Goal: Task Accomplishment & Management: Manage account settings

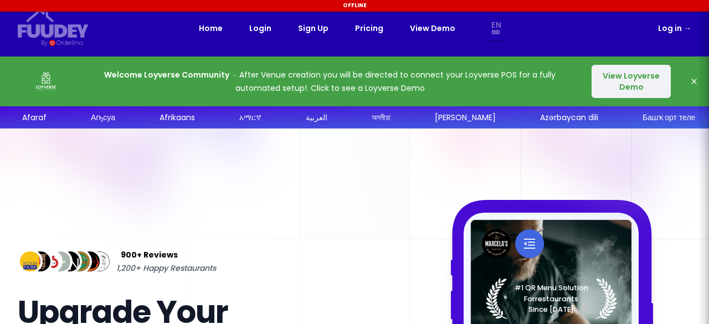
select select "en"
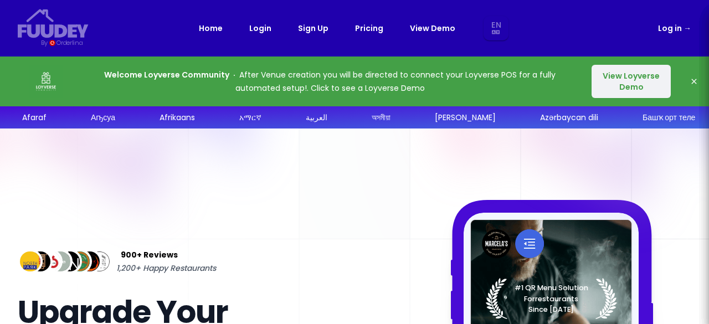
select select "en"
click at [371, 30] on link "Pricing" at bounding box center [369, 28] width 28 height 13
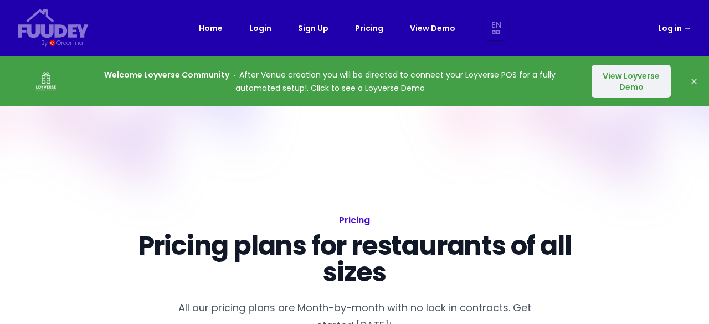
click at [371, 30] on link "Pricing" at bounding box center [369, 28] width 28 height 13
select select "en"
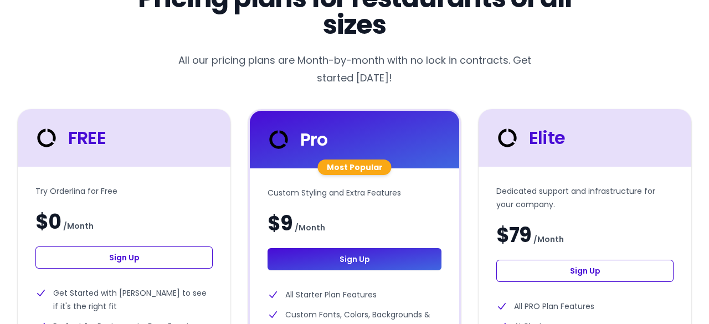
scroll to position [249, 0]
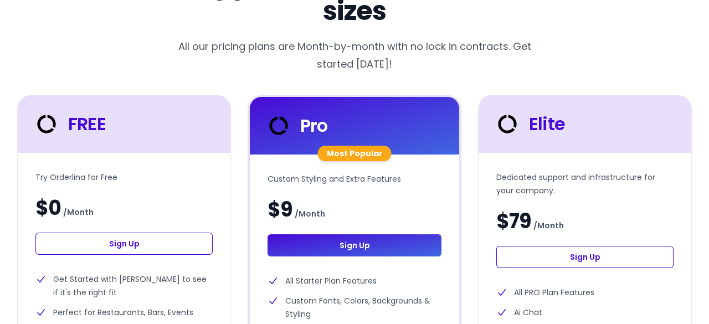
select select "en"
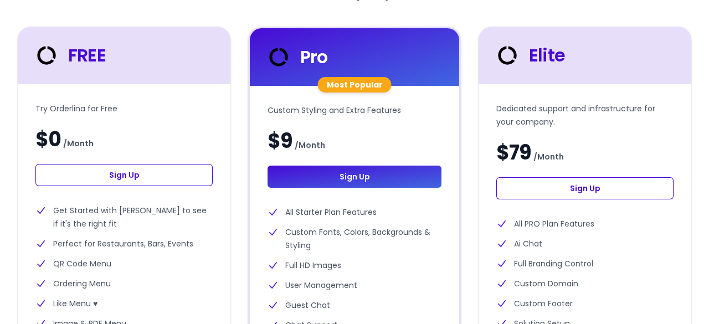
scroll to position [326, 0]
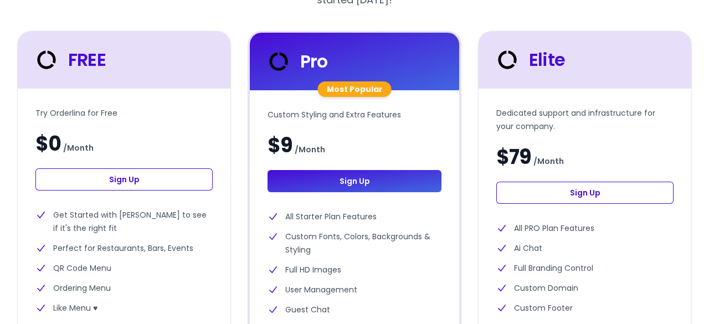
click at [152, 175] on link "Sign Up" at bounding box center [123, 179] width 177 height 22
select select "en"
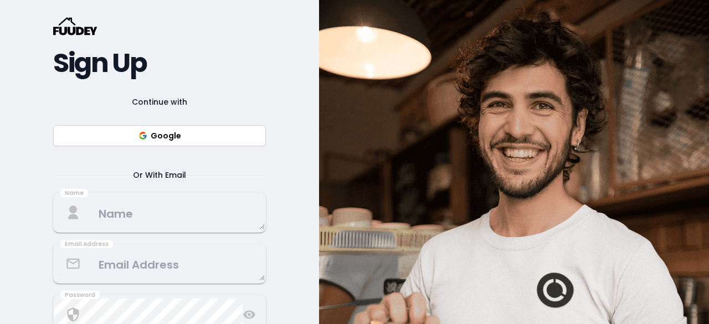
scroll to position [116, 0]
click at [181, 138] on button "Google" at bounding box center [159, 135] width 213 height 21
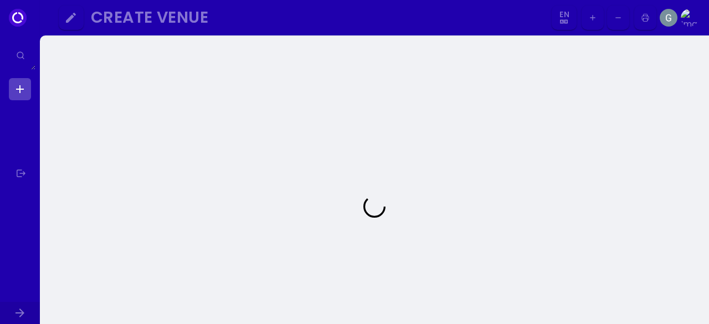
select select "en"
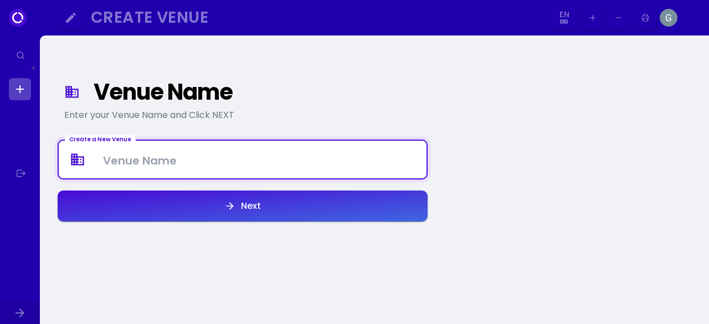
click at [219, 158] on Venue at bounding box center [243, 159] width 368 height 33
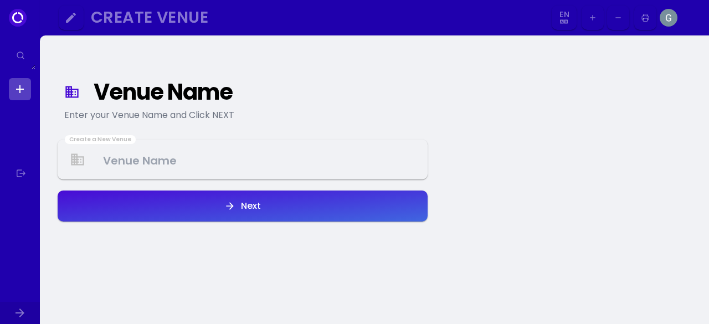
select select "en"
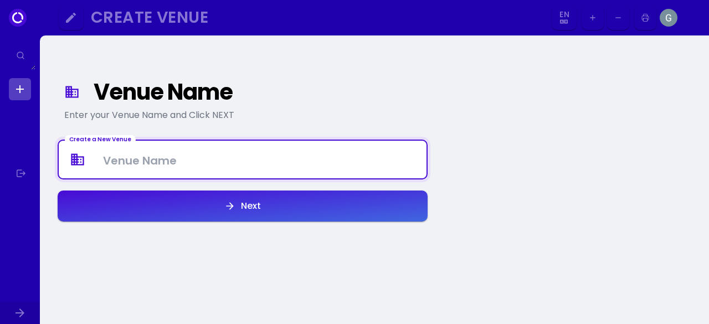
click at [410, 203] on button "Next" at bounding box center [243, 206] width 370 height 31
click at [269, 160] on Venue at bounding box center [243, 159] width 368 height 33
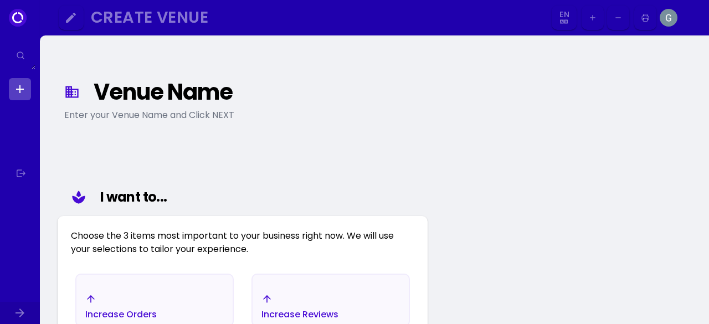
click at [176, 96] on div "Venue Name" at bounding box center [255, 92] width 322 height 20
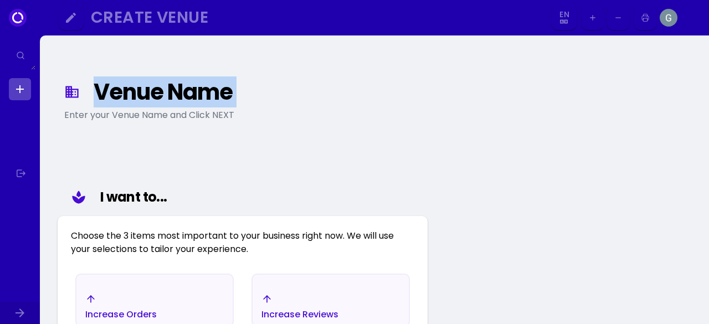
click at [176, 96] on div "Venue Name" at bounding box center [255, 92] width 322 height 20
click at [125, 22] on div "Create Venue" at bounding box center [314, 17] width 446 height 13
select select "en"
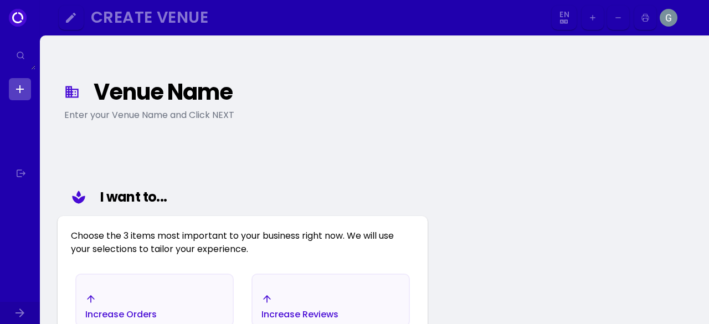
click at [72, 89] on icon at bounding box center [71, 92] width 13 height 12
click at [22, 89] on link at bounding box center [20, 89] width 22 height 22
select select "en"
click at [22, 89] on link at bounding box center [20, 89] width 22 height 22
select select "en"
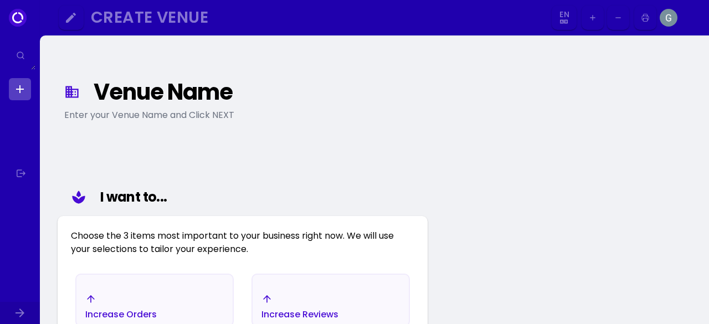
click at [18, 18] on icon at bounding box center [18, 18] width 18 height 18
click at [22, 95] on link at bounding box center [20, 89] width 22 height 22
select select "en"
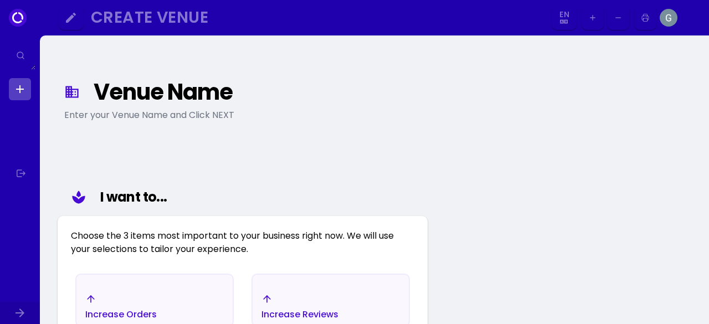
click at [22, 95] on link at bounding box center [20, 89] width 22 height 22
select select "en"
click at [22, 95] on link at bounding box center [20, 89] width 22 height 22
select select "en"
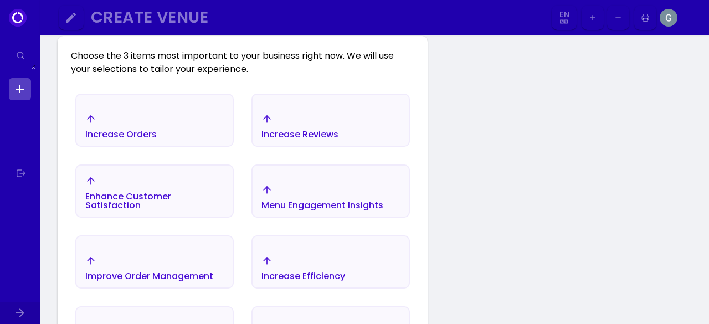
scroll to position [183, 0]
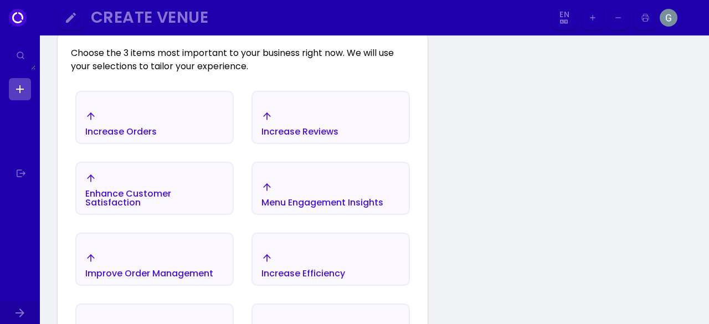
click at [219, 127] on div "Increase Orders" at bounding box center [154, 123] width 156 height 39
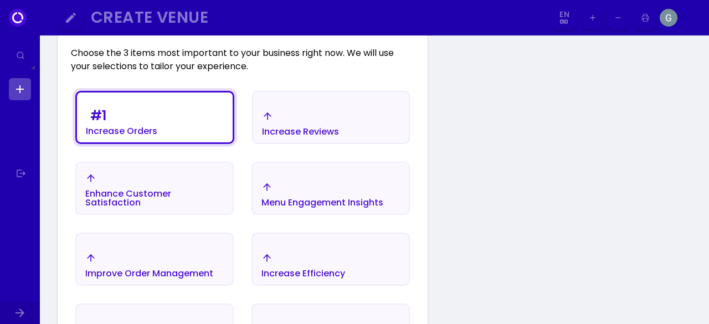
click at [300, 124] on div "Increase Reviews" at bounding box center [300, 123] width 77 height 25
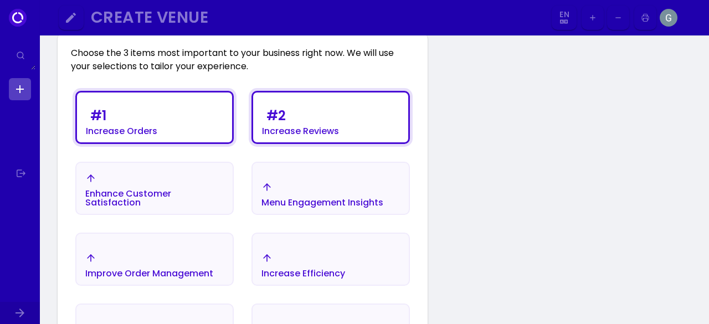
click at [196, 180] on div "Enhance Customer Satisfaction" at bounding box center [154, 190] width 138 height 34
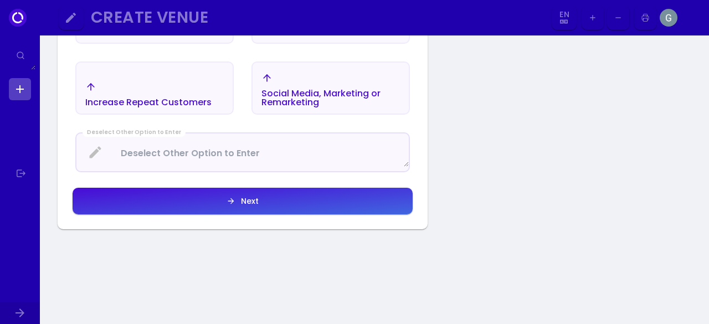
scroll to position [500, 0]
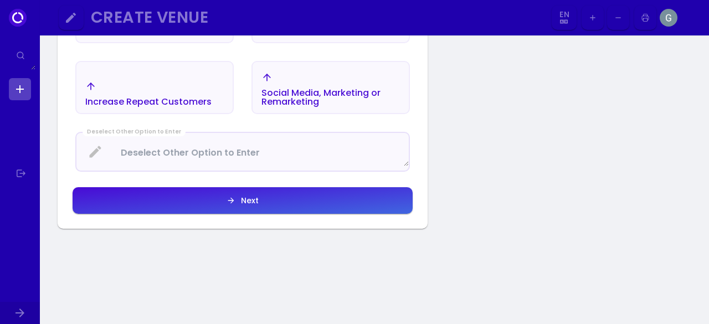
click at [265, 198] on button "Next" at bounding box center [243, 200] width 340 height 27
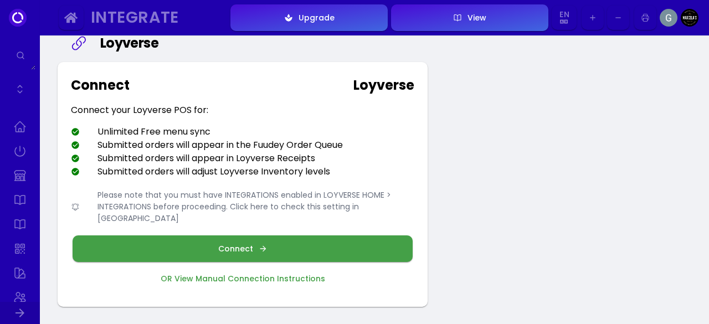
scroll to position [61, 0]
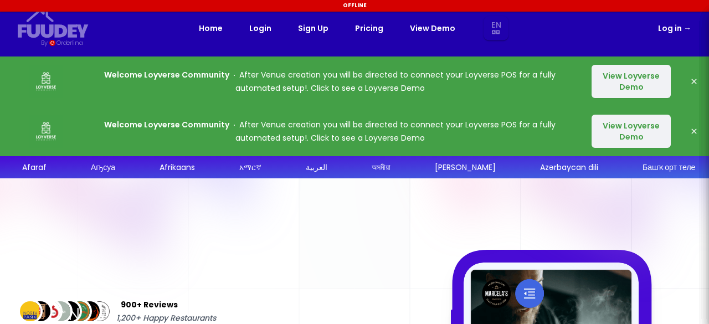
select select "en"
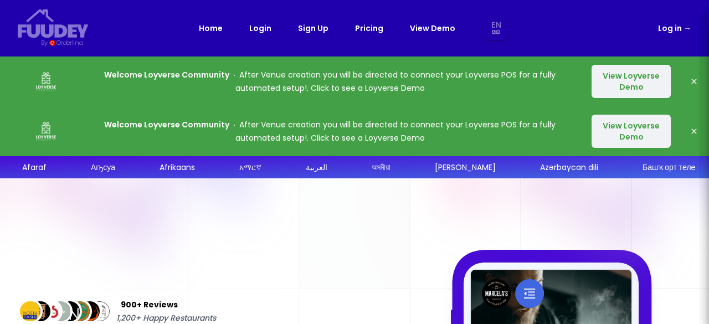
select select "en"
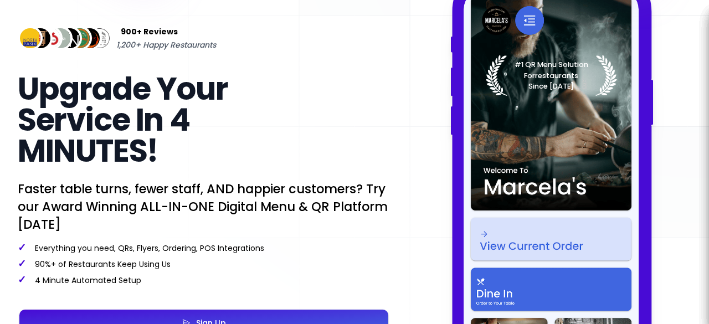
scroll to position [250, 0]
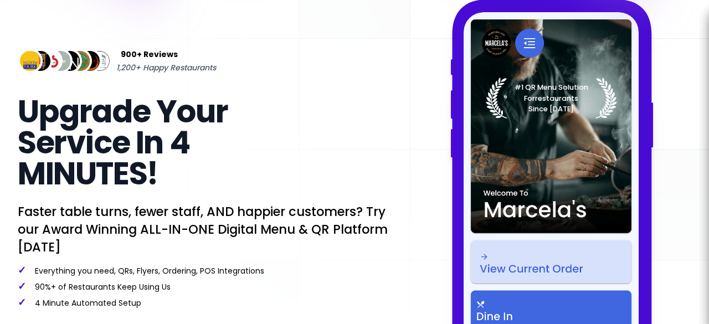
select select "en"
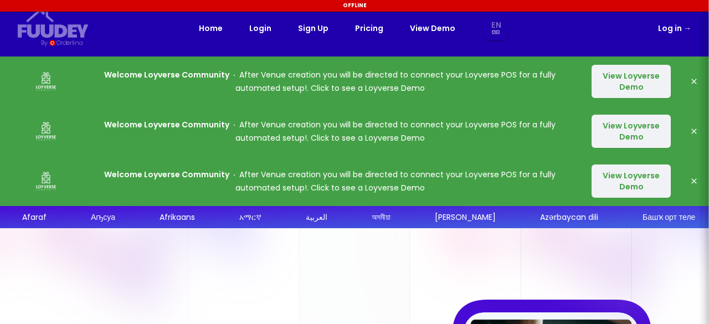
select select "en"
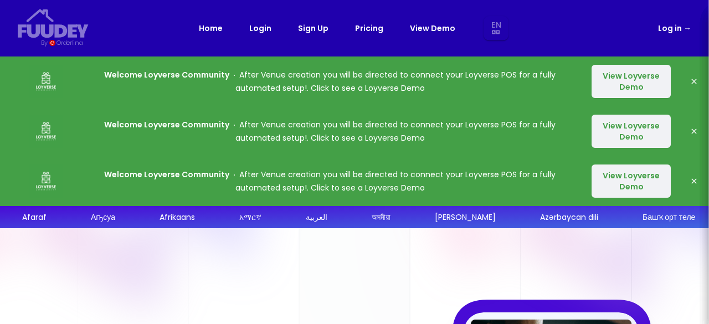
select select "en"
click at [694, 82] on icon "button" at bounding box center [693, 81] width 5 height 5
select select "en"
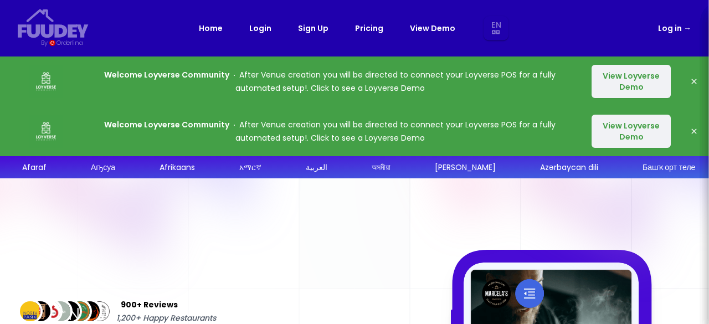
click at [694, 82] on icon "button" at bounding box center [693, 81] width 5 height 5
select select "en"
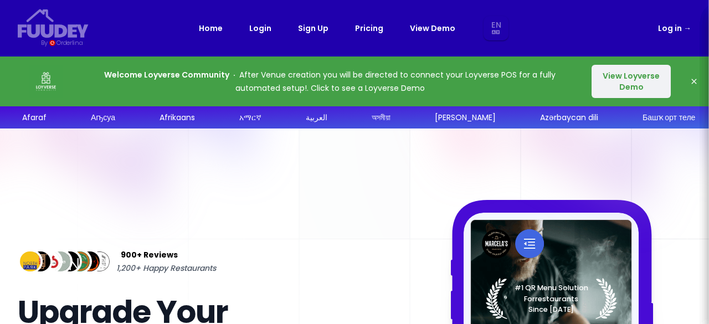
click at [671, 30] on link "Log in →" at bounding box center [674, 28] width 33 height 13
select select "en"
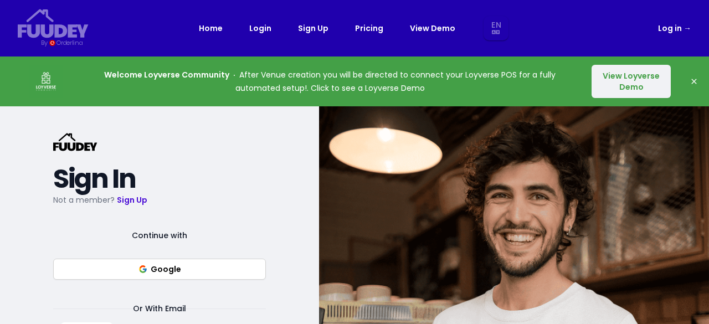
select select "en"
click at [671, 30] on link "Log in →" at bounding box center [674, 28] width 33 height 13
select select "en"
click at [207, 274] on button "Google" at bounding box center [159, 269] width 213 height 21
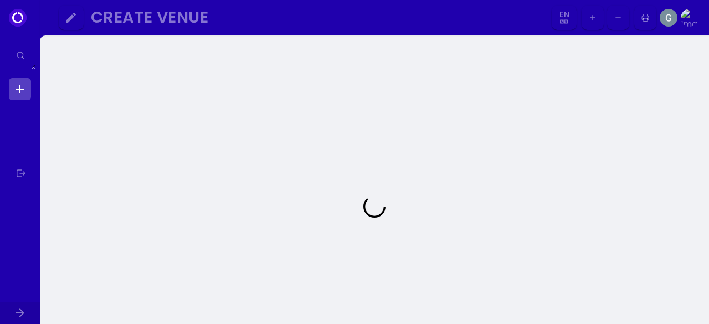
select select "en"
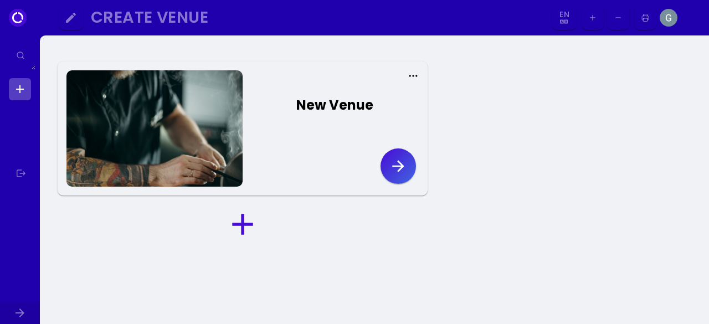
click at [413, 73] on icon at bounding box center [413, 75] width 11 height 11
select select "en"
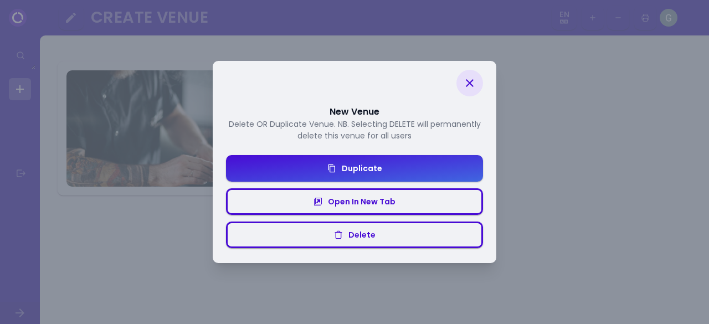
click at [468, 76] on icon at bounding box center [469, 82] width 13 height 13
select select "en"
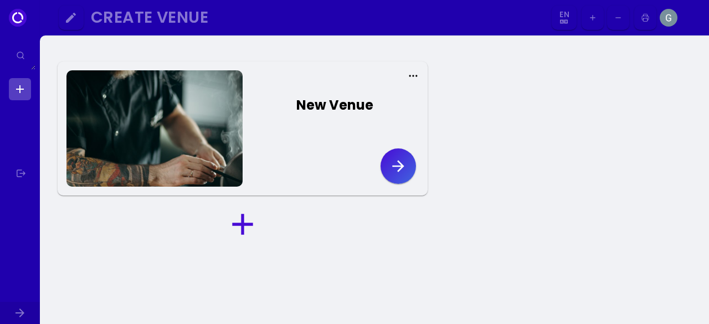
click at [341, 104] on div "New Venue" at bounding box center [334, 105] width 77 height 20
click at [396, 161] on icon "button" at bounding box center [398, 166] width 18 height 18
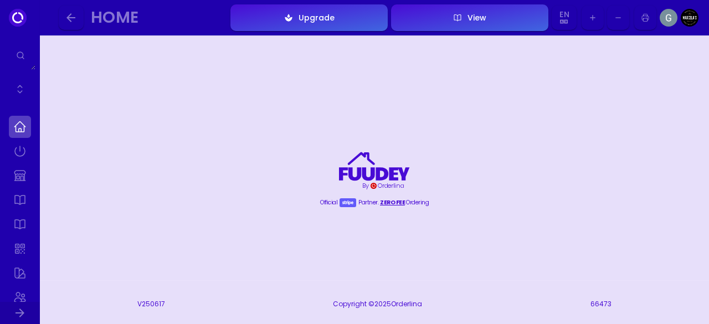
scroll to position [789, 0]
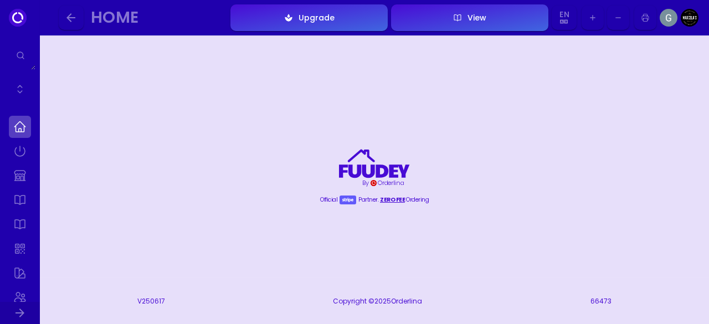
click at [454, 14] on icon "button" at bounding box center [457, 17] width 9 height 55
click at [665, 16] on img at bounding box center [669, 18] width 18 height 18
click at [26, 154] on link at bounding box center [20, 151] width 22 height 22
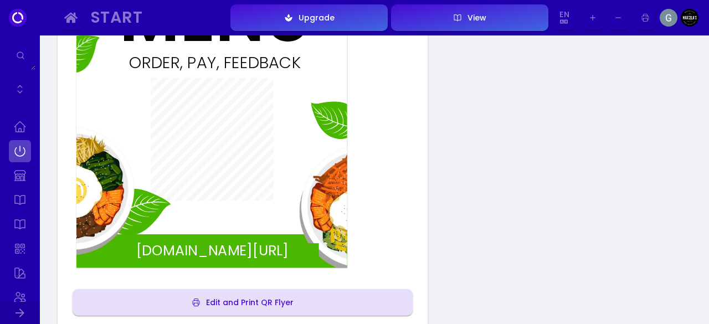
scroll to position [228, 0]
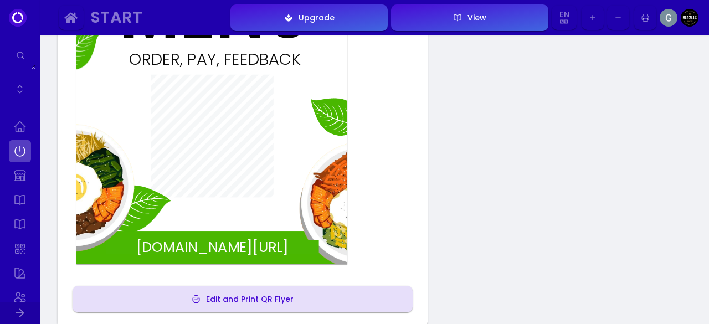
click at [276, 296] on div "Edit and Print QR Flyer" at bounding box center [247, 299] width 93 height 8
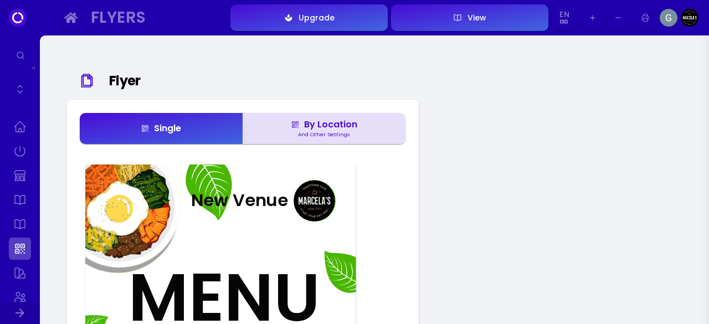
click at [266, 196] on div "New Venue" at bounding box center [237, 200] width 102 height 17
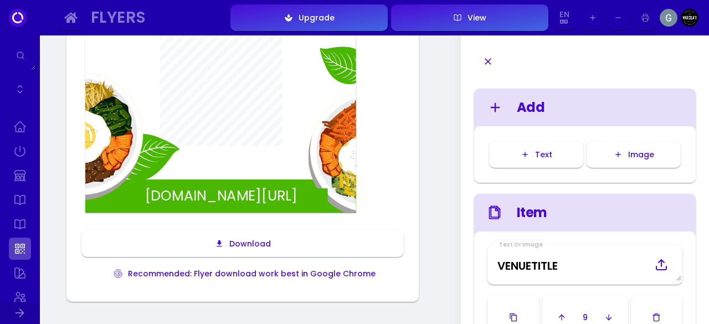
scroll to position [338, 0]
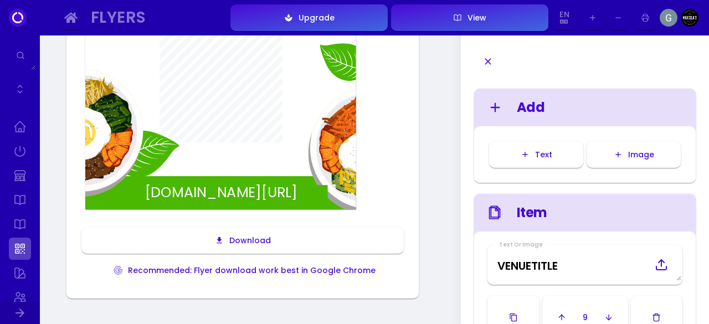
click at [269, 192] on div "fuudey.com/newvenue212113" at bounding box center [221, 192] width 213 height 14
type input "#fdfcfc"
type input "#4ab703"
click at [23, 126] on link at bounding box center [20, 127] width 22 height 22
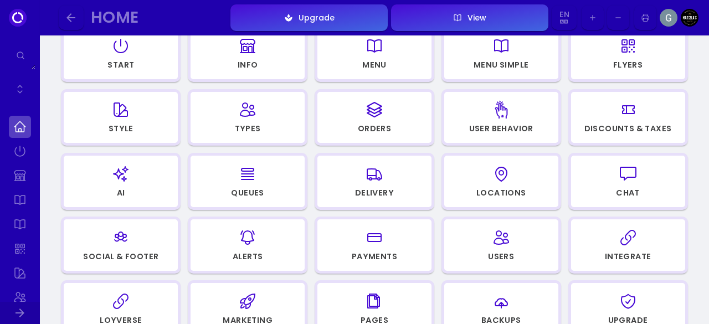
scroll to position [148, 0]
click at [250, 180] on icon "button" at bounding box center [248, 173] width 18 height 55
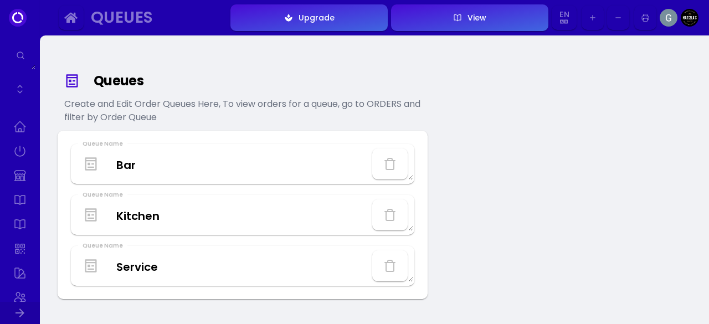
click at [391, 168] on icon "button" at bounding box center [389, 163] width 13 height 13
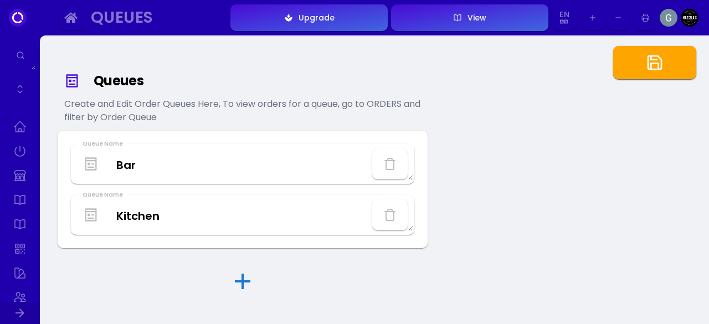
click at [22, 125] on link at bounding box center [20, 127] width 22 height 22
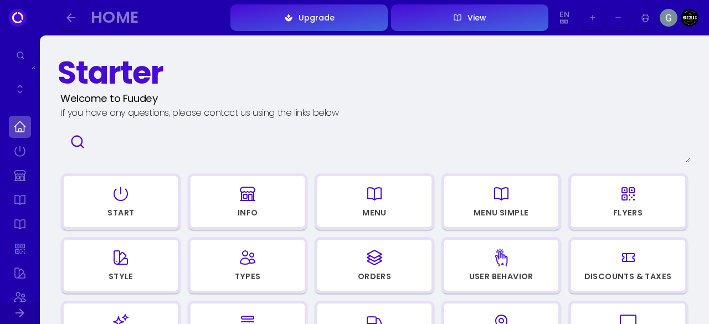
click at [119, 217] on div "Start" at bounding box center [120, 213] width 27 height 8
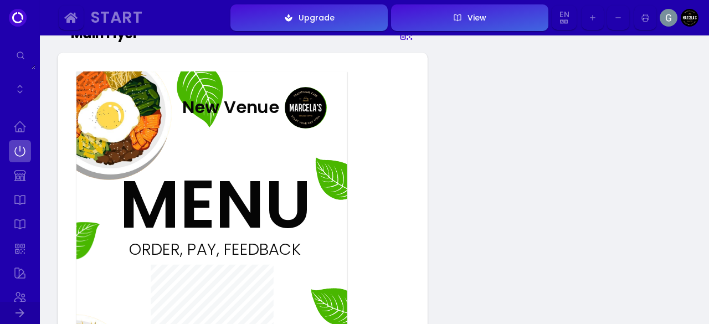
scroll to position [43, 0]
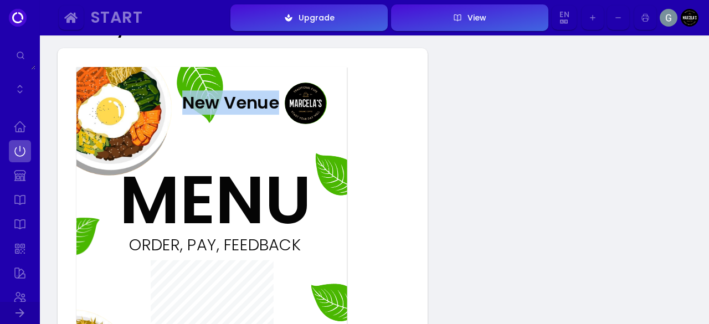
drag, startPoint x: 183, startPoint y: 101, endPoint x: 279, endPoint y: 107, distance: 95.5
click at [279, 107] on div "New Venue" at bounding box center [228, 102] width 102 height 17
click at [258, 150] on div "ORDER, PAY, FEEDBACK fuudey.com/newvenue212113 New Venue MENU" at bounding box center [211, 258] width 270 height 383
click at [235, 96] on div "New Venue" at bounding box center [228, 102] width 102 height 17
click at [235, 100] on div "New Venue" at bounding box center [228, 102] width 102 height 17
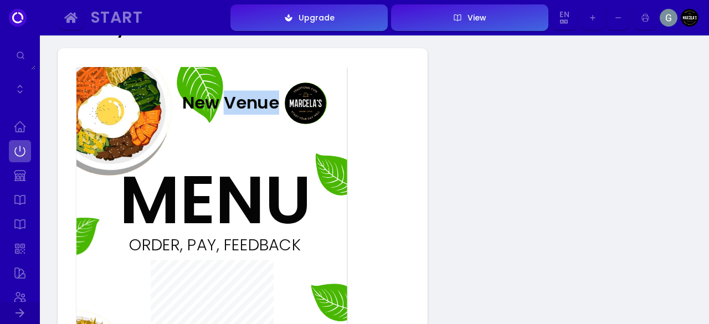
click at [235, 100] on div "New Venue" at bounding box center [228, 102] width 102 height 17
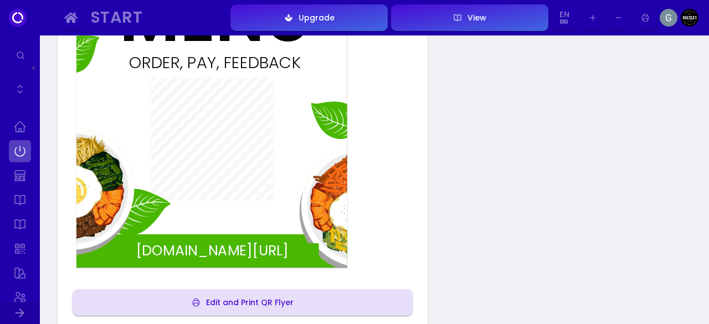
scroll to position [224, 0]
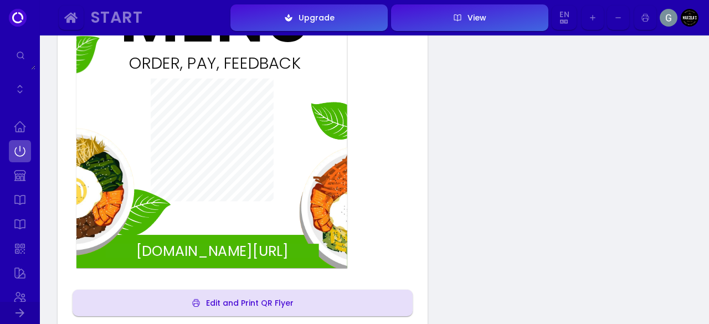
click at [277, 304] on div "Edit and Print QR Flyer" at bounding box center [247, 303] width 93 height 8
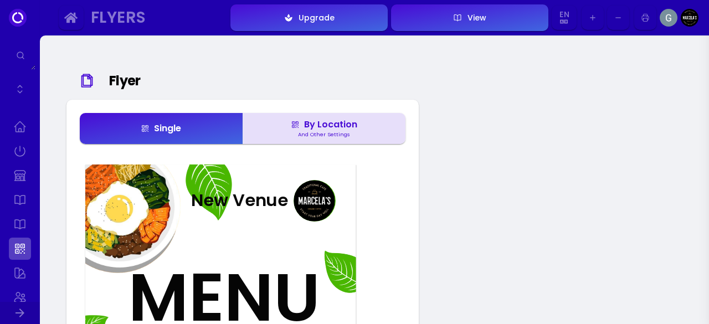
click at [351, 121] on div "By Location" at bounding box center [324, 124] width 66 height 9
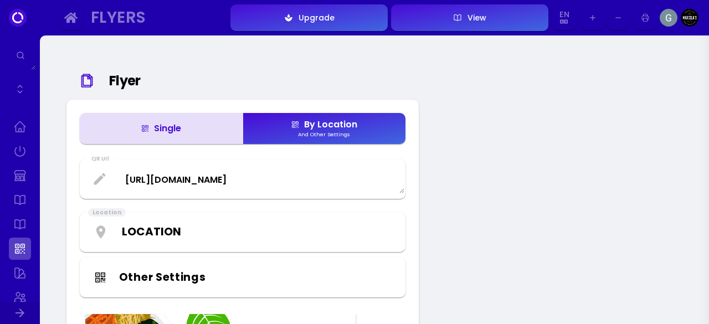
click at [206, 124] on button "Single" at bounding box center [161, 128] width 163 height 31
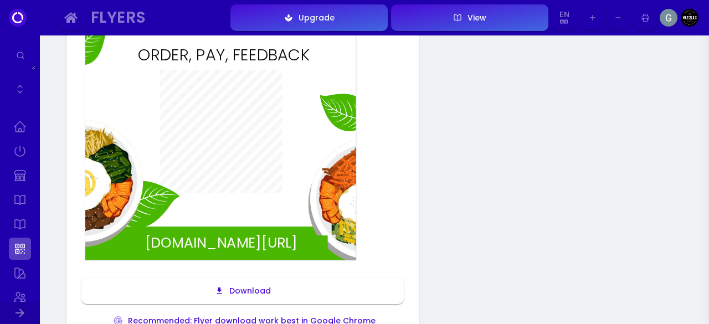
scroll to position [150, 0]
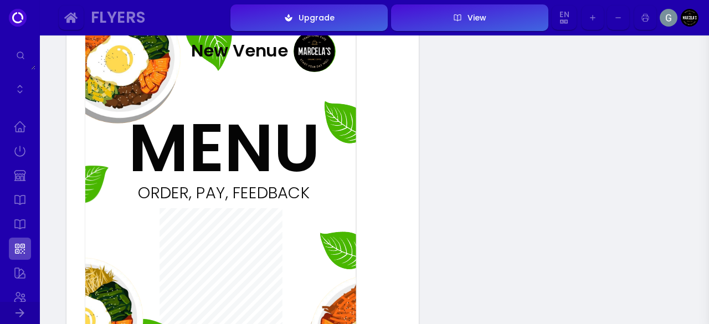
click at [265, 59] on div "New Venue" at bounding box center [237, 50] width 102 height 17
click at [268, 45] on div "New Venue" at bounding box center [237, 50] width 102 height 17
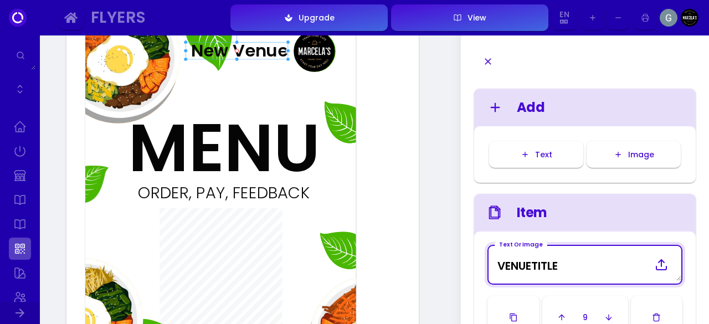
drag, startPoint x: 569, startPoint y: 265, endPoint x: 475, endPoint y: 260, distance: 93.7
click at [475, 260] on div "Text Or Image VENUETITLE 9" at bounding box center [585, 292] width 222 height 121
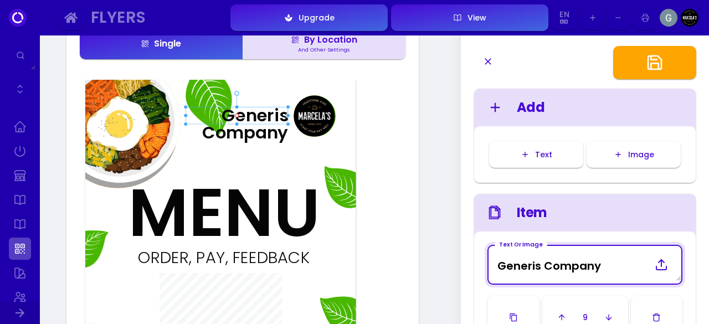
scroll to position [85, 0]
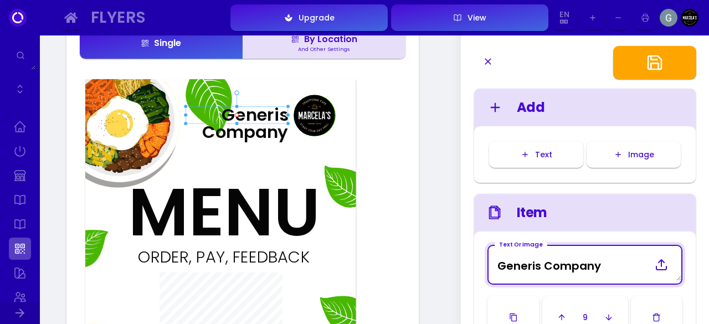
type Image "Generis Company"
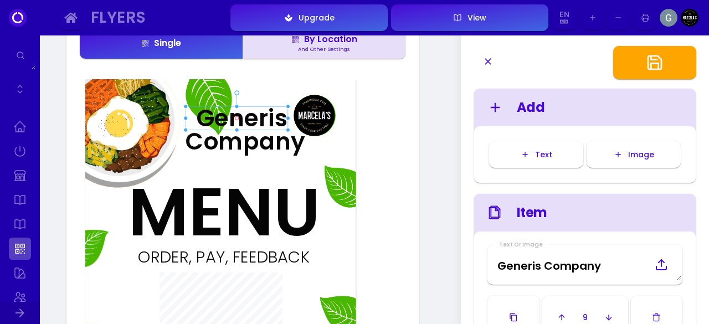
drag, startPoint x: 237, startPoint y: 124, endPoint x: 227, endPoint y: 130, distance: 12.0
click at [227, 79] on div "Generis Company" at bounding box center [220, 79] width 270 height 0
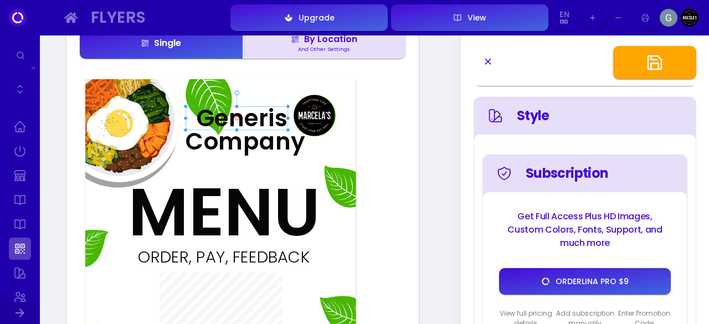
scroll to position [261, 0]
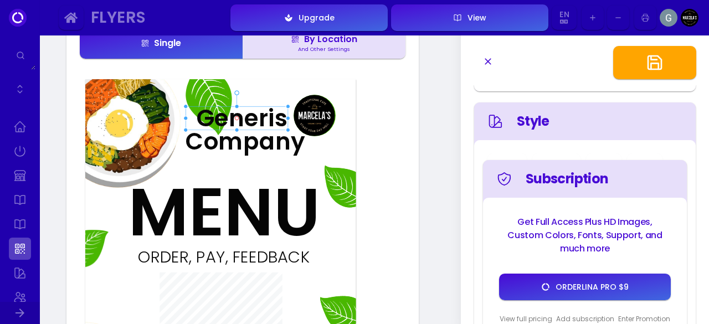
click at [322, 111] on img at bounding box center [314, 115] width 41 height 41
type input "#ffffff"
type input "#4ab703"
click at [322, 111] on img at bounding box center [314, 115] width 41 height 41
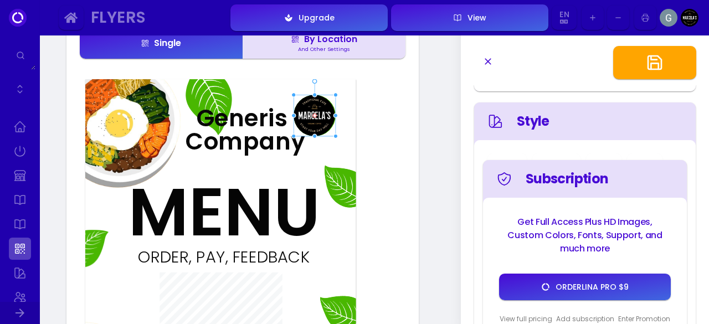
scroll to position [0, 0]
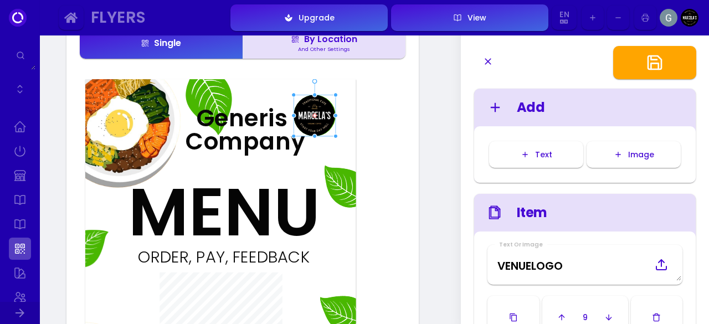
click at [626, 157] on div "Image" at bounding box center [639, 155] width 32 height 8
click at [225, 265] on div "ORDER, PAY, FEEDBACK" at bounding box center [223, 257] width 181 height 16
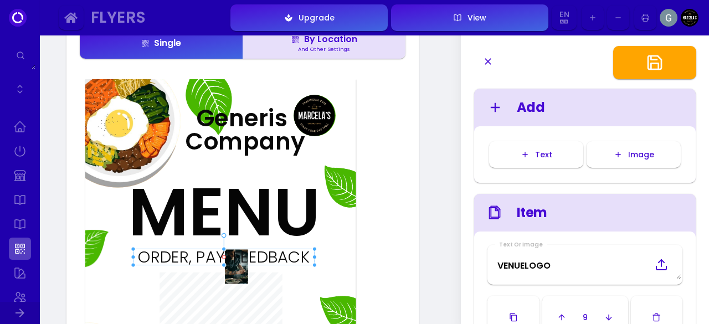
click at [237, 270] on img at bounding box center [236, 267] width 23 height 34
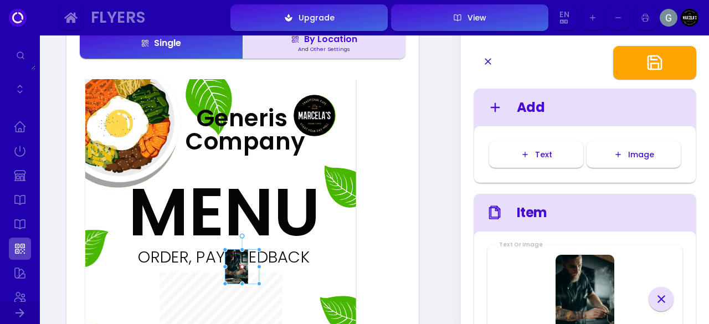
click at [664, 305] on icon at bounding box center [661, 298] width 13 height 13
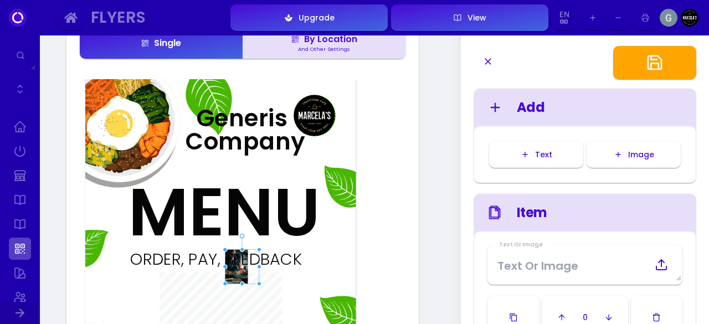
drag, startPoint x: 238, startPoint y: 250, endPoint x: 230, endPoint y: 252, distance: 8.1
click at [230, 252] on div "ORDER, PAY, FEEDBACK" at bounding box center [215, 259] width 181 height 16
drag, startPoint x: 225, startPoint y: 249, endPoint x: 161, endPoint y: 191, distance: 86.3
click at [161, 191] on div at bounding box center [160, 191] width 5 height 5
type input "#ffffff"
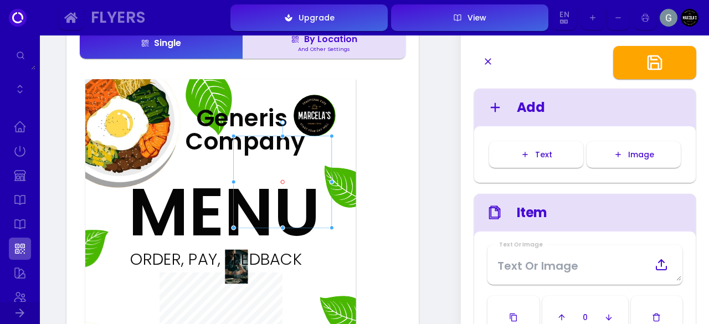
drag, startPoint x: 210, startPoint y: 238, endPoint x: 284, endPoint y: 182, distance: 92.1
click at [284, 182] on div at bounding box center [283, 182] width 98 height 92
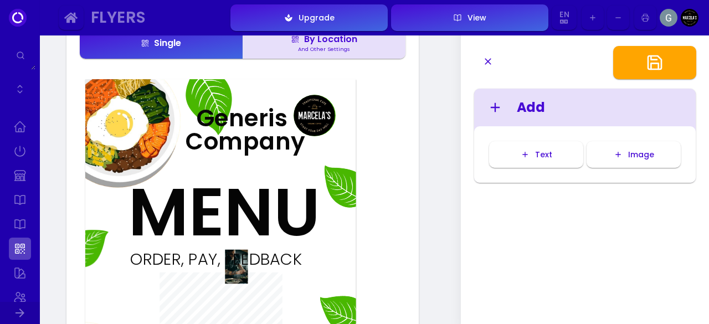
click at [284, 182] on div at bounding box center [283, 182] width 98 height 92
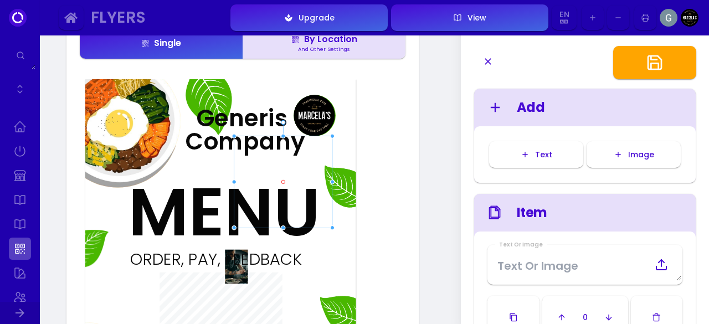
click at [246, 273] on img at bounding box center [236, 267] width 23 height 34
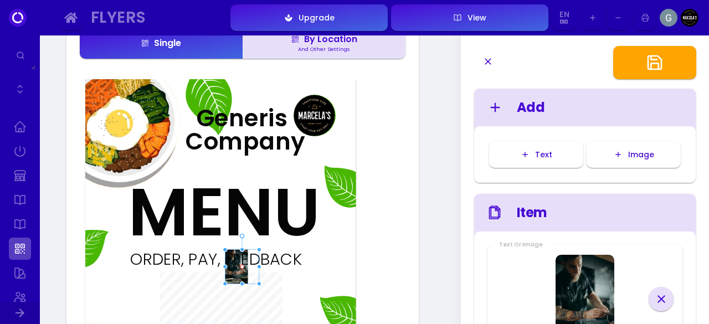
click at [662, 296] on icon at bounding box center [661, 299] width 8 height 8
type input "#ffffff"
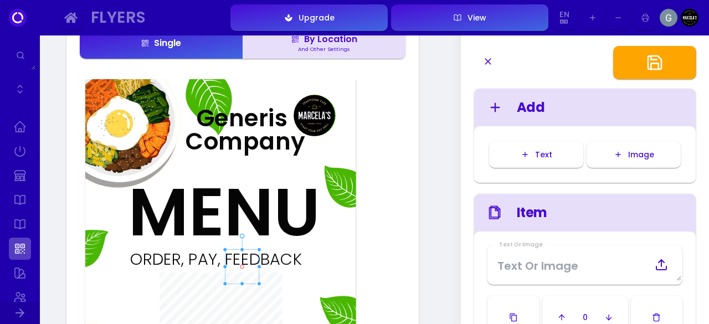
click at [323, 243] on div "ORDER, PAY, FEEDBACK fuudey.com/newvenue212113 Generis Company MENU" at bounding box center [220, 270] width 270 height 383
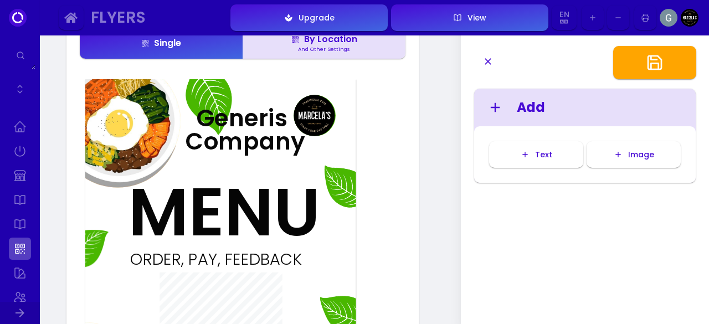
click at [313, 117] on img at bounding box center [314, 115] width 41 height 41
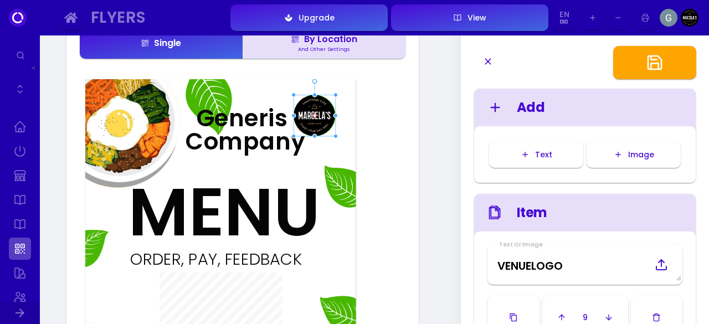
click at [660, 268] on icon at bounding box center [661, 264] width 13 height 13
click at [0, 0] on input "file" at bounding box center [0, 0] width 0 height 0
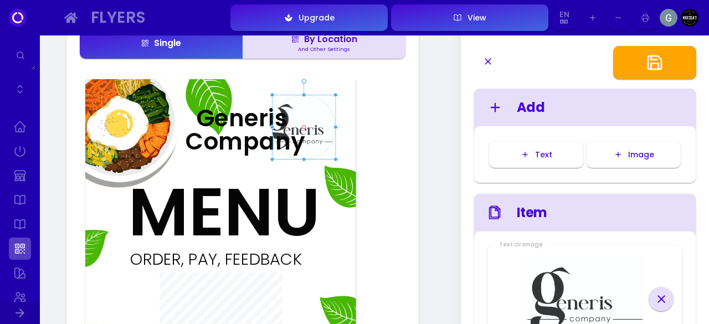
drag, startPoint x: 295, startPoint y: 136, endPoint x: 273, endPoint y: 160, distance: 31.7
click at [273, 160] on div at bounding box center [272, 159] width 5 height 5
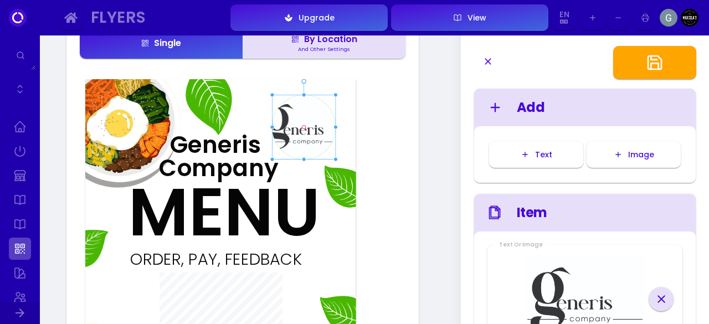
drag, startPoint x: 299, startPoint y: 127, endPoint x: 272, endPoint y: 153, distance: 37.6
click at [272, 153] on div "ORDER, PAY, FEEDBACK fuudey.com/newvenue212113 Generis Company MENU" at bounding box center [220, 270] width 270 height 383
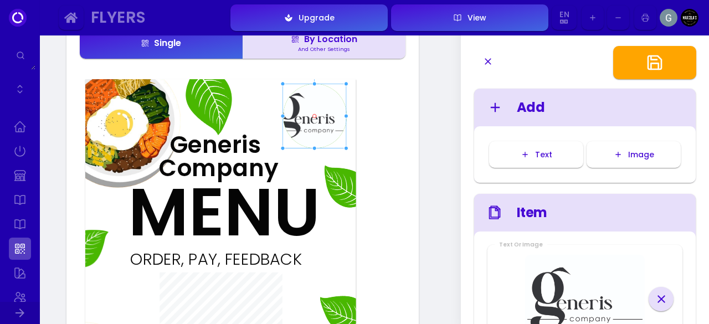
drag, startPoint x: 319, startPoint y: 126, endPoint x: 330, endPoint y: 115, distance: 15.7
click at [330, 115] on img at bounding box center [314, 116] width 63 height 64
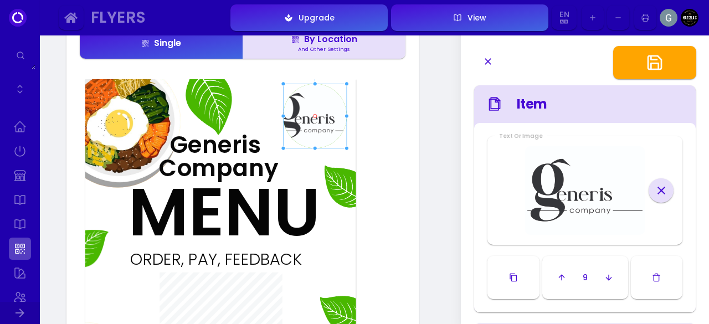
scroll to position [111, 0]
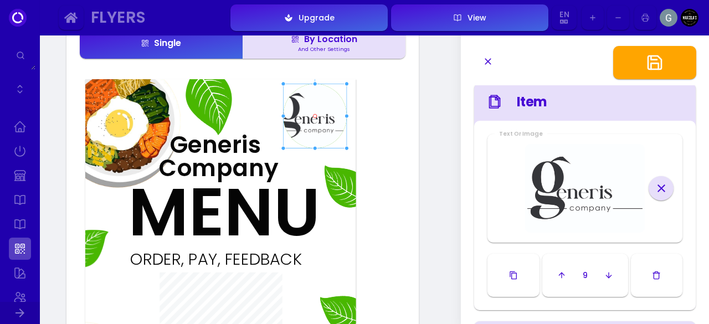
type input "#ffffff"
drag, startPoint x: 312, startPoint y: 116, endPoint x: 304, endPoint y: 117, distance: 8.4
click at [304, 117] on img at bounding box center [315, 117] width 63 height 64
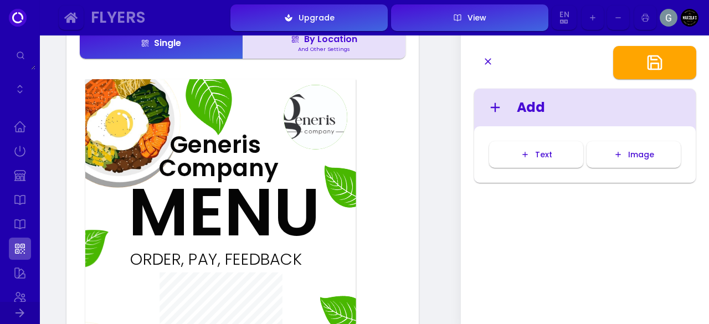
scroll to position [0, 0]
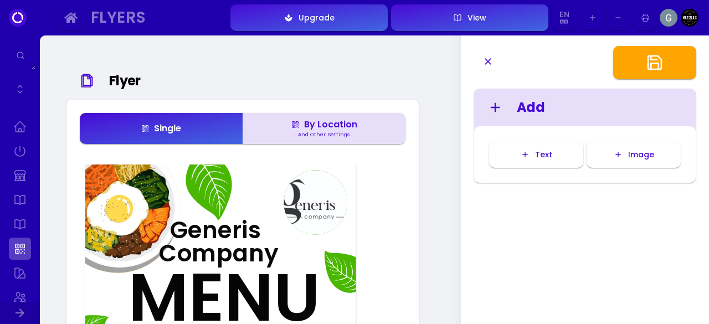
click at [491, 60] on icon "button" at bounding box center [487, 61] width 11 height 11
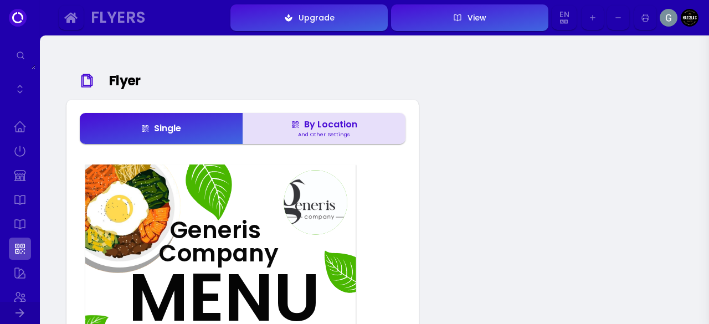
click at [312, 203] on img at bounding box center [315, 202] width 63 height 64
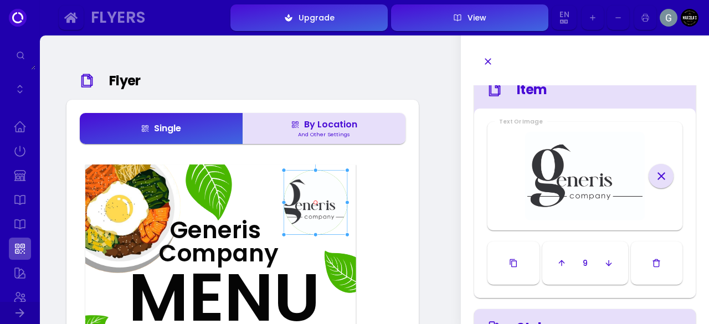
scroll to position [121, 0]
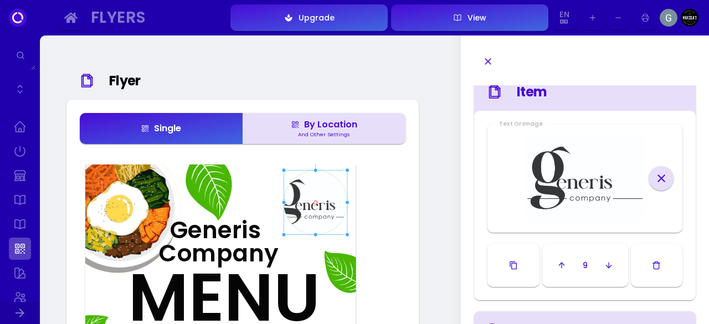
click at [575, 181] on img at bounding box center [584, 178] width 119 height 89
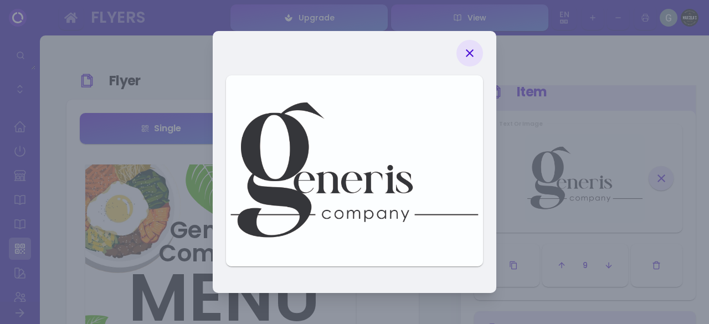
click at [471, 48] on icon at bounding box center [469, 53] width 13 height 13
type input "#ffffff"
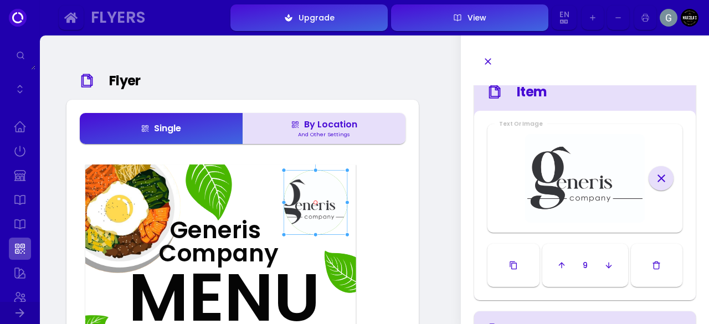
click at [328, 193] on img at bounding box center [315, 202] width 63 height 64
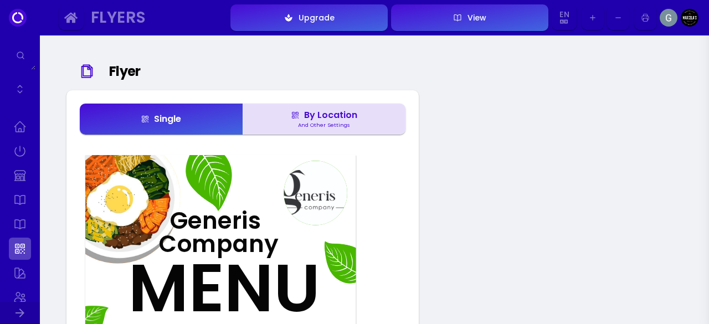
scroll to position [0, 0]
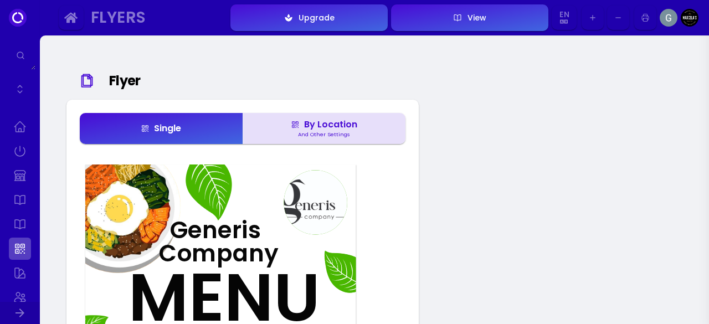
click at [320, 187] on img at bounding box center [315, 202] width 63 height 64
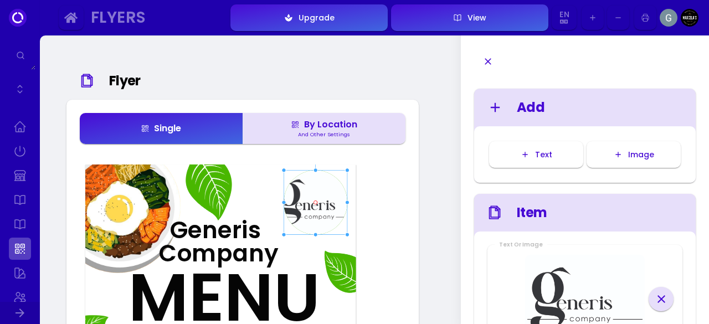
click at [497, 214] on icon at bounding box center [495, 213] width 16 height 18
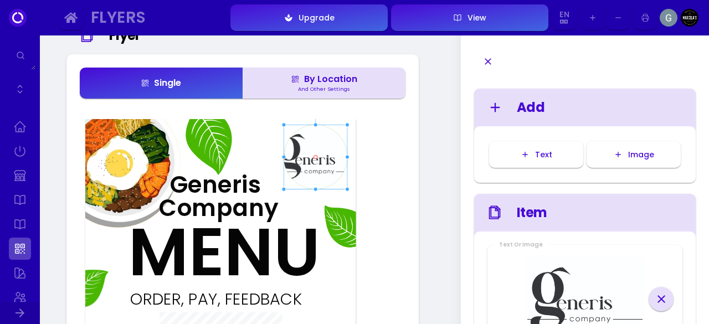
scroll to position [45, 0]
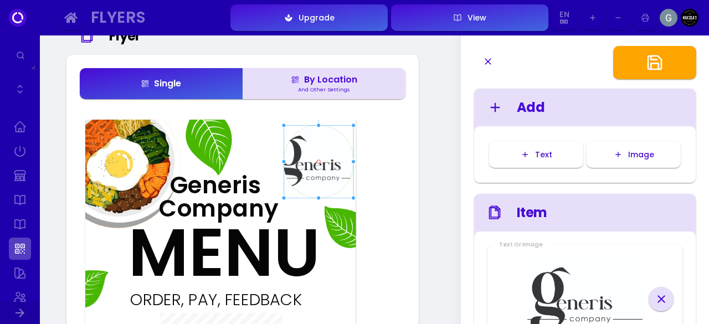
drag, startPoint x: 346, startPoint y: 188, endPoint x: 352, endPoint y: 197, distance: 10.3
click at [352, 197] on div at bounding box center [353, 198] width 5 height 5
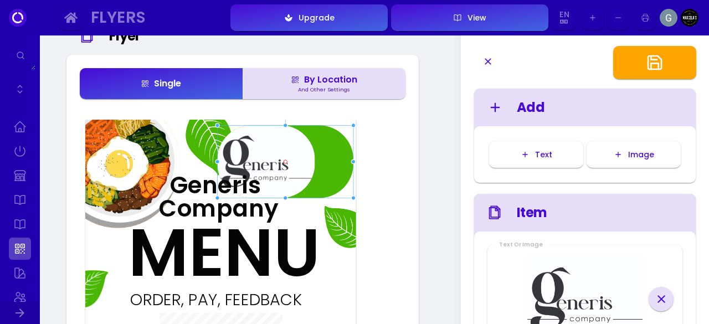
drag, startPoint x: 282, startPoint y: 162, endPoint x: 216, endPoint y: 153, distance: 67.0
click at [216, 153] on div "ORDER, PAY, FEEDBACK fuudey.com/newvenue212113 Generis Company MENU" at bounding box center [220, 311] width 270 height 383
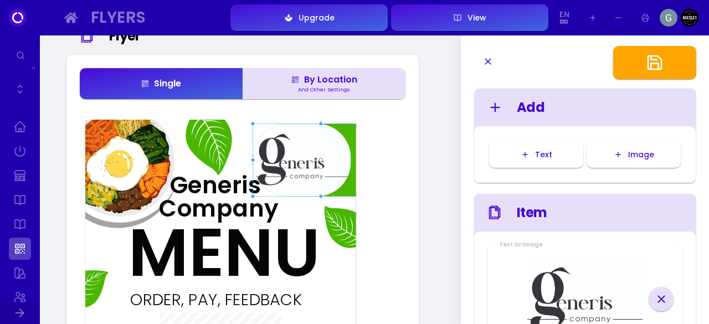
drag, startPoint x: 280, startPoint y: 138, endPoint x: 316, endPoint y: 136, distance: 36.0
click at [316, 136] on img at bounding box center [301, 160] width 97 height 73
click at [329, 263] on div at bounding box center [283, 223] width 98 height 92
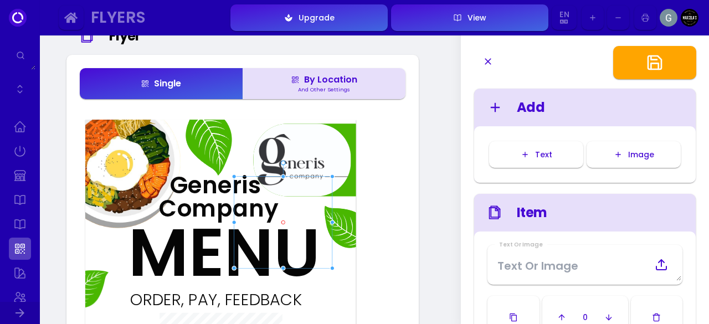
click at [317, 154] on img at bounding box center [301, 160] width 97 height 73
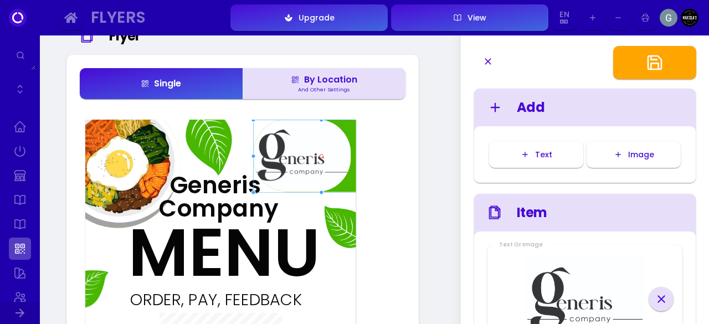
type input "#ffffff"
click at [299, 148] on img at bounding box center [301, 155] width 97 height 73
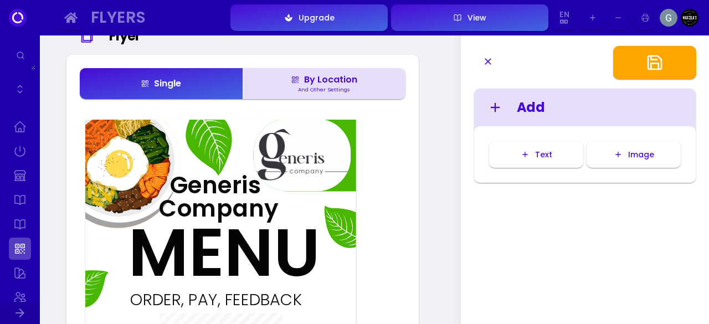
click at [225, 196] on div "Generis Company" at bounding box center [210, 184] width 102 height 23
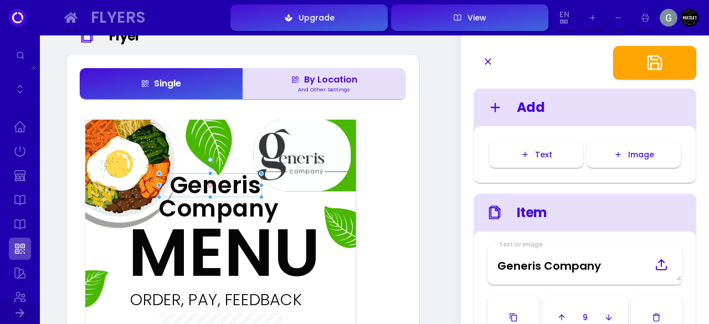
click at [612, 317] on icon "button" at bounding box center [608, 317] width 9 height 9
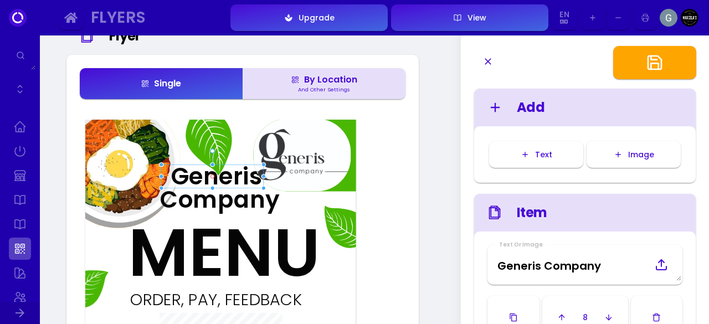
drag, startPoint x: 178, startPoint y: 184, endPoint x: 177, endPoint y: 176, distance: 8.9
click at [177, 176] on div "Generis Company" at bounding box center [211, 176] width 102 height 23
click at [562, 317] on icon "button" at bounding box center [561, 317] width 9 height 9
click at [562, 317] on polyline "button" at bounding box center [559, 316] width 5 height 3
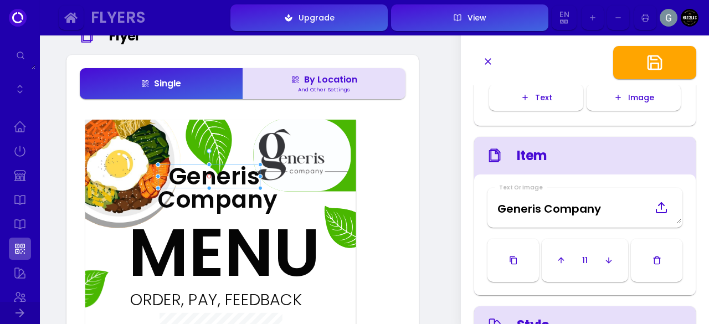
scroll to position [76, 0]
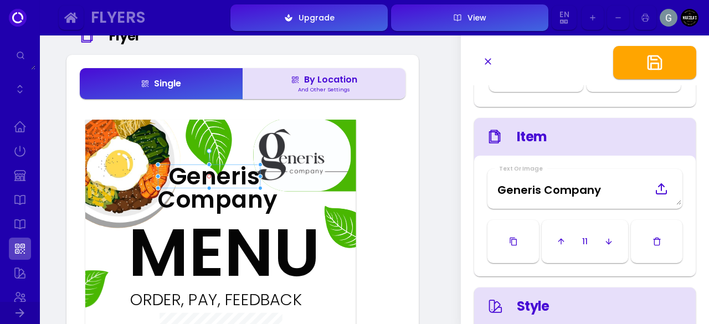
click at [299, 211] on div at bounding box center [283, 223] width 98 height 92
click at [209, 175] on div "Generis Company" at bounding box center [209, 176] width 102 height 23
type input "#080808"
click at [209, 175] on div "Generis Company" at bounding box center [209, 176] width 102 height 23
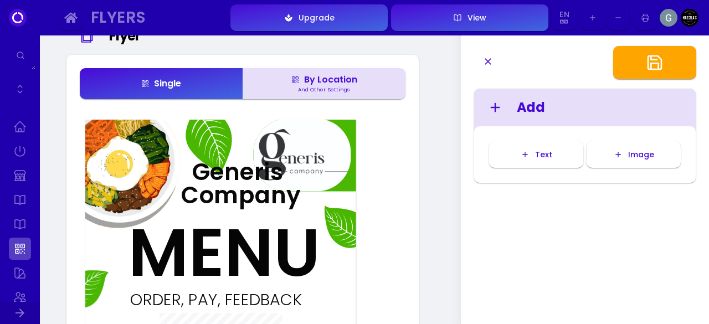
drag, startPoint x: 189, startPoint y: 176, endPoint x: 199, endPoint y: 170, distance: 10.9
click at [199, 170] on div "Generis Company" at bounding box center [232, 171] width 102 height 23
click at [214, 172] on div "Generis Company" at bounding box center [232, 171] width 102 height 23
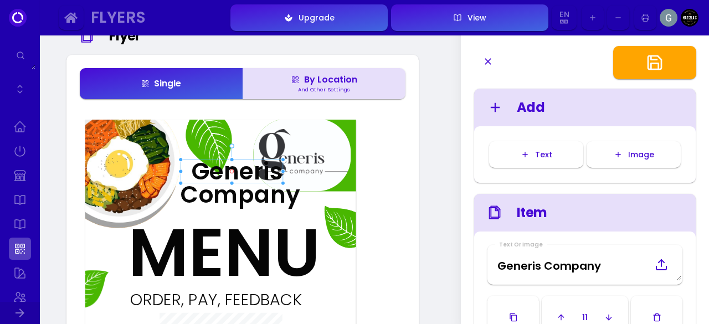
click at [214, 172] on div "Generis Company" at bounding box center [232, 171] width 102 height 23
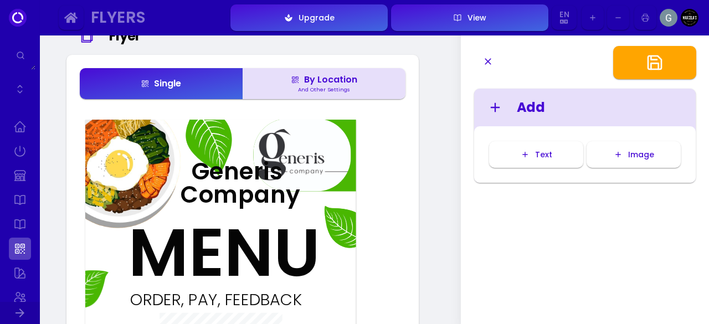
click at [214, 172] on div "Generis Company" at bounding box center [232, 171] width 102 height 23
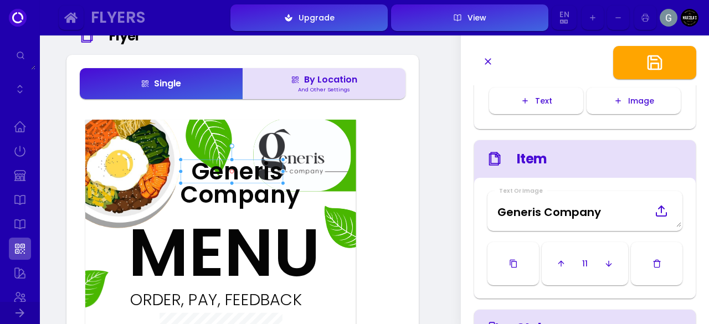
scroll to position [54, 0]
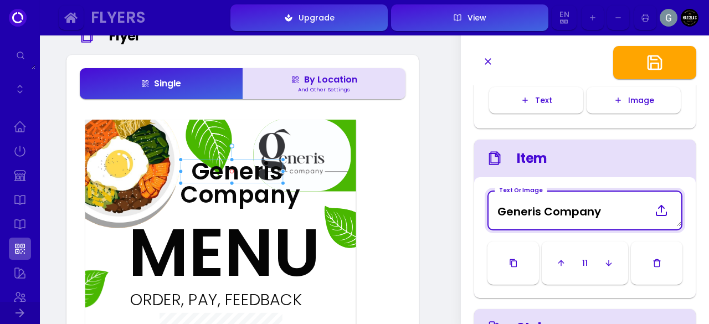
drag, startPoint x: 606, startPoint y: 212, endPoint x: 483, endPoint y: 204, distance: 123.2
click at [483, 204] on div "Text Or Image Generis Company 11" at bounding box center [585, 237] width 222 height 121
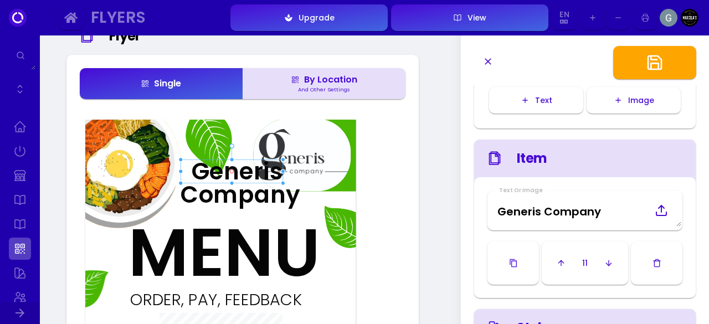
click at [562, 265] on icon "button" at bounding box center [561, 263] width 9 height 9
click at [607, 265] on icon "button" at bounding box center [609, 263] width 9 height 9
click at [607, 265] on icon "button" at bounding box center [608, 263] width 9 height 9
click at [607, 265] on icon "button" at bounding box center [609, 263] width 9 height 9
click at [261, 213] on div at bounding box center [283, 223] width 98 height 92
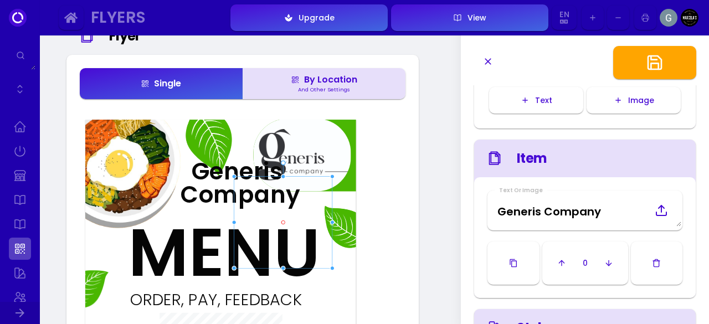
click at [207, 182] on div "Generis Company" at bounding box center [232, 171] width 102 height 23
type input "#080808"
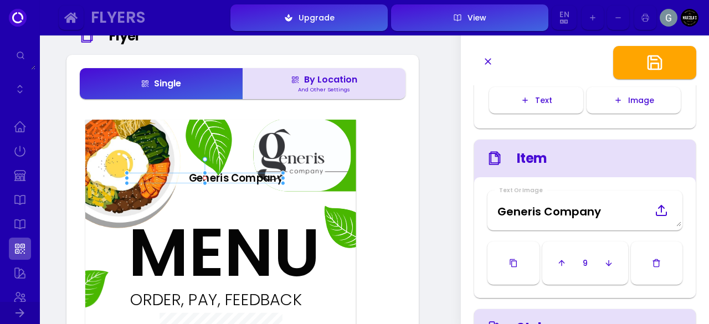
drag, startPoint x: 180, startPoint y: 159, endPoint x: 126, endPoint y: 172, distance: 55.4
click at [126, 172] on div at bounding box center [127, 173] width 5 height 5
drag, startPoint x: 206, startPoint y: 184, endPoint x: 203, endPoint y: 191, distance: 7.4
click at [203, 191] on div at bounding box center [205, 189] width 5 height 5
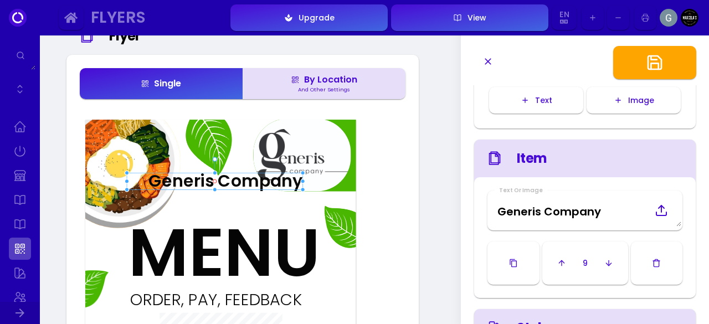
drag, startPoint x: 284, startPoint y: 182, endPoint x: 304, endPoint y: 182, distance: 19.9
click at [304, 182] on div at bounding box center [302, 181] width 5 height 5
click at [568, 261] on button "button" at bounding box center [562, 263] width 22 height 27
click at [568, 261] on button "button" at bounding box center [560, 263] width 22 height 27
click at [568, 261] on button "button" at bounding box center [561, 263] width 22 height 27
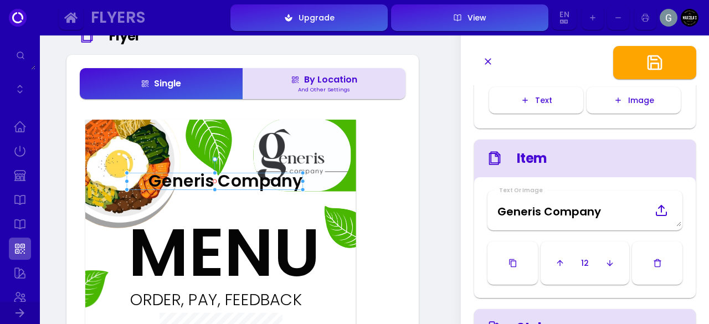
click at [614, 261] on icon "button" at bounding box center [609, 263] width 9 height 9
click at [614, 261] on button "button" at bounding box center [609, 263] width 22 height 27
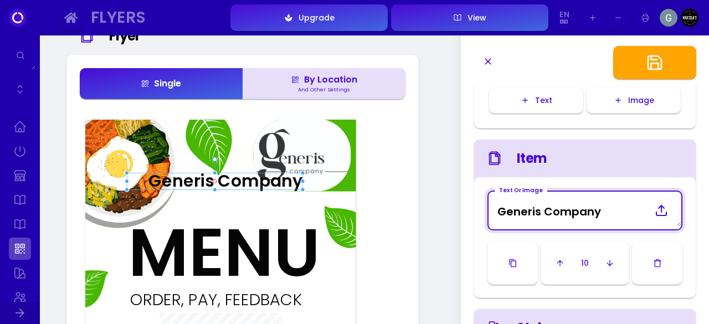
drag, startPoint x: 616, startPoint y: 217, endPoint x: 436, endPoint y: 217, distance: 180.0
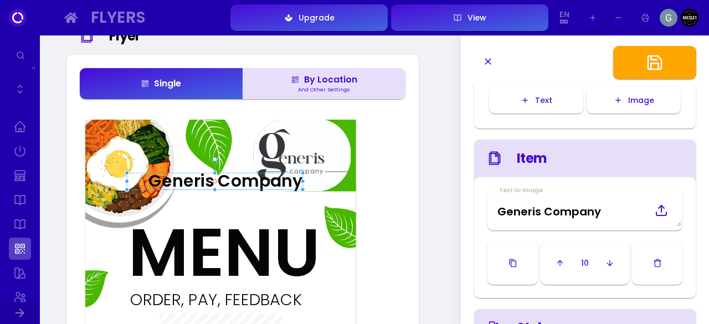
click at [610, 263] on line "button" at bounding box center [610, 262] width 0 height 5
click at [609, 263] on icon "button" at bounding box center [609, 263] width 9 height 9
click at [609, 263] on icon "button" at bounding box center [608, 263] width 9 height 9
click at [664, 207] on icon at bounding box center [661, 210] width 13 height 13
click at [0, 0] on input "file" at bounding box center [0, 0] width 0 height 0
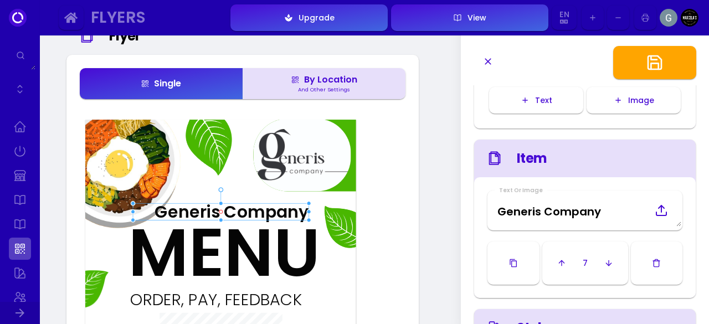
drag, startPoint x: 216, startPoint y: 181, endPoint x: 222, endPoint y: 212, distance: 31.6
click at [222, 212] on div "Generis Company" at bounding box center [221, 212] width 176 height 17
click at [151, 212] on div "Generis Company" at bounding box center [221, 212] width 176 height 17
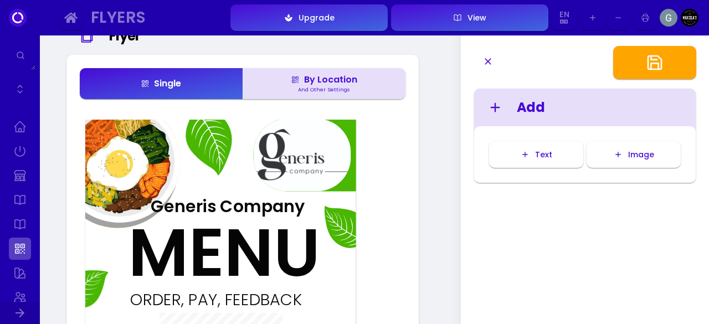
drag, startPoint x: 159, startPoint y: 212, endPoint x: 155, endPoint y: 207, distance: 6.8
click at [155, 207] on div "Generis Company" at bounding box center [217, 206] width 176 height 17
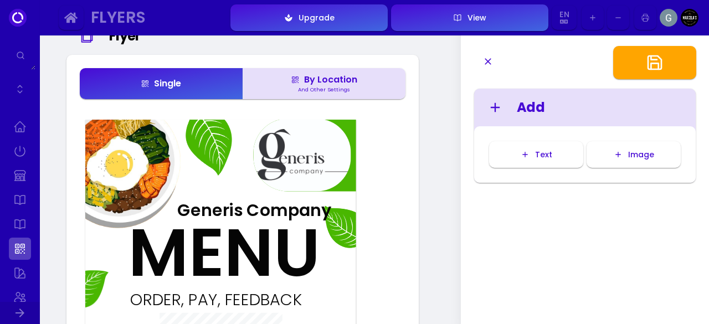
drag, startPoint x: 153, startPoint y: 205, endPoint x: 168, endPoint y: 209, distance: 15.6
click at [168, 209] on div "Generis Company" at bounding box center [244, 210] width 176 height 17
click at [204, 209] on div "Generis Company" at bounding box center [232, 211] width 176 height 17
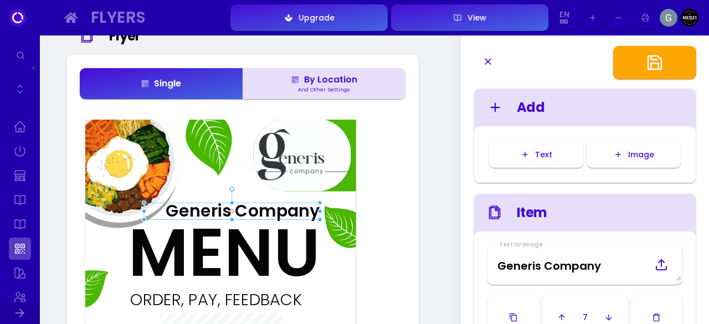
click at [204, 209] on div "Generis Company" at bounding box center [232, 211] width 176 height 17
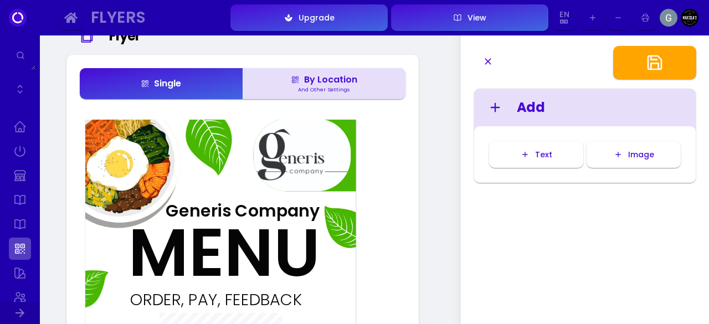
click at [204, 209] on div "Generis Company" at bounding box center [232, 211] width 176 height 17
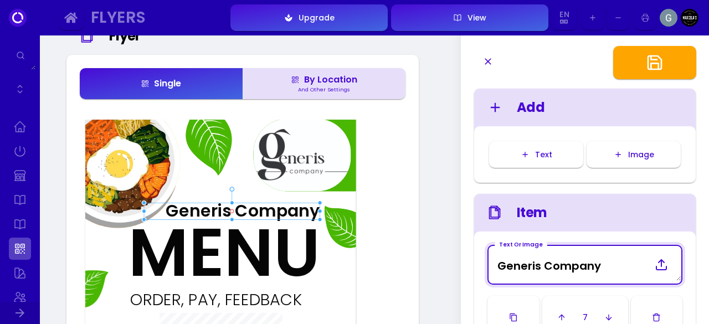
drag, startPoint x: 612, startPoint y: 269, endPoint x: 469, endPoint y: 258, distance: 143.3
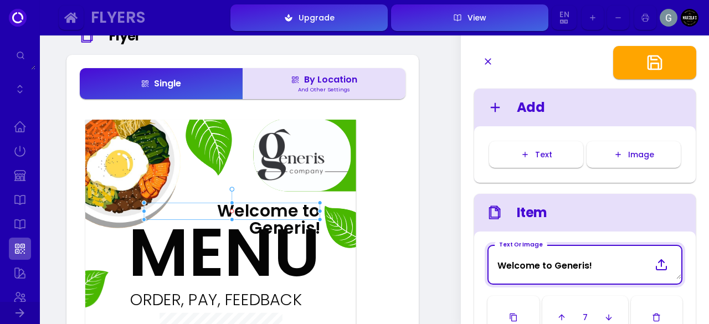
type Image "Welcome to Generis!"
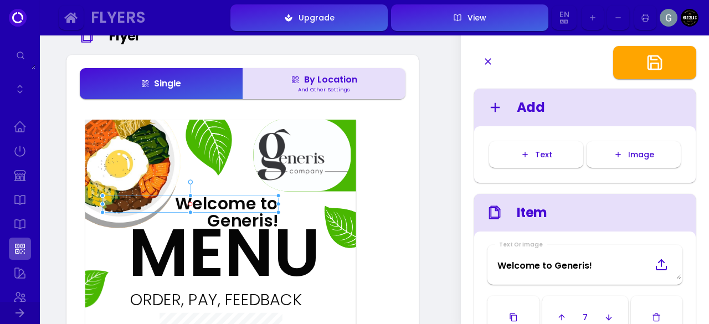
drag, startPoint x: 261, startPoint y: 212, endPoint x: 219, endPoint y: 204, distance: 42.7
click at [219, 204] on div "Welcome to Generis!" at bounding box center [190, 204] width 176 height 17
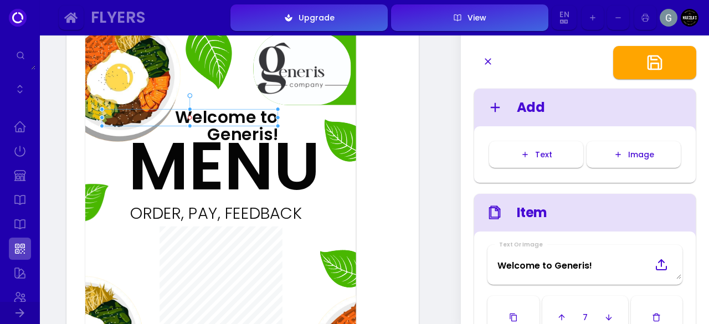
scroll to position [132, 0]
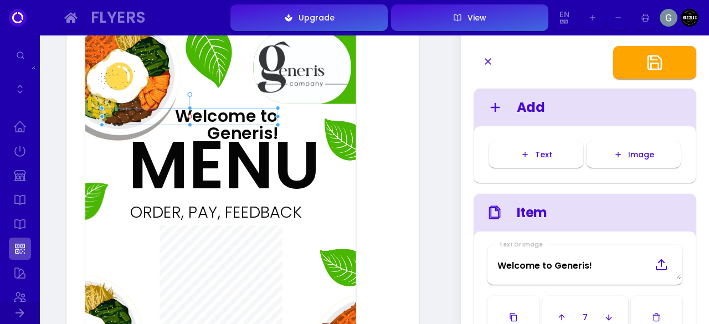
drag, startPoint x: 261, startPoint y: 178, endPoint x: 261, endPoint y: 185, distance: 7.2
click at [261, 185] on div at bounding box center [283, 142] width 98 height 92
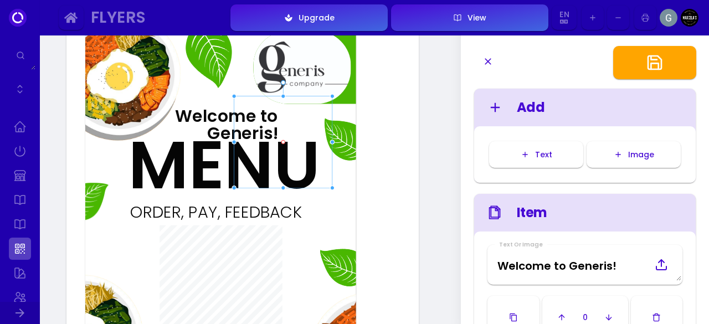
click at [215, 171] on div "MENU" at bounding box center [197, 165] width 136 height 67
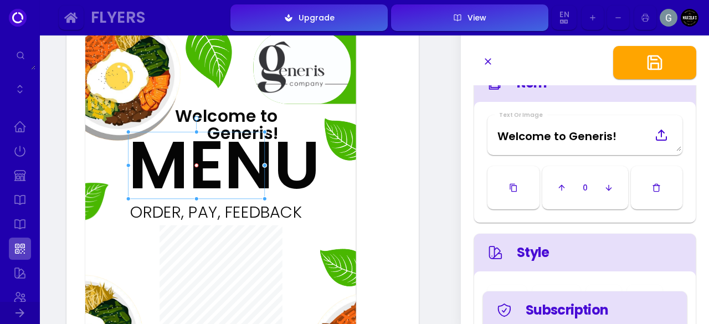
scroll to position [131, 0]
drag, startPoint x: 245, startPoint y: 173, endPoint x: 235, endPoint y: 199, distance: 27.9
click at [235, 199] on div at bounding box center [273, 168] width 98 height 92
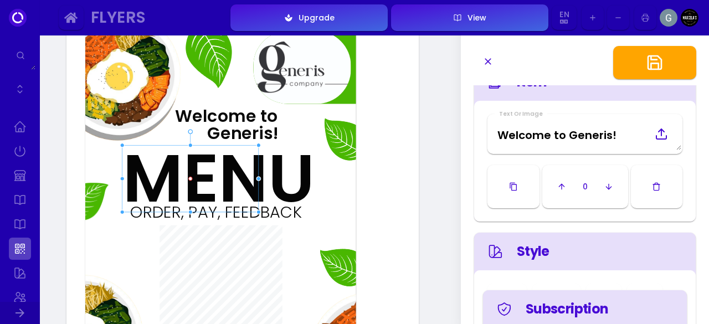
drag, startPoint x: 198, startPoint y: 173, endPoint x: 193, endPoint y: 186, distance: 14.4
click at [193, 186] on div "MENU" at bounding box center [191, 178] width 136 height 67
click at [304, 217] on div "ORDER, PAY, FEEDBACK" at bounding box center [215, 212] width 181 height 16
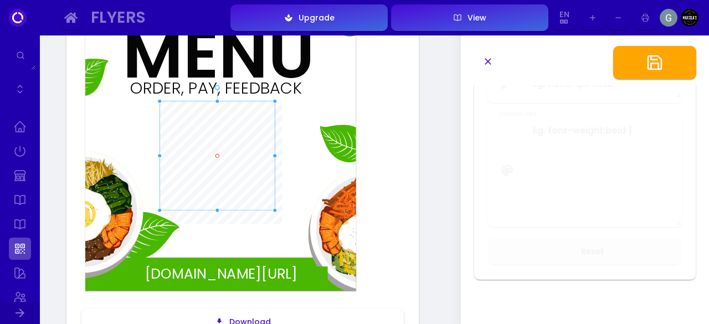
scroll to position [257, 0]
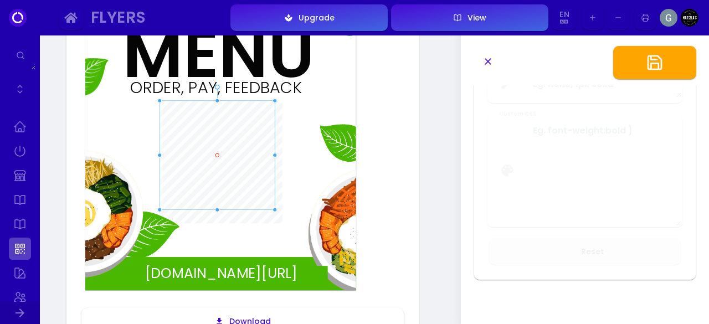
click at [258, 276] on div "fuudey.com/newvenue212113" at bounding box center [221, 273] width 213 height 14
type input "#fdfcfc"
type input "#4ab703"
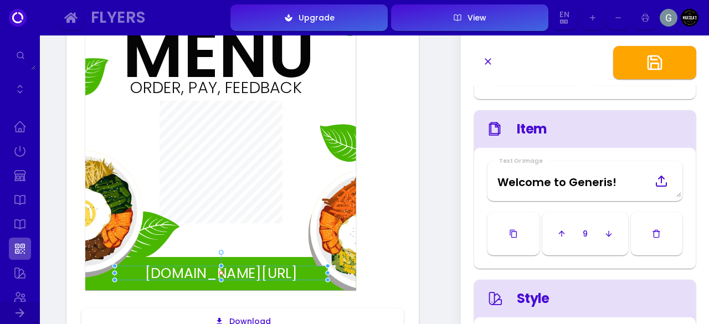
scroll to position [0, 0]
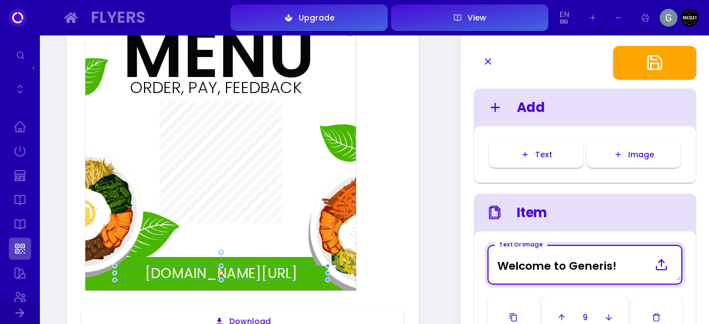
drag, startPoint x: 612, startPoint y: 262, endPoint x: 400, endPoint y: 257, distance: 211.7
click at [400, 257] on div "ORDER, PAY, FEEDBACK fuudey.com/newvenue212113 Welcome to Generis! MENU Downloa…" at bounding box center [243, 134] width 326 height 464
type Image "URLORLOCATION"
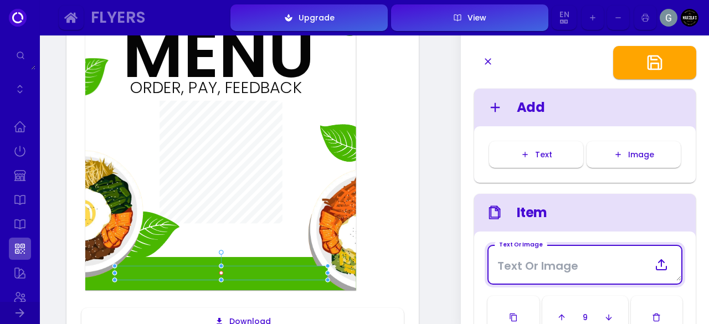
click at [653, 60] on polyline "button" at bounding box center [654, 58] width 6 height 4
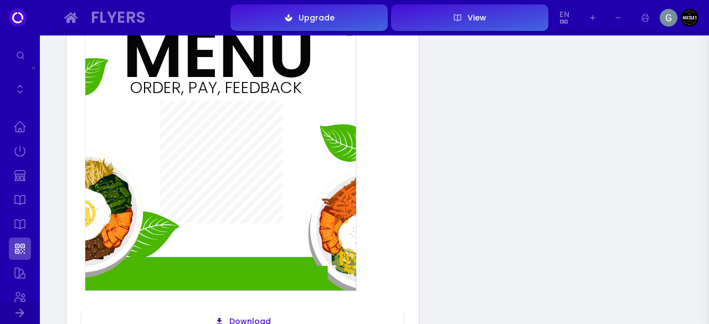
click at [237, 280] on div at bounding box center [221, 273] width 213 height 14
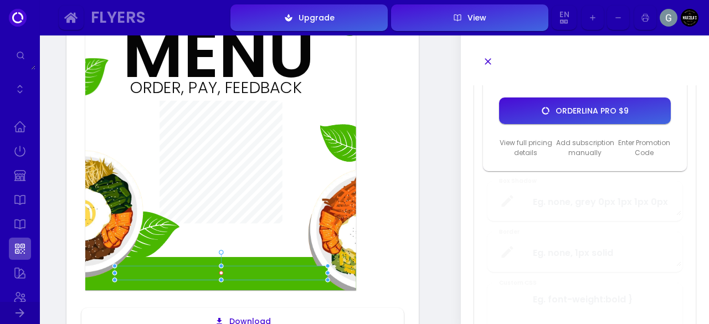
scroll to position [608, 0]
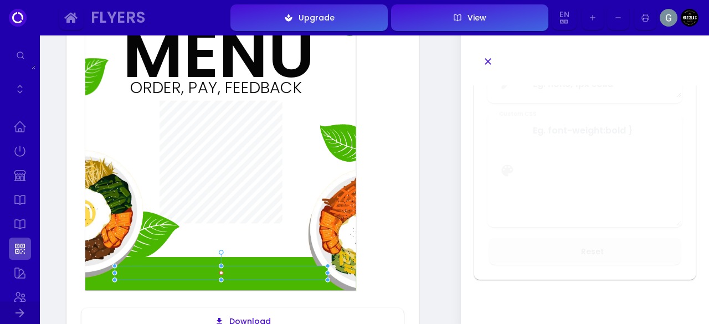
click at [382, 290] on div "ORDER, PAY, FEEDBACK Welcome to Generis! MENU Download Recommended: Flyer downl…" at bounding box center [243, 134] width 326 height 464
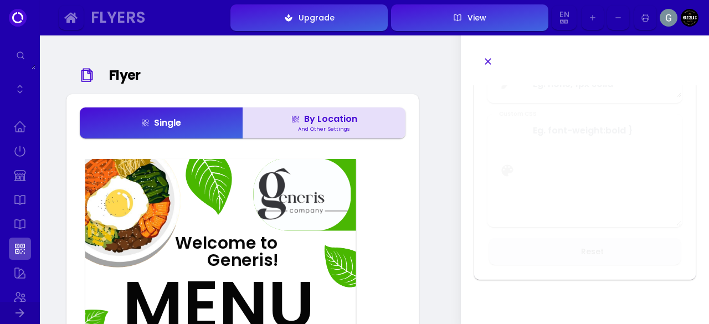
scroll to position [0, 0]
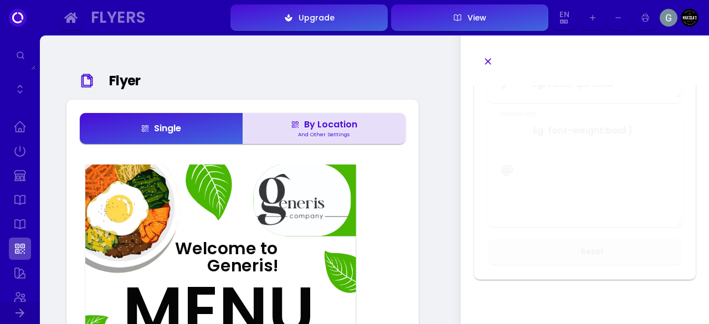
click at [22, 132] on link at bounding box center [20, 127] width 22 height 22
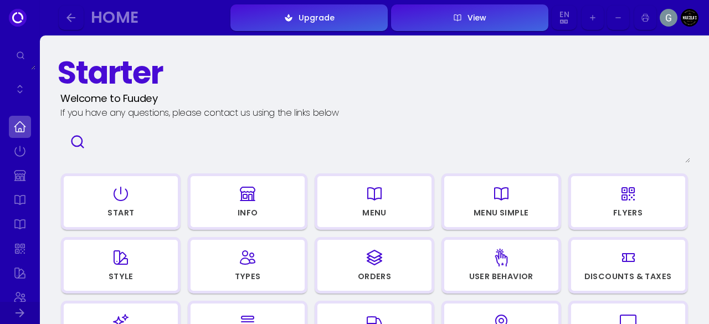
click at [133, 215] on div "Start" at bounding box center [120, 213] width 27 height 8
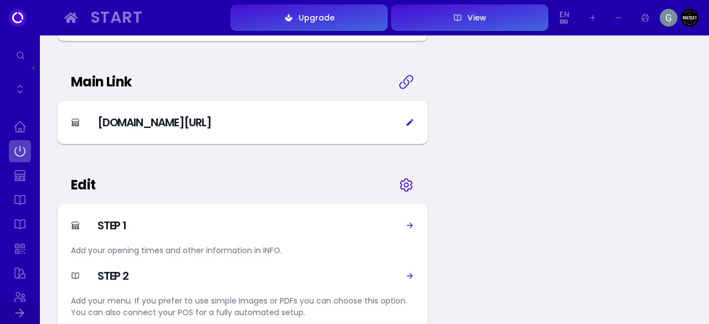
scroll to position [515, 0]
click at [415, 73] on div "Main Link" at bounding box center [243, 82] width 370 height 38
click at [405, 80] on icon at bounding box center [406, 81] width 16 height 55
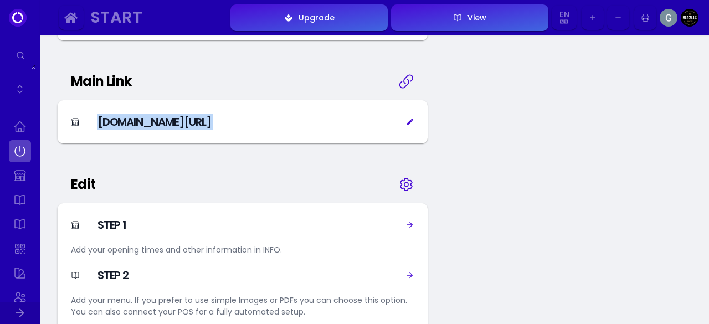
click at [405, 80] on icon at bounding box center [406, 81] width 16 height 55
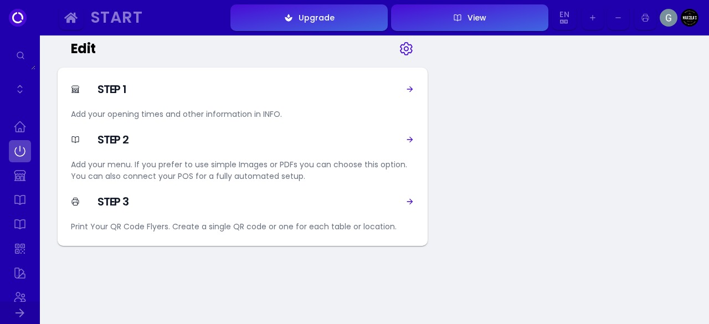
scroll to position [652, 0]
click at [410, 88] on icon at bounding box center [410, 88] width 6 height 6
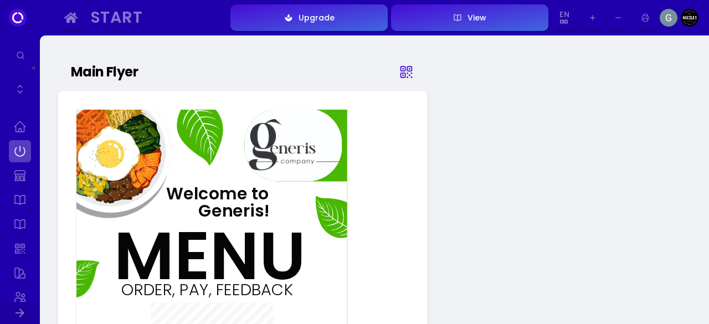
select select "MYR"
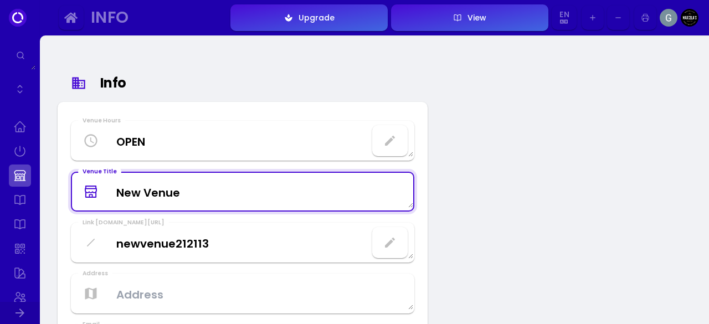
drag, startPoint x: 230, startPoint y: 189, endPoint x: 94, endPoint y: 177, distance: 136.8
click at [94, 177] on Title "New Venue" at bounding box center [242, 192] width 341 height 33
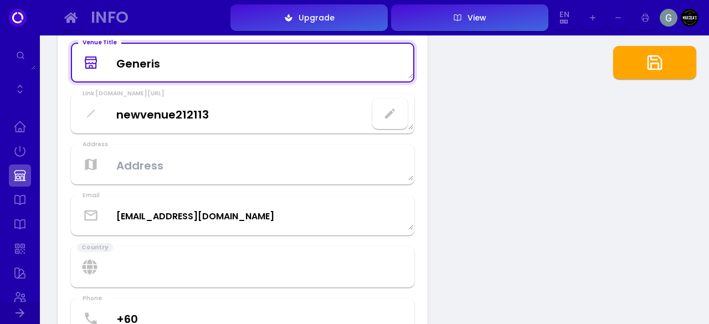
scroll to position [130, 0]
type Title "Generis"
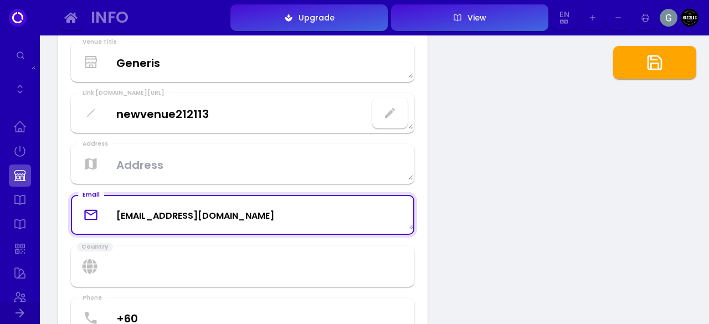
click at [309, 214] on textarea "generisborneo@gmail.com" at bounding box center [242, 215] width 341 height 29
drag, startPoint x: 309, startPoint y: 214, endPoint x: 119, endPoint y: 207, distance: 190.2
click at [119, 207] on textarea "generisborneo@gmail.com" at bounding box center [242, 215] width 341 height 29
type textarea "ContactUs@generisborneo.com"
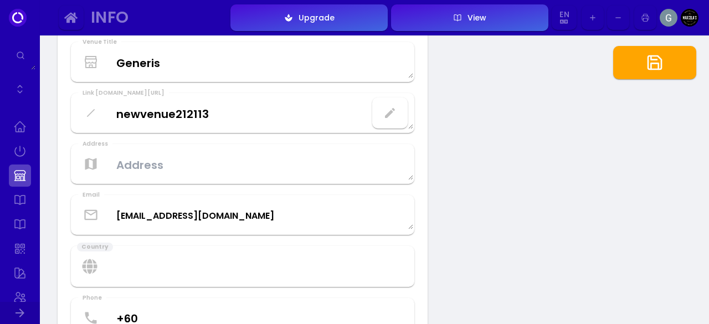
click at [192, 275] on select "Afghanistan Albania Algeria American samoa Andorra Angola Anguilla Antarctica A…" at bounding box center [242, 266] width 343 height 41
select select "malaysia"
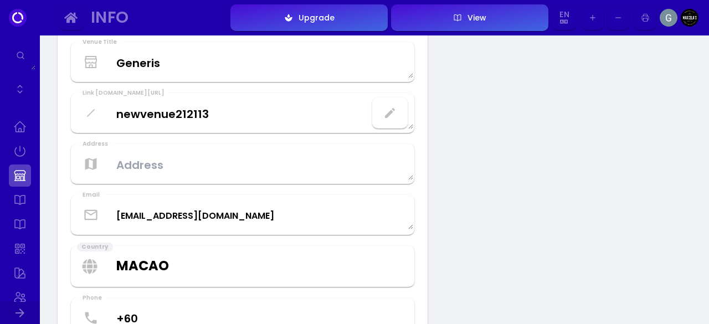
click at [71, 246] on select "Afghanistan Albania Algeria American samoa Andorra Angola Anguilla Antarctica A…" at bounding box center [242, 266] width 343 height 41
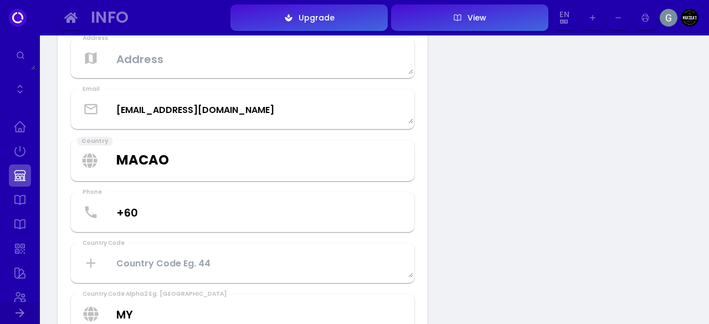
scroll to position [236, 0]
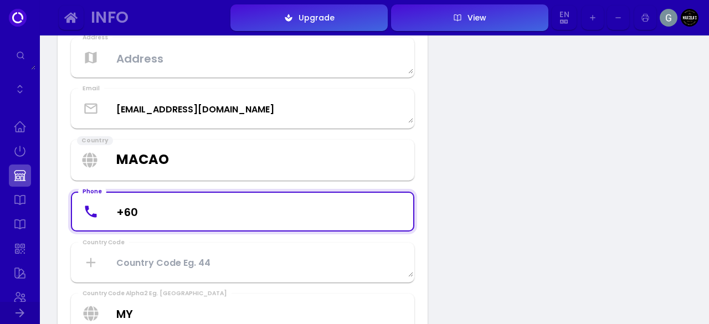
click at [261, 218] on input "+60" at bounding box center [242, 211] width 341 height 33
type input "+60128503286"
type textarea "Ground Floor, Lot 5083, No. 75, Block 16, Wisma Sim Keng Jin, Taman Stampin Bar…"
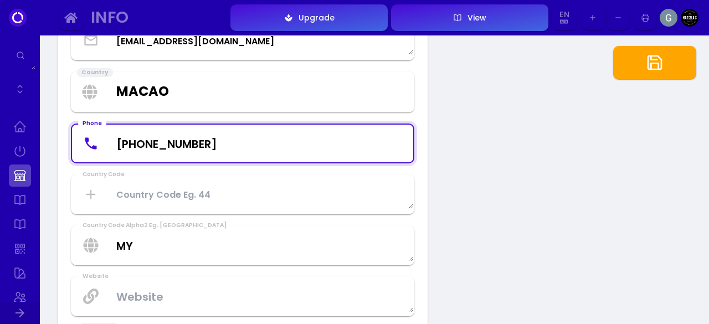
scroll to position [336, 0]
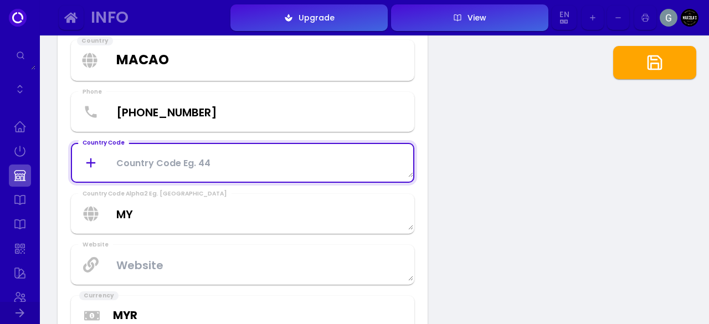
click at [357, 167] on Code at bounding box center [242, 162] width 341 height 29
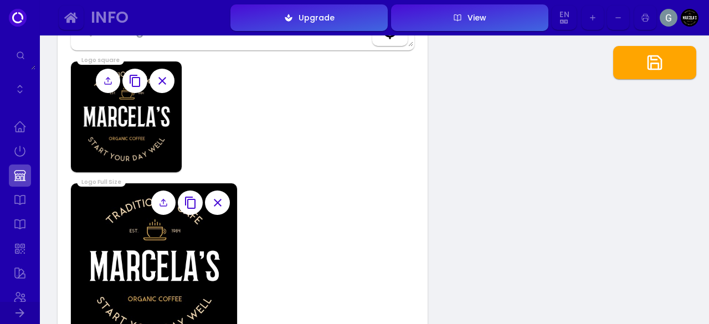
scroll to position [775, 0]
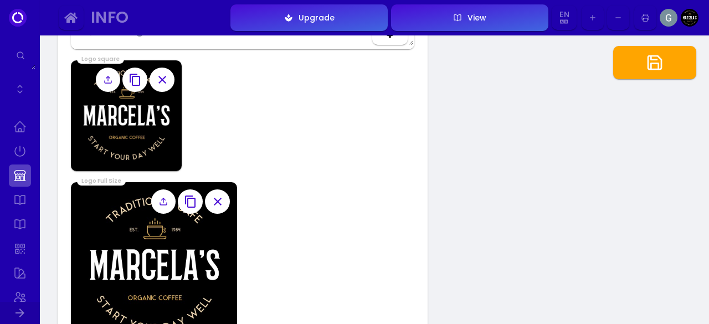
type Code "60"
click at [166, 201] on icon at bounding box center [163, 201] width 9 height 9
click at [0, 0] on input "file" at bounding box center [0, 0] width 0 height 0
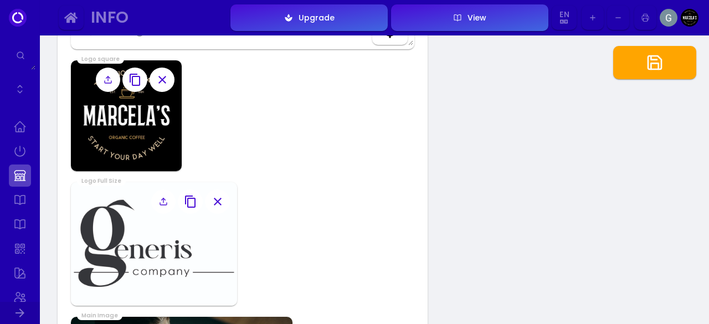
click at [110, 80] on icon at bounding box center [108, 79] width 9 height 9
click at [0, 0] on input "file" at bounding box center [0, 0] width 0 height 0
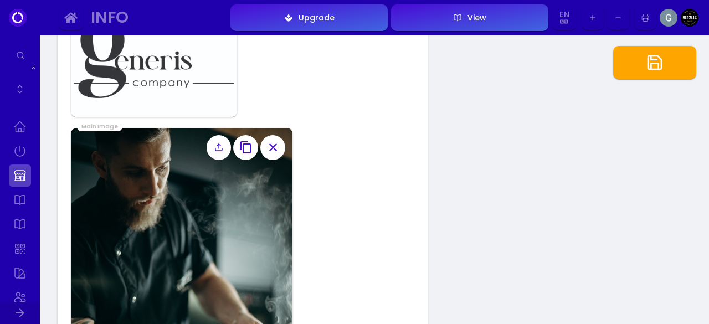
scroll to position [955, 0]
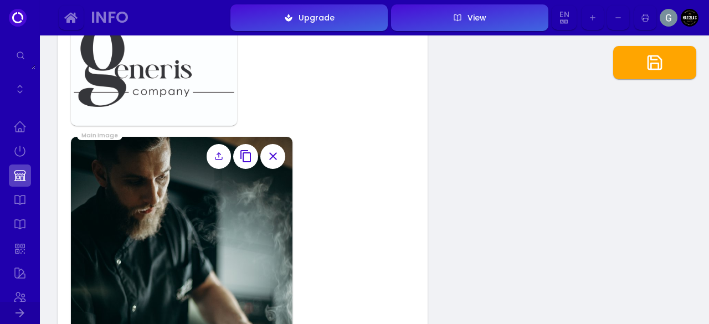
click at [225, 159] on label at bounding box center [219, 156] width 25 height 25
click at [0, 0] on input "file" at bounding box center [0, 0] width 0 height 0
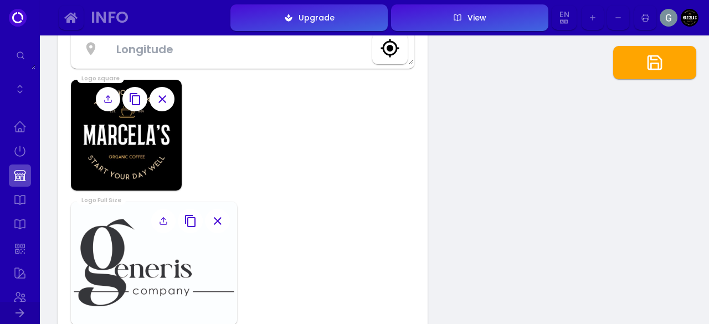
scroll to position [753, 0]
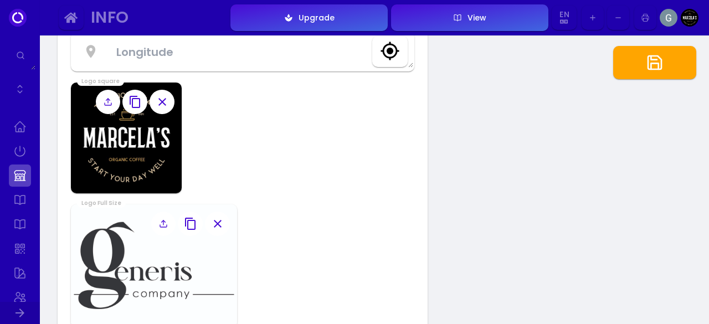
click at [106, 106] on label at bounding box center [108, 102] width 25 height 25
click at [0, 0] on input "file" at bounding box center [0, 0] width 0 height 0
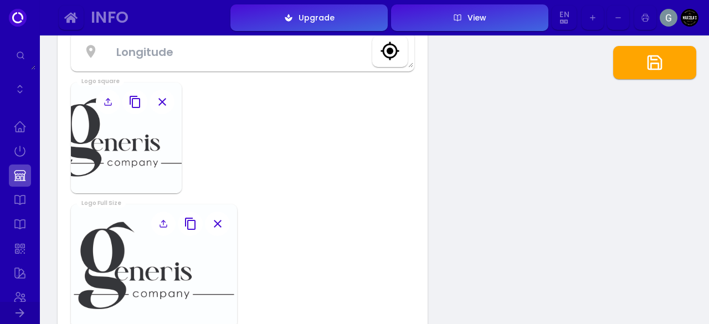
click at [641, 56] on button "button" at bounding box center [654, 62] width 83 height 33
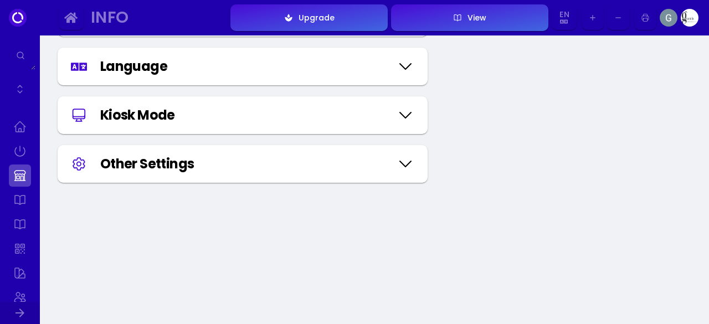
scroll to position [1422, 0]
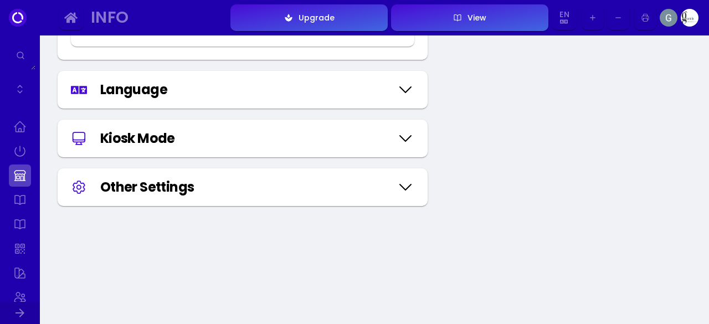
click at [403, 140] on icon at bounding box center [406, 138] width 18 height 55
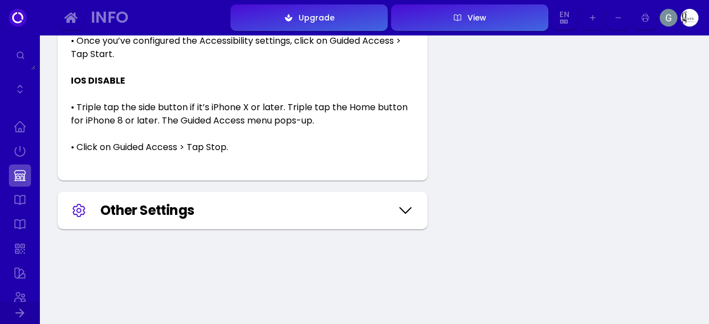
scroll to position [2509, 0]
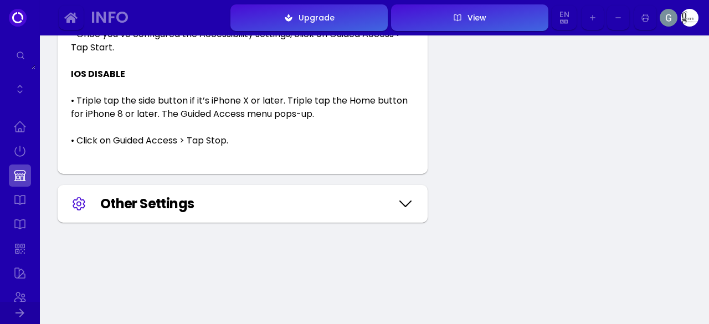
click at [402, 205] on icon at bounding box center [406, 203] width 18 height 55
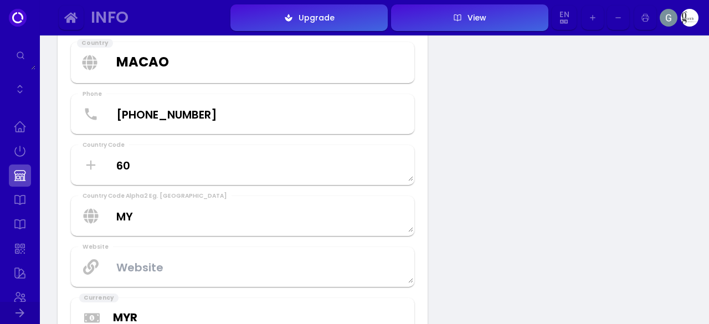
scroll to position [0, 0]
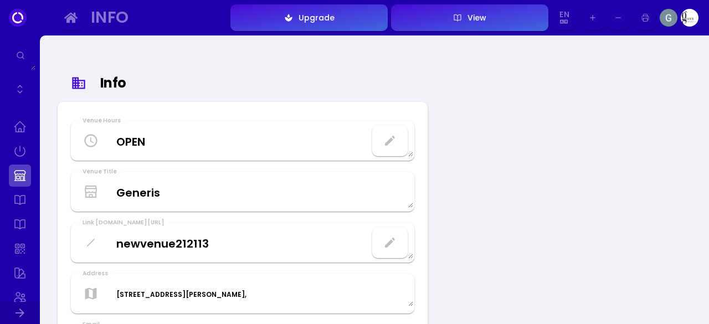
click at [384, 143] on icon "button" at bounding box center [389, 140] width 13 height 13
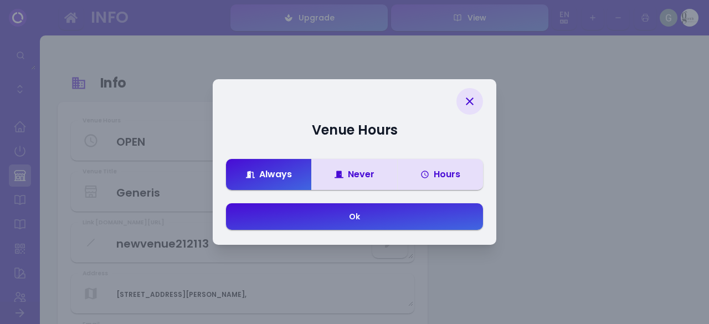
click at [438, 181] on button "Hours" at bounding box center [440, 174] width 86 height 31
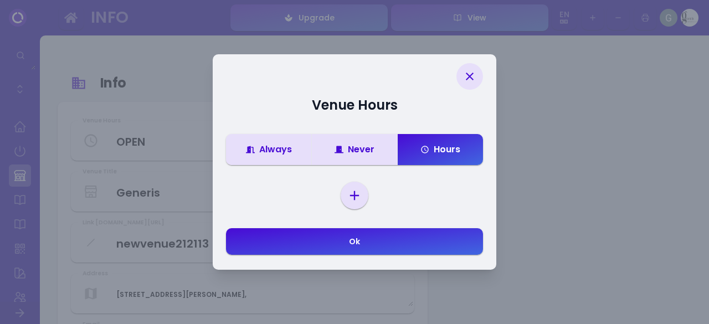
click at [357, 191] on select "Sunday Monday Tuesday Wednesday Thursday Friday Saturday" at bounding box center [354, 195] width 23 height 17
select select "sunday"
click at [343, 204] on select "Sunday Monday Tuesday Wednesday Thursday Friday Saturday" at bounding box center [354, 195] width 23 height 17
select select "00"
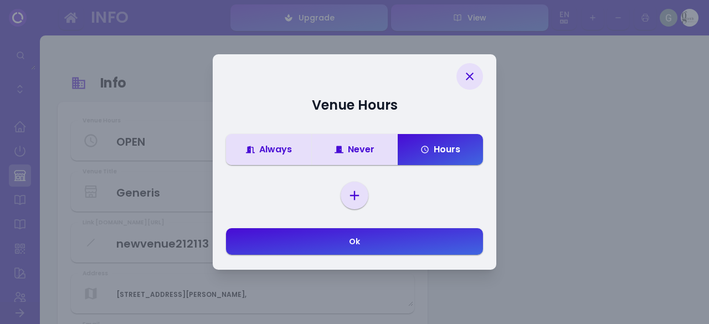
select select "23"
select select "59"
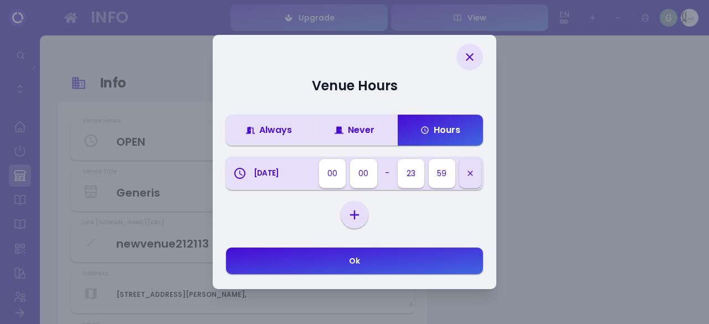
click at [471, 177] on icon "button" at bounding box center [470, 173] width 9 height 9
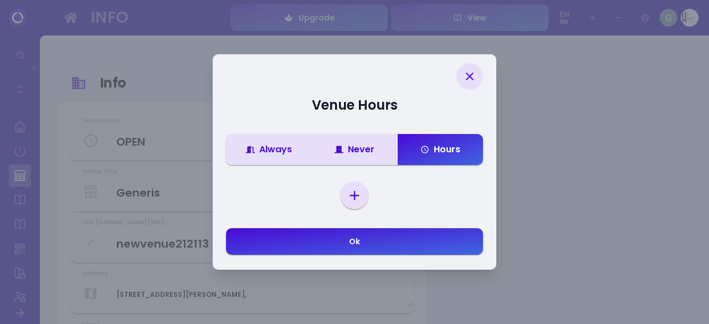
click at [358, 202] on select "Sunday Monday Tuesday Wednesday Thursday Friday Saturday" at bounding box center [354, 195] width 23 height 17
select select "tuesday"
click at [343, 204] on select "Sunday Monday Tuesday Wednesday Thursday Friday Saturday" at bounding box center [354, 195] width 23 height 17
select select "00"
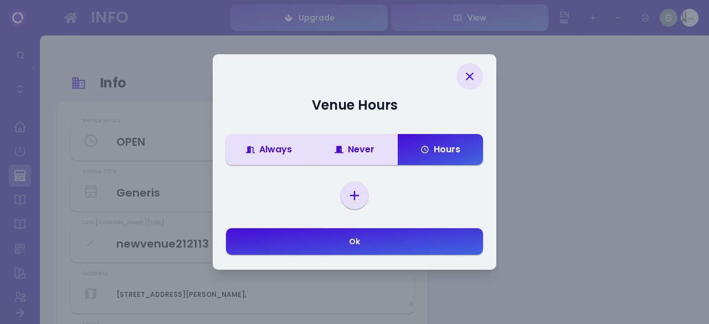
select select "23"
select select "59"
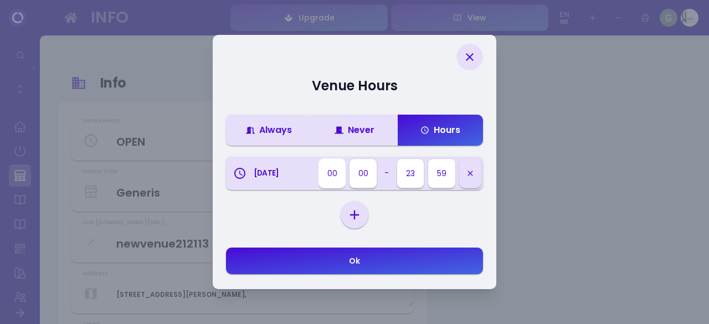
click at [336, 173] on select "00 01 02 03 04 05 06 07 08 09 10 11 12 13 14 15 16 17 18 19 20 21 22 23" at bounding box center [332, 173] width 27 height 30
select select "07"
click at [319, 158] on select "00 01 02 03 04 05 06 07 08 09 10 11 12 13 14 15 16 17 18 19 20 21 22 23" at bounding box center [332, 173] width 27 height 30
click at [405, 179] on select "00 01 02 03 04 05 06 07 08 09 10 11 12 13 14 15 16 17 18 19 20 21 22 23" at bounding box center [410, 173] width 27 height 30
select select "14"
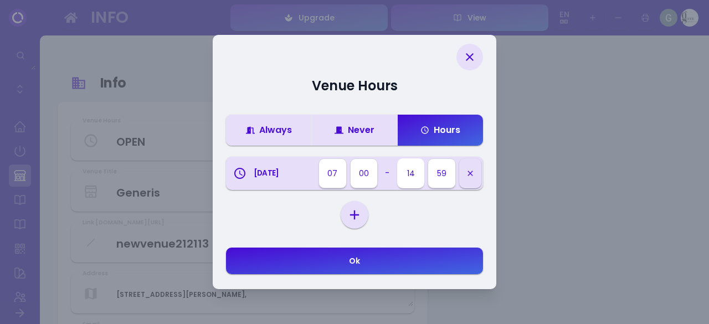
click at [397, 158] on select "00 01 02 03 04 05 06 07 08 09 10 11 12 13 14 15 16 17 18 19 20 21 22 23" at bounding box center [410, 173] width 27 height 30
click at [440, 174] on select "00 05 10 15 20 25 30 35 40 45 50 55 59" at bounding box center [442, 173] width 27 height 30
select select "00"
click at [429, 158] on select "00 05 10 15 20 25 30 35 40 45 50 55 59" at bounding box center [442, 173] width 27 height 30
click at [356, 215] on select "Sunday Monday Tuesday Wednesday Thursday Friday Saturday" at bounding box center [354, 215] width 23 height 17
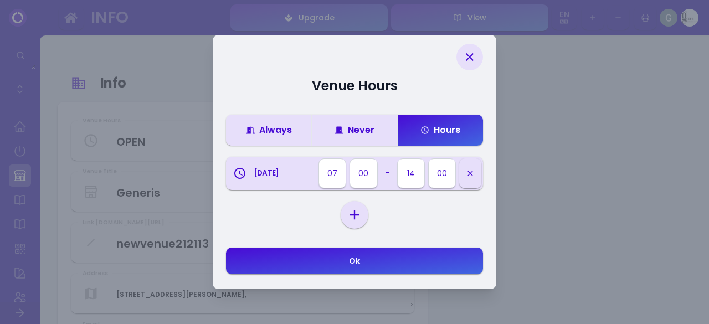
select select "wednesday"
click at [343, 223] on select "Sunday Monday Tuesday Wednesday Thursday Friday Saturday" at bounding box center [354, 215] width 23 height 17
select select "00"
select select "23"
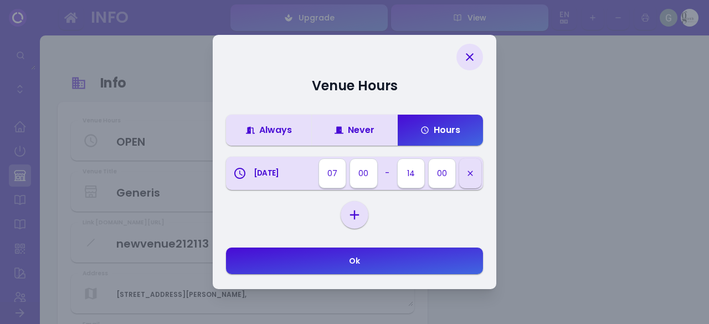
select select "59"
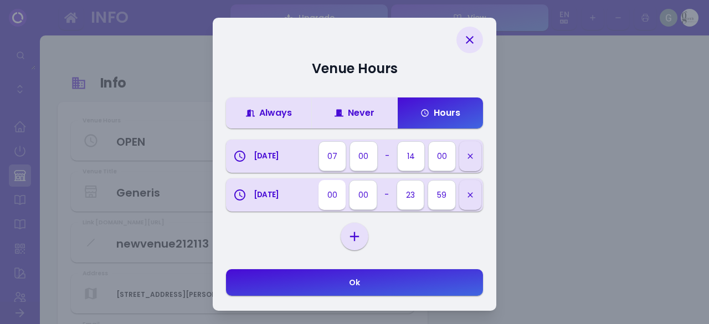
click at [339, 200] on select "00 01 02 03 04 05 06 07 08 09 10 11 12 13 14 15 16 17 18 19 20 21 22 23" at bounding box center [332, 195] width 27 height 30
select select "07"
click at [319, 180] on select "00 01 02 03 04 05 06 07 08 09 10 11 12 13 14 15 16 17 18 19 20 21 22 23" at bounding box center [332, 195] width 27 height 30
click at [412, 193] on select "00 01 02 03 04 05 06 07 08 09 10 11 12 13 14 15 16 17 18 19 20 21 22 23" at bounding box center [410, 195] width 27 height 30
select select "14"
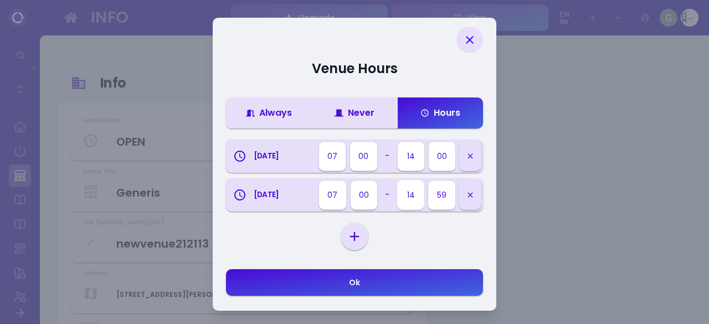
click at [397, 180] on select "00 01 02 03 04 05 06 07 08 09 10 11 12 13 14 15 16 17 18 19 20 21 22 23" at bounding box center [410, 195] width 27 height 30
click at [440, 193] on select "00 05 10 15 20 25 30 35 40 45 50 55 59" at bounding box center [442, 195] width 27 height 30
select select "00"
click at [429, 180] on select "00 05 10 15 20 25 30 35 40 45 50 55 59" at bounding box center [442, 195] width 27 height 30
click at [363, 233] on select "Sunday Monday Tuesday Wednesday Thursday Friday Saturday" at bounding box center [354, 236] width 23 height 17
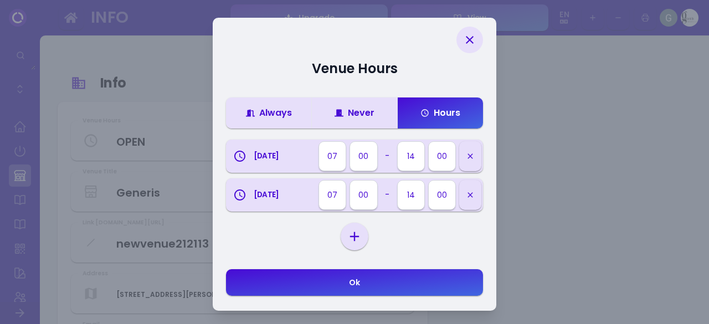
select select "thursday"
click at [343, 245] on select "Sunday Monday Tuesday Wednesday Thursday Friday Saturday" at bounding box center [354, 236] width 23 height 17
select select "00"
select select "23"
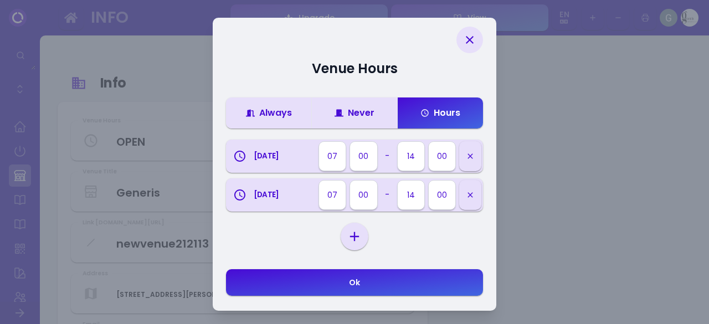
select select "59"
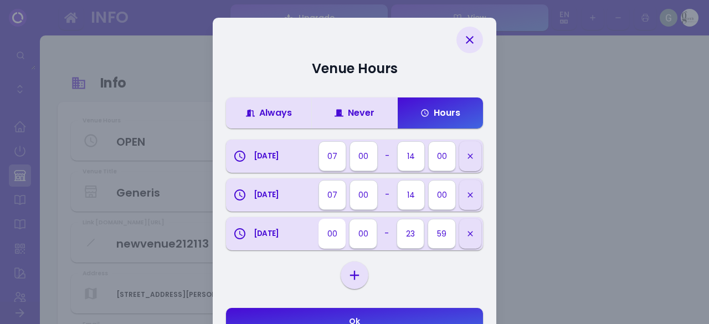
click at [335, 234] on select "00 01 02 03 04 05 06 07 08 09 10 11 12 13 14 15 16 17 18 19 20 21 22 23" at bounding box center [332, 234] width 27 height 30
select select "07"
click at [319, 219] on select "00 01 02 03 04 05 06 07 08 09 10 11 12 13 14 15 16 17 18 19 20 21 22 23" at bounding box center [332, 234] width 27 height 30
click at [414, 236] on select "00 01 02 03 04 05 06 07 08 09 10 11 12 13 14 15 16 17 18 19 20 21 22 23" at bounding box center [410, 234] width 27 height 30
select select "14"
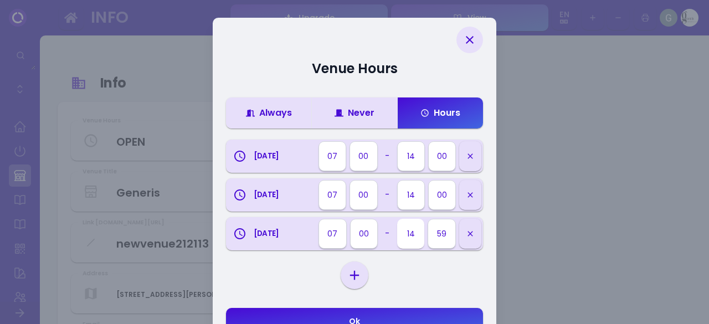
click at [397, 219] on select "00 01 02 03 04 05 06 07 08 09 10 11 12 13 14 15 16 17 18 19 20 21 22 23" at bounding box center [410, 234] width 27 height 30
click at [438, 238] on select "00 05 10 15 20 25 30 35 40 45 50 55 59" at bounding box center [442, 234] width 27 height 30
select select "00"
click at [429, 219] on select "00 05 10 15 20 25 30 35 40 45 50 55 59" at bounding box center [442, 234] width 27 height 30
click at [356, 284] on div "Sunday Monday Tuesday Wednesday Thursday Friday Saturday" at bounding box center [355, 275] width 28 height 28
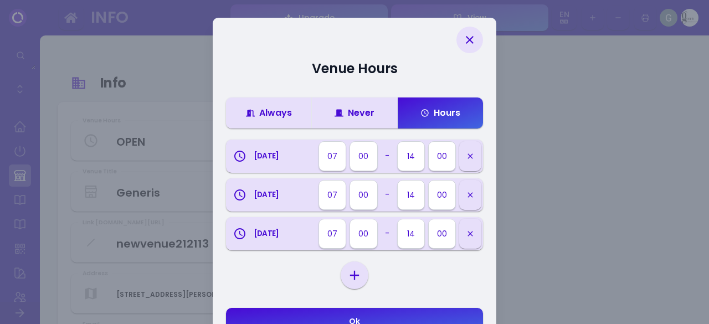
click at [351, 271] on select "Sunday Monday Tuesday Wednesday Thursday Friday Saturday" at bounding box center [354, 275] width 23 height 17
select select "friday"
click at [343, 284] on select "Sunday Monday Tuesday Wednesday Thursday Friday Saturday" at bounding box center [354, 275] width 23 height 17
select select "00"
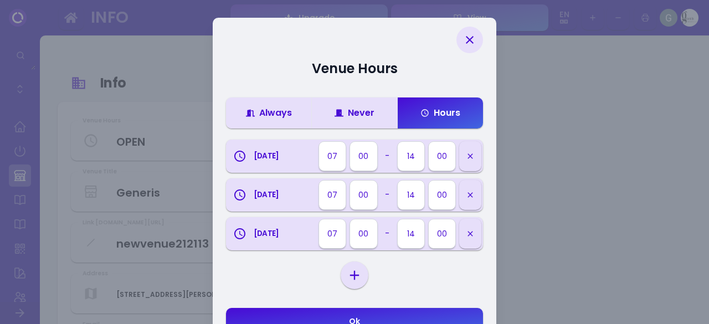
select select "23"
select select "59"
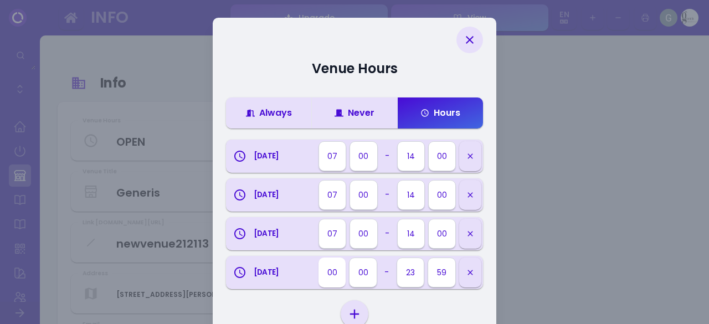
click at [333, 270] on select "00 01 02 03 04 05 06 07 08 09 10 11 12 13 14 15 16 17 18 19 20 21 22 23" at bounding box center [332, 273] width 27 height 30
select select "07"
click at [319, 258] on select "00 01 02 03 04 05 06 07 08 09 10 11 12 13 14 15 16 17 18 19 20 21 22 23" at bounding box center [332, 273] width 27 height 30
click at [418, 271] on select "00 01 02 03 04 05 06 07 08 09 10 11 12 13 14 15 16 17 18 19 20 21 22 23" at bounding box center [410, 273] width 27 height 30
select select "14"
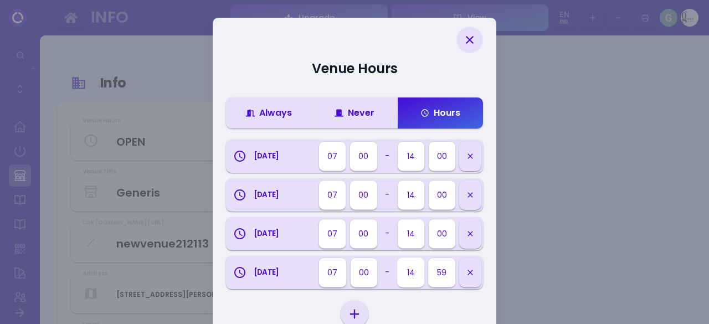
click at [397, 258] on select "00 01 02 03 04 05 06 07 08 09 10 11 12 13 14 15 16 17 18 19 20 21 22 23" at bounding box center [410, 273] width 27 height 30
click at [442, 274] on select "00 05 10 15 20 25 30 35 40 45 50 55 59" at bounding box center [442, 273] width 27 height 30
select select "00"
click at [429, 258] on select "00 05 10 15 20 25 30 35 40 45 50 55 59" at bounding box center [442, 273] width 27 height 30
click at [350, 313] on select "Sunday Monday Tuesday Wednesday Thursday Friday Saturday" at bounding box center [354, 314] width 23 height 17
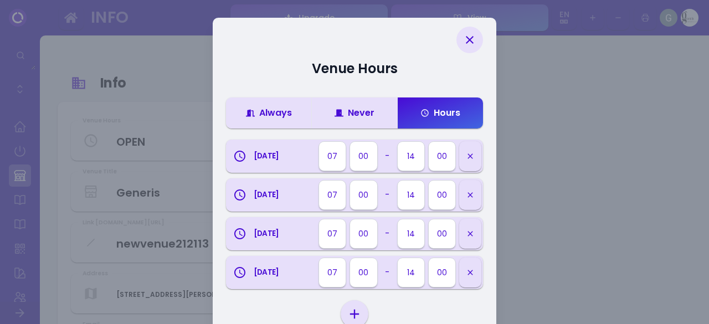
select select "saturday"
click at [343, 322] on select "Sunday Monday Tuesday Wednesday Thursday Friday Saturday" at bounding box center [354, 314] width 23 height 17
select select "00"
select select "23"
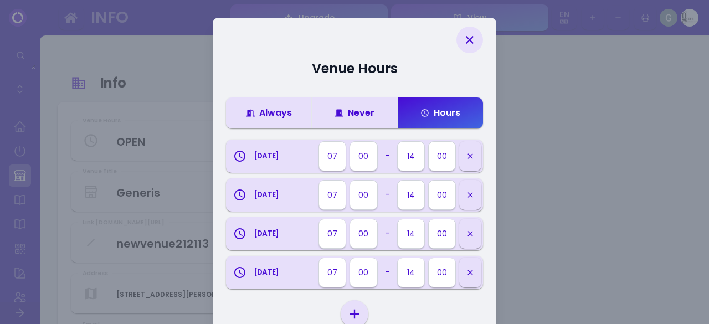
select select "59"
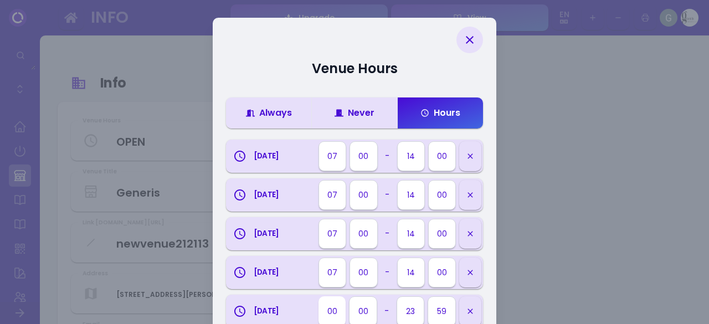
click at [338, 312] on select "00 01 02 03 04 05 06 07 08 09 10 11 12 13 14 15 16 17 18 19 20 21 22 23" at bounding box center [332, 311] width 27 height 30
select select "07"
click at [319, 296] on select "00 01 02 03 04 05 06 07 08 09 10 11 12 13 14 15 16 17 18 19 20 21 22 23" at bounding box center [332, 311] width 27 height 30
click at [420, 307] on select "00 01 02 03 04 05 06 07 08 09 10 11 12 13 14 15 16 17 18 19 20 21 22 23" at bounding box center [410, 311] width 27 height 30
select select "14"
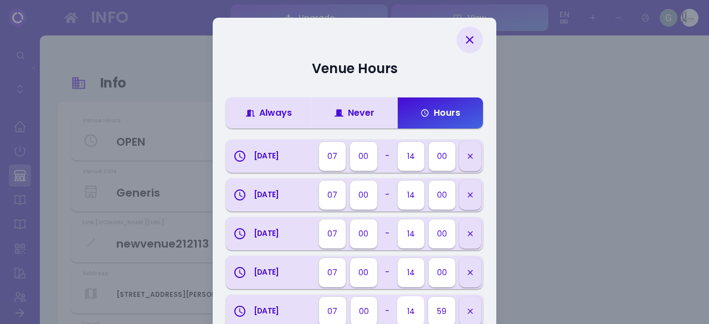
click at [397, 296] on select "00 01 02 03 04 05 06 07 08 09 10 11 12 13 14 15 16 17 18 19 20 21 22 23" at bounding box center [410, 311] width 27 height 30
click at [444, 311] on select "00 05 10 15 20 25 30 35 40 45 50 55 59" at bounding box center [442, 311] width 27 height 30
select select "00"
click at [429, 296] on select "00 05 10 15 20 25 30 35 40 45 50 55 59" at bounding box center [442, 311] width 27 height 30
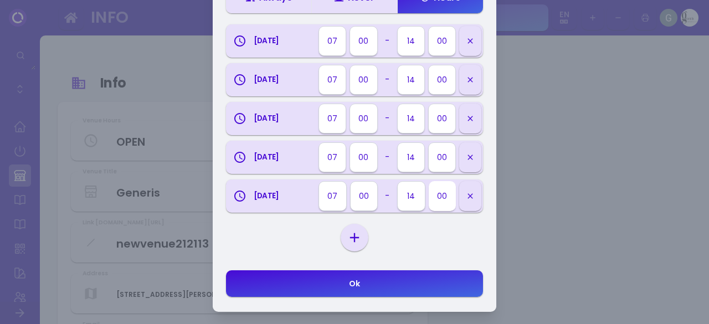
scroll to position [115, 0]
click at [377, 282] on button "Ok" at bounding box center [354, 283] width 257 height 27
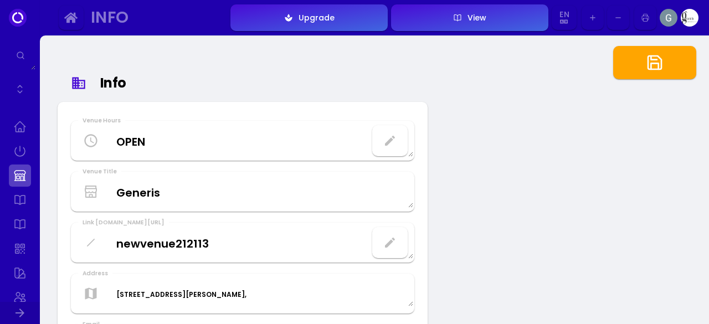
click at [398, 246] on div "button" at bounding box center [390, 242] width 20 height 13
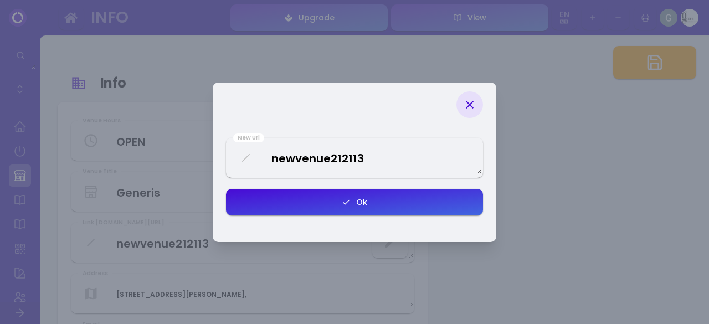
click at [474, 96] on div at bounding box center [469, 104] width 27 height 27
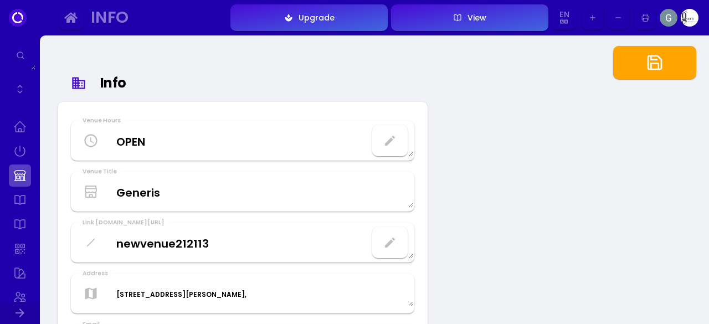
click at [381, 252] on button "button" at bounding box center [389, 242] width 35 height 31
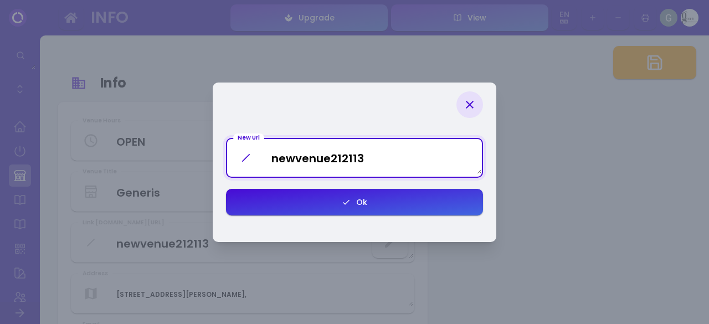
drag, startPoint x: 374, startPoint y: 160, endPoint x: 268, endPoint y: 163, distance: 107.0
click at [268, 163] on Url "newvenue212113" at bounding box center [354, 157] width 255 height 33
type Url "generis"
click at [350, 204] on icon "button" at bounding box center [346, 202] width 9 height 9
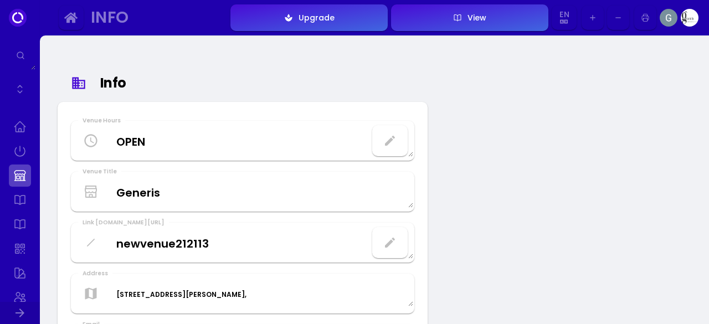
click at [22, 202] on link at bounding box center [20, 200] width 22 height 22
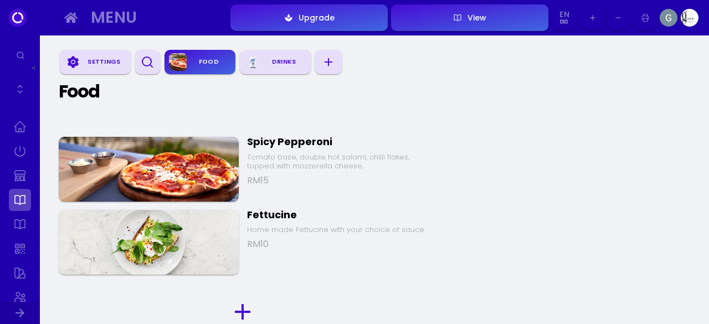
scroll to position [156, 0]
drag, startPoint x: 256, startPoint y: 159, endPoint x: 258, endPoint y: 187, distance: 27.7
click at [258, 187] on div "Spicy Pepperoni Tomato base, double hot salami, chilli flakes, topped with mozz…" at bounding box center [242, 169] width 379 height 73
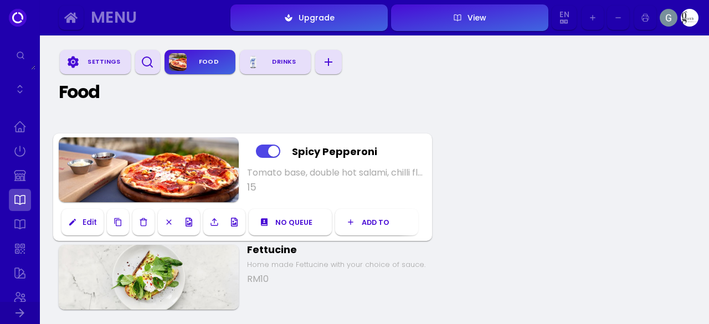
click at [334, 66] on icon "button" at bounding box center [328, 61] width 13 height 13
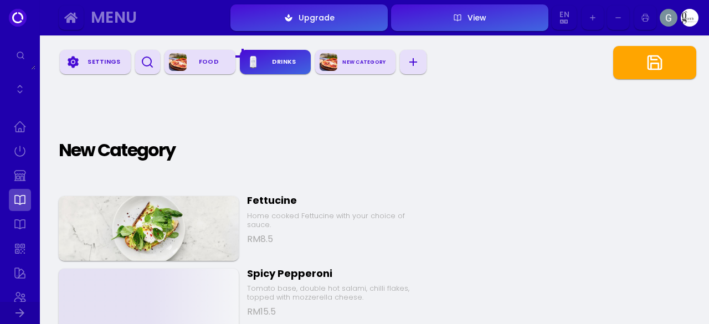
scroll to position [655, 0]
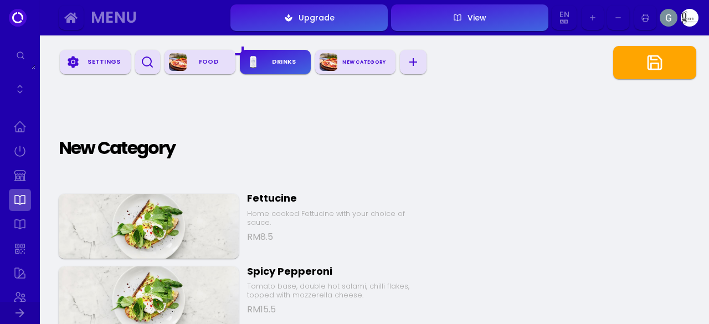
click at [358, 63] on div "New Category" at bounding box center [364, 62] width 54 height 16
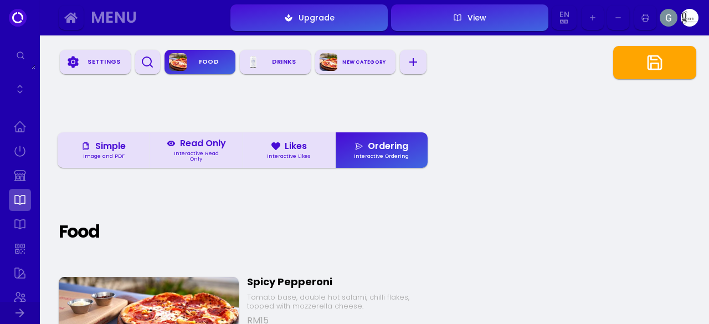
scroll to position [11, 0]
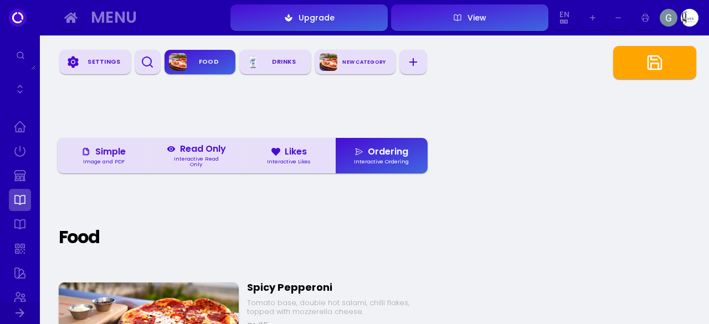
click at [371, 61] on div "New Category" at bounding box center [364, 62] width 54 height 16
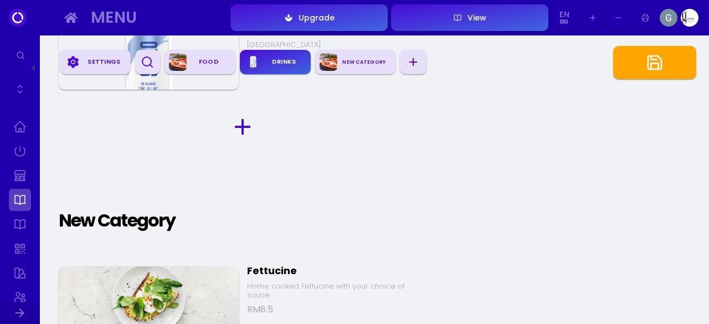
scroll to position [655, 0]
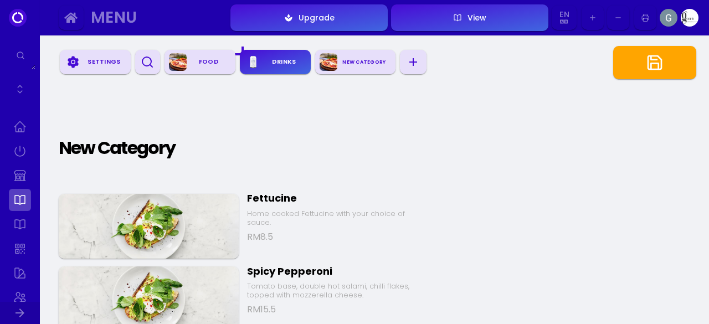
click at [217, 68] on div "Food" at bounding box center [209, 62] width 44 height 17
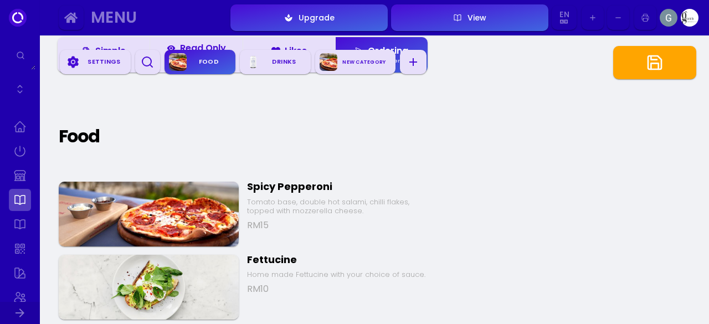
scroll to position [0, 0]
click at [189, 209] on img at bounding box center [149, 214] width 180 height 65
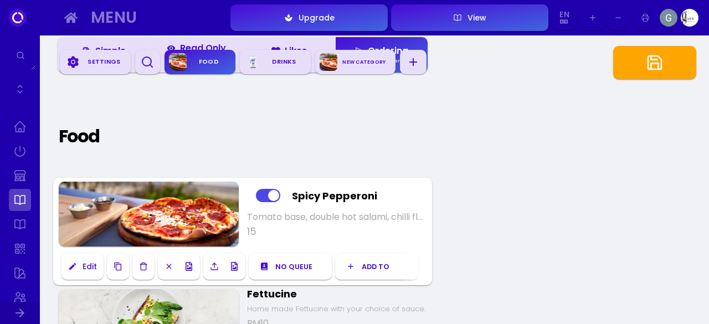
click at [91, 268] on button "Edit" at bounding box center [82, 266] width 42 height 27
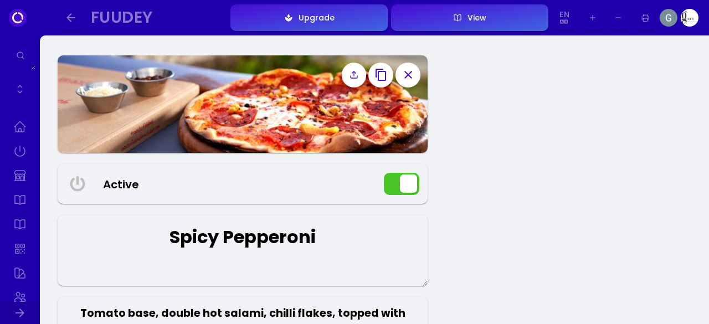
drag, startPoint x: 330, startPoint y: 236, endPoint x: 158, endPoint y: 218, distance: 172.6
click at [158, 218] on textarea "Spicy Pepperoni" at bounding box center [243, 250] width 370 height 71
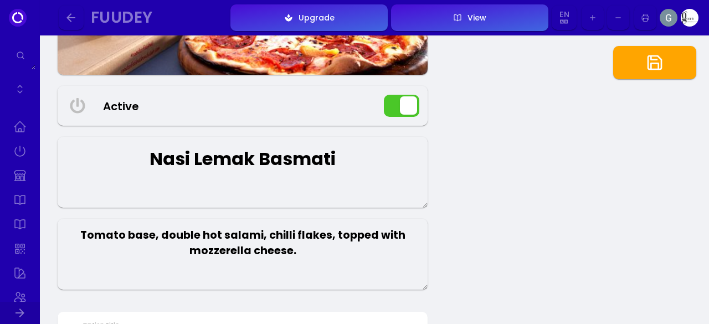
scroll to position [79, 0]
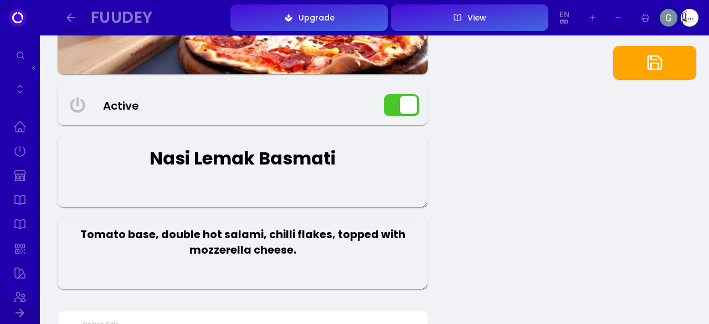
type textarea "Nasi Lemak Basmati"
drag, startPoint x: 298, startPoint y: 252, endPoint x: 104, endPoint y: 239, distance: 194.9
click at [104, 239] on textarea "Tomato base, double hot salami, chilli flakes, topped with mozzerella cheese." at bounding box center [243, 253] width 370 height 71
click at [102, 239] on textarea "Tomato base, double hot salami, chilli flakes, topped with mozzerella cheese." at bounding box center [243, 253] width 370 height 71
drag, startPoint x: 86, startPoint y: 233, endPoint x: 351, endPoint y: 255, distance: 265.7
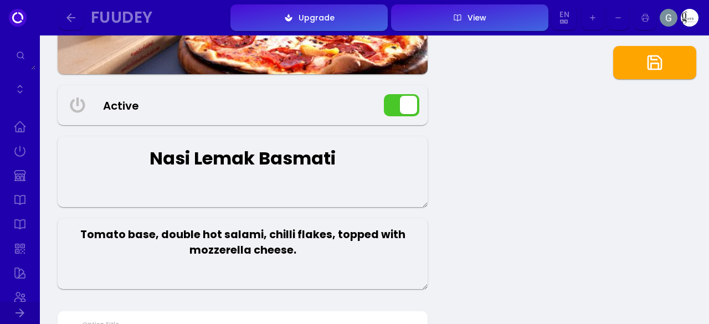
click at [351, 255] on textarea "Tomato base, double hot salami, chilli flakes, topped with mozzerella cheese." at bounding box center [243, 253] width 370 height 71
drag, startPoint x: 324, startPoint y: 255, endPoint x: 58, endPoint y: 218, distance: 268.5
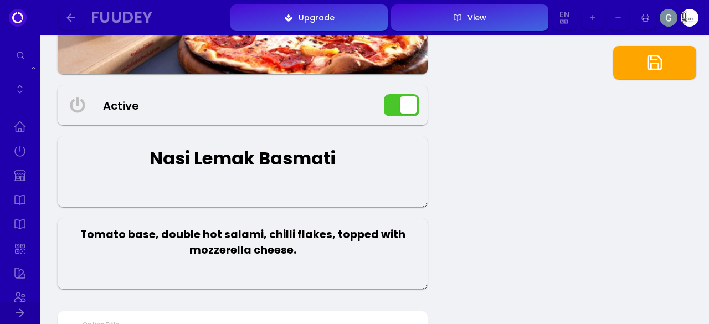
drag, startPoint x: 357, startPoint y: 251, endPoint x: 39, endPoint y: 215, distance: 320.5
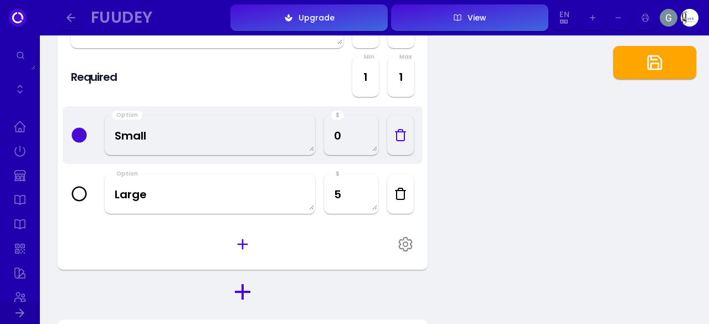
scroll to position [336, 0]
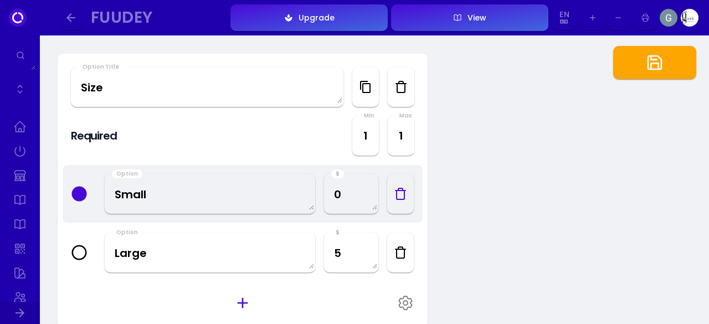
type textarea "Nasi lemak infused with coconut milk"
click at [401, 255] on icon "button" at bounding box center [400, 252] width 13 height 13
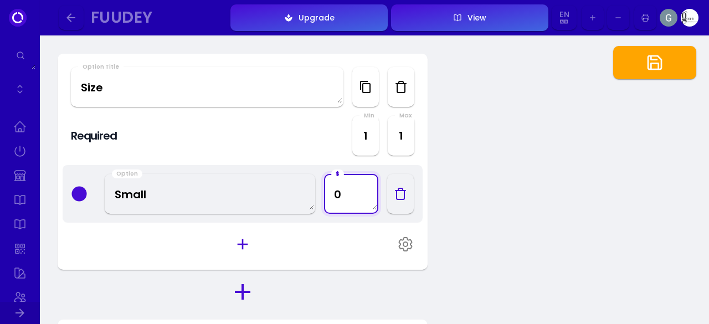
click at [347, 192] on textarea "0" at bounding box center [351, 193] width 52 height 33
type textarea "8.90"
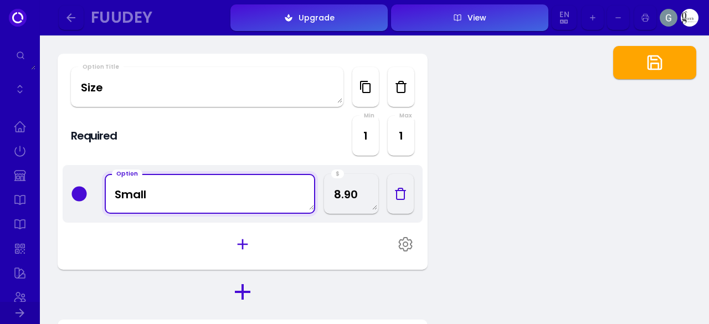
drag, startPoint x: 172, startPoint y: 198, endPoint x: 51, endPoint y: 184, distance: 121.5
click at [51, 184] on div "Active Nasi Lemak Basmati Nasi lemak infused with coconut milk Option Title Siz…" at bounding box center [243, 240] width 388 height 1043
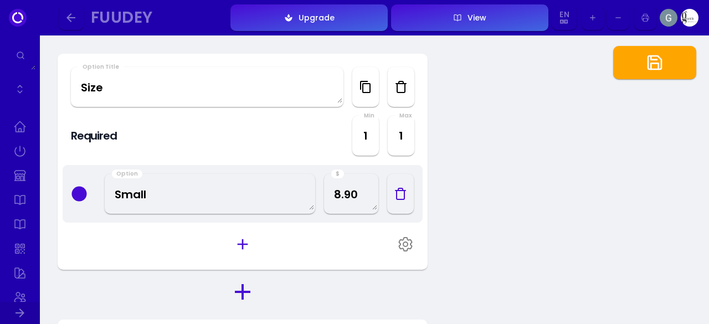
click at [51, 184] on div "Active Nasi Lemak Basmati Nasi lemak infused with coconut milk Option Title Siz…" at bounding box center [243, 240] width 388 height 1043
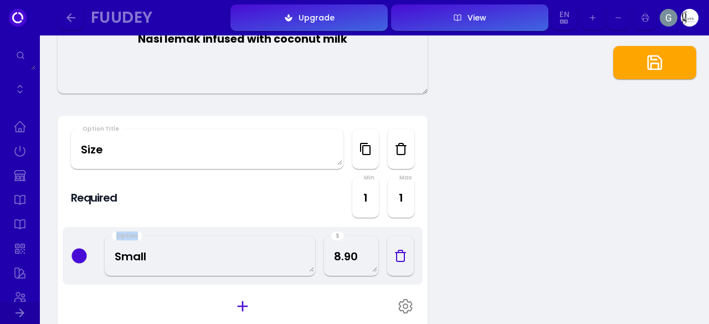
scroll to position [278, 0]
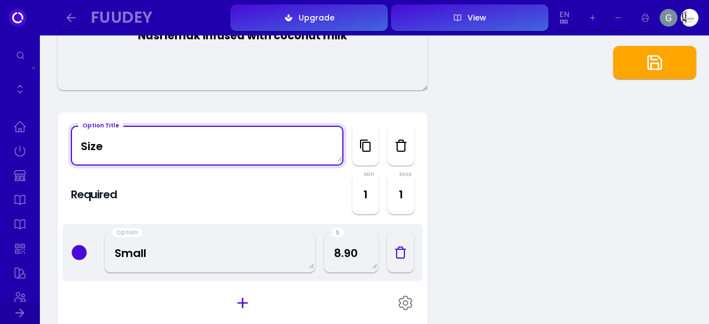
drag, startPoint x: 126, startPoint y: 147, endPoint x: 45, endPoint y: 147, distance: 80.9
click at [45, 147] on div "Active Nasi Lemak Basmati Nasi lemak infused with coconut milk Option Title Siz…" at bounding box center [374, 294] width 669 height 1072
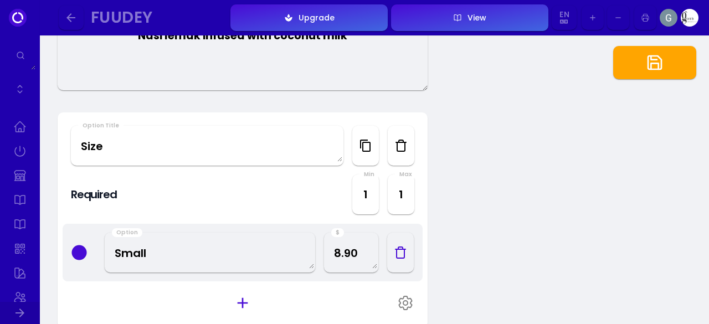
click at [45, 147] on div "Active Nasi Lemak Basmati Nasi lemak infused with coconut milk Option Title Siz…" at bounding box center [374, 294] width 669 height 1072
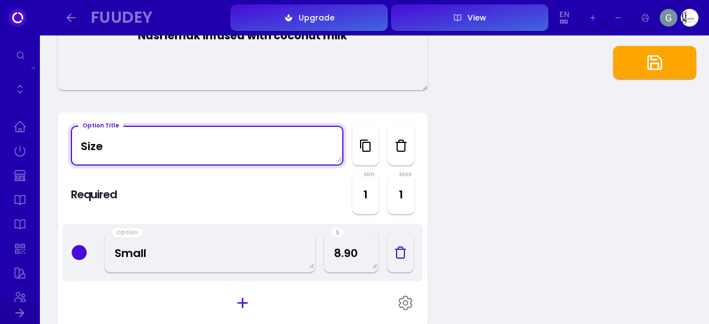
drag, startPoint x: 136, startPoint y: 143, endPoint x: 42, endPoint y: 152, distance: 94.0
click at [42, 152] on div "Active Nasi Lemak Basmati Nasi lemak infused with coconut milk Option Title Siz…" at bounding box center [374, 294] width 669 height 1072
type Title "Quantity"
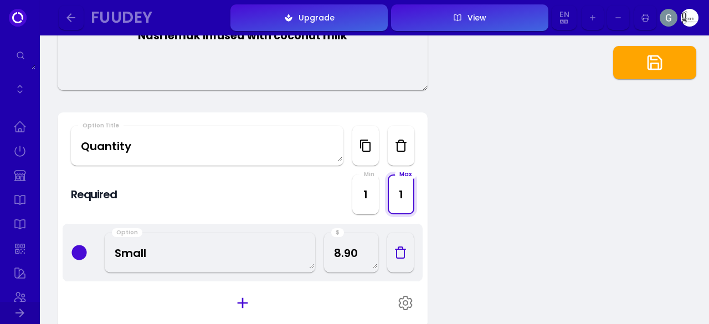
click at [402, 194] on input "1" at bounding box center [401, 194] width 24 height 20
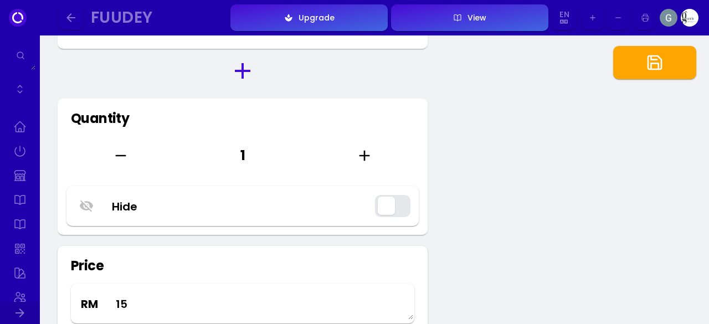
scroll to position [609, 0]
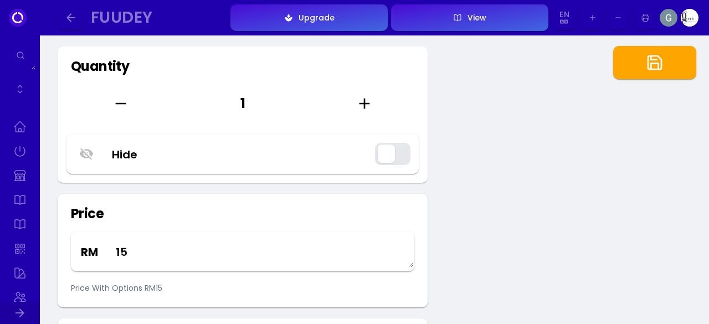
type input "99"
click at [403, 160] on button "button" at bounding box center [392, 154] width 35 height 22
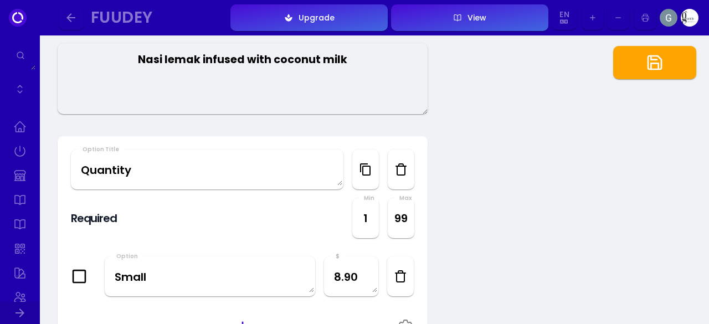
scroll to position [253, 0]
click at [76, 274] on icon at bounding box center [79, 277] width 16 height 16
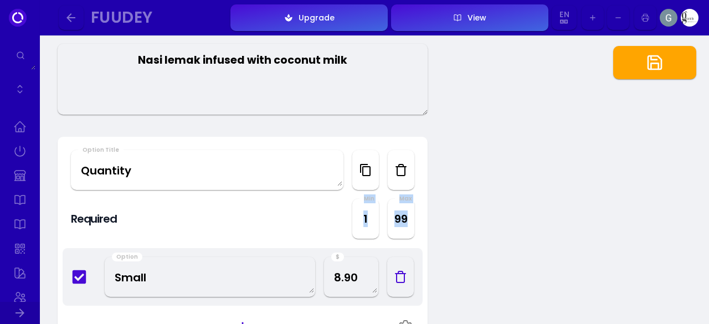
drag, startPoint x: 212, startPoint y: 227, endPoint x: 76, endPoint y: 279, distance: 145.4
click at [76, 279] on div "Option Title Quantity Required Required Min 1 Max 99 Option Small $ 8.90" at bounding box center [243, 245] width 370 height 216
click at [76, 279] on icon at bounding box center [79, 277] width 16 height 16
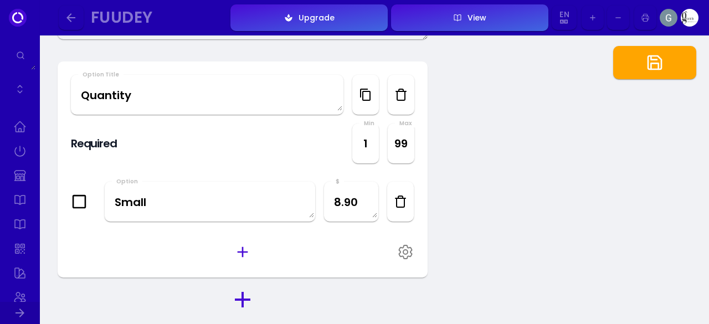
scroll to position [331, 0]
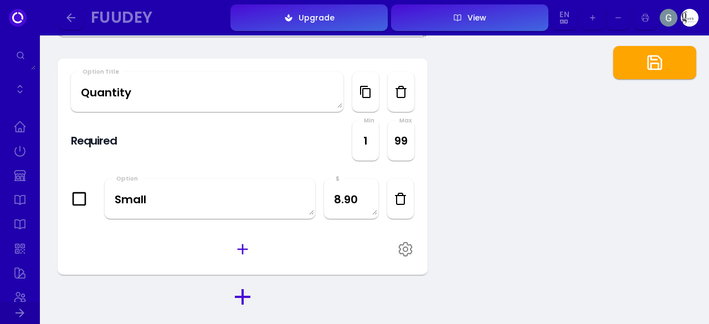
click at [405, 206] on button "button" at bounding box center [400, 199] width 27 height 40
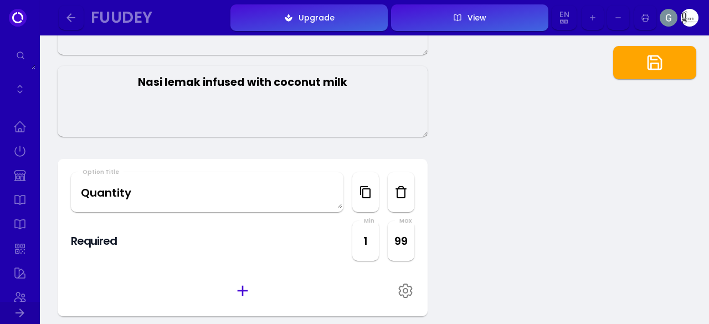
scroll to position [233, 0]
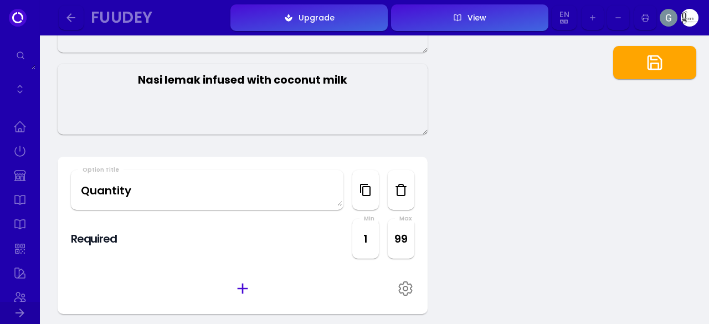
click at [403, 189] on icon "button" at bounding box center [400, 189] width 13 height 13
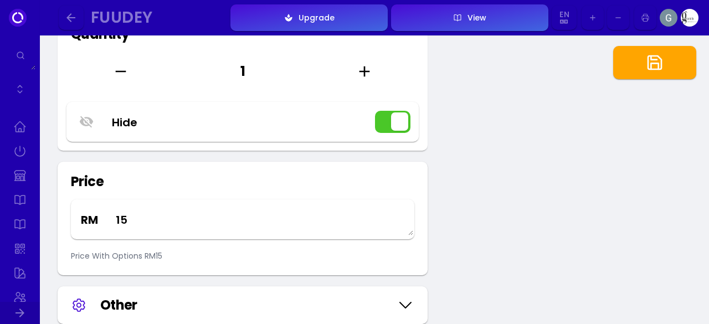
scroll to position [426, 0]
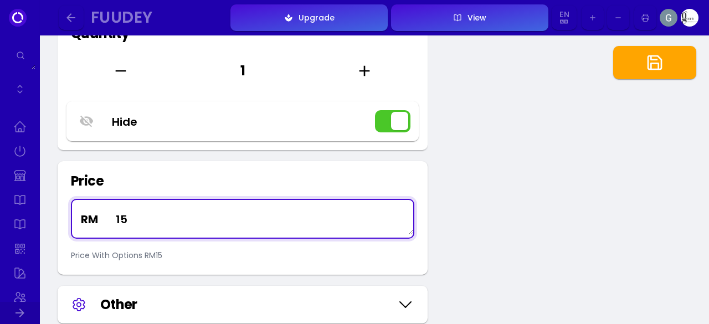
click at [242, 212] on textarea "15" at bounding box center [260, 218] width 306 height 33
type textarea "1"
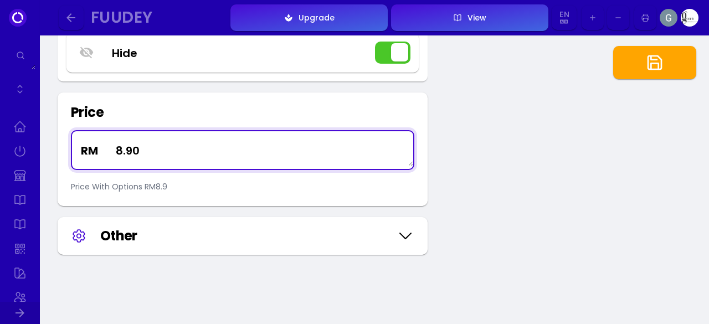
scroll to position [498, 0]
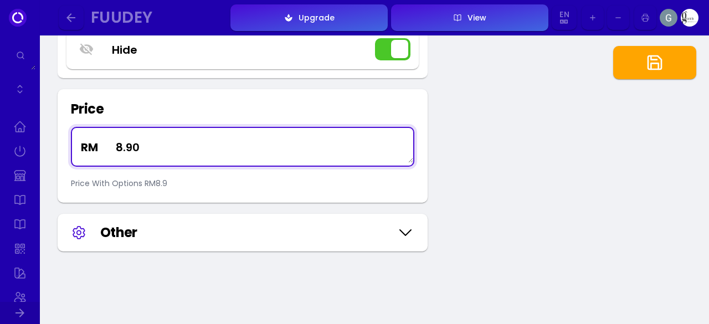
type textarea "8.90"
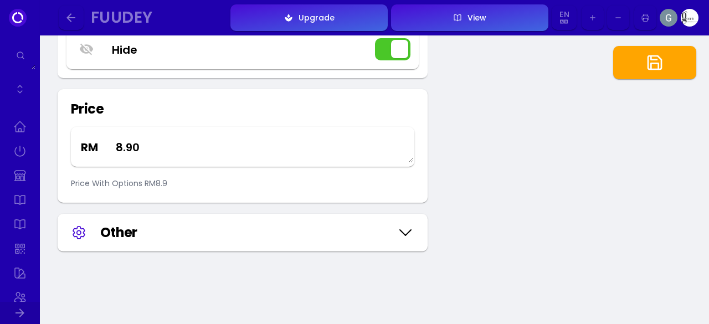
click at [404, 235] on icon at bounding box center [405, 233] width 11 height 6
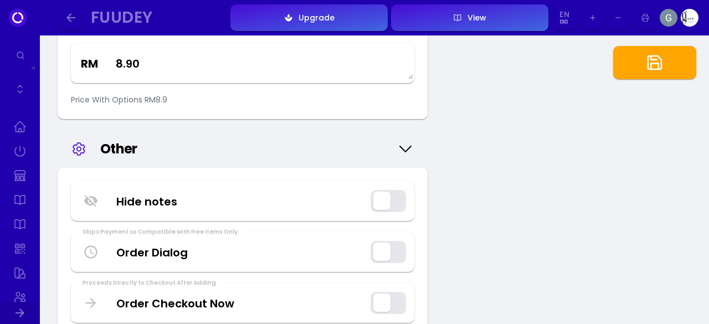
scroll to position [594, 0]
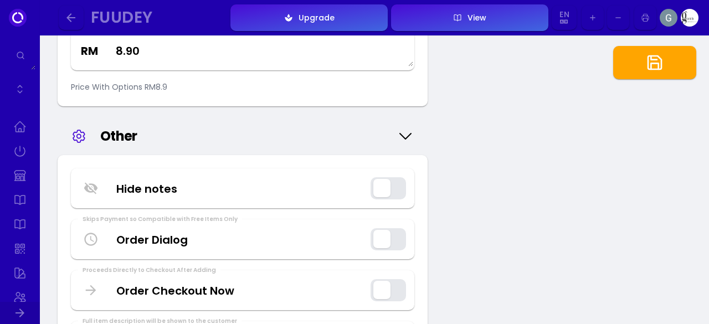
click at [404, 292] on button "button" at bounding box center [388, 290] width 35 height 22
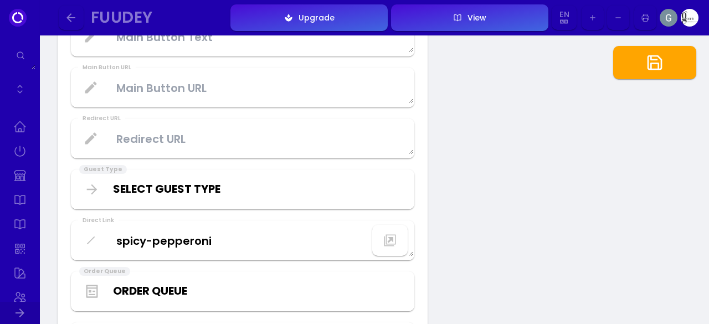
scroll to position [951, 0]
click at [654, 65] on icon "button" at bounding box center [655, 63] width 18 height 18
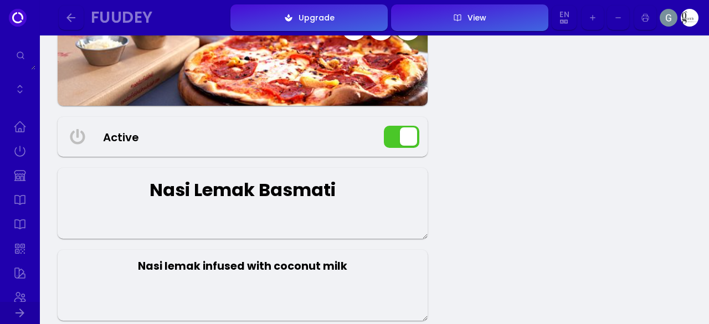
scroll to position [0, 0]
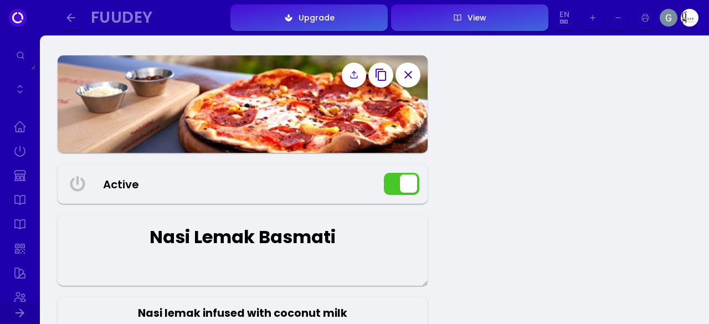
click at [20, 200] on link at bounding box center [20, 200] width 22 height 22
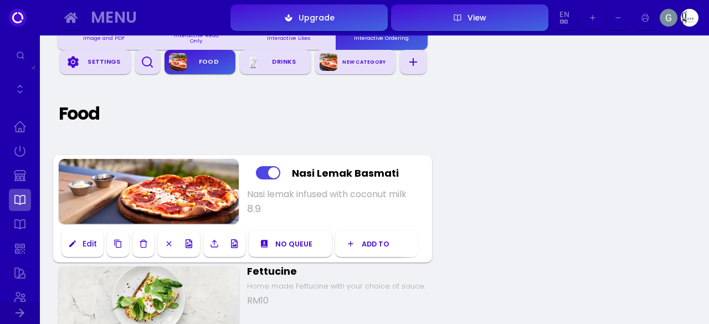
scroll to position [136, 0]
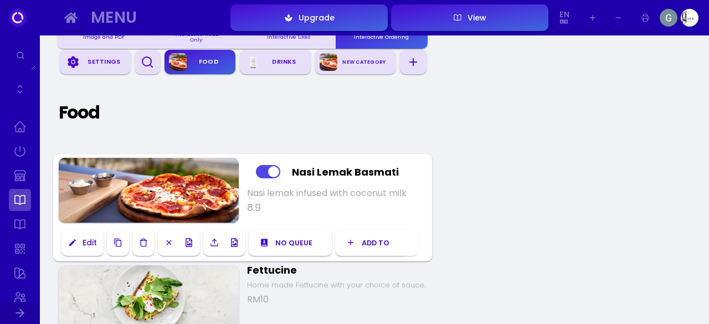
click at [373, 248] on div "Add to Food Drinks New Category" at bounding box center [376, 242] width 83 height 25
click at [361, 244] on div "Add to Food Drinks New Category" at bounding box center [376, 242] width 83 height 25
click at [356, 237] on div "Add to Food Drinks New Category" at bounding box center [376, 242] width 83 height 25
click at [297, 238] on select "No queue Bar Service Kitchen" at bounding box center [299, 243] width 49 height 11
select select "-MXQSTq0zlByR_VRyyAi"
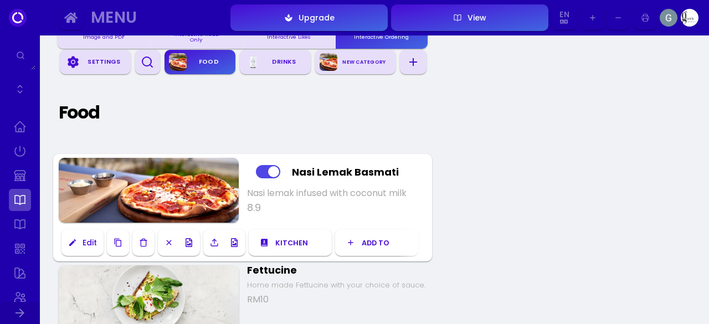
click at [275, 238] on select "No queue Bar Service Kitchen" at bounding box center [299, 243] width 49 height 11
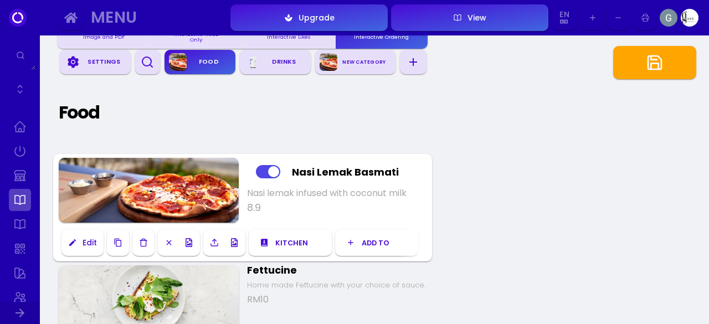
click at [303, 238] on select "No queue Bar Service Kitchen" at bounding box center [299, 243] width 49 height 11
click at [368, 240] on select "Add to Food Drinks New Category" at bounding box center [386, 243] width 49 height 11
click at [362, 238] on select "Add to Food Drinks New Category" at bounding box center [386, 243] width 49 height 11
click at [351, 242] on icon at bounding box center [350, 242] width 9 height 9
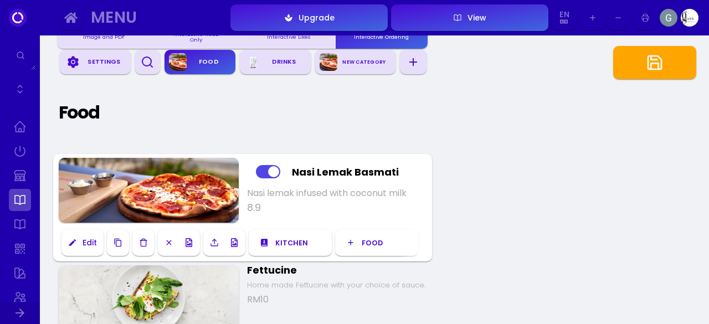
click at [350, 240] on icon at bounding box center [350, 242] width 5 height 5
click at [368, 238] on select "Add to Food Drinks New Category" at bounding box center [386, 243] width 49 height 11
select select "-OAWgVObhba-8k4nCY_a"
click at [362, 238] on select "Add to Food Drinks New Category" at bounding box center [386, 243] width 49 height 11
click at [640, 67] on button "button" at bounding box center [654, 62] width 83 height 33
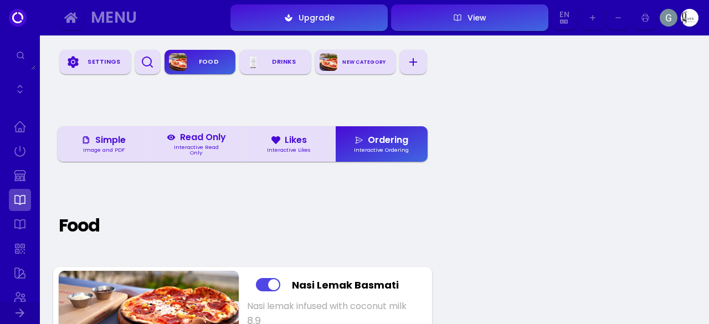
scroll to position [0, 0]
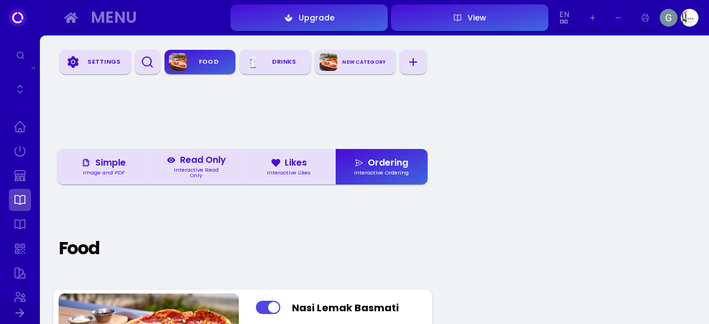
click at [16, 223] on link at bounding box center [20, 224] width 22 height 22
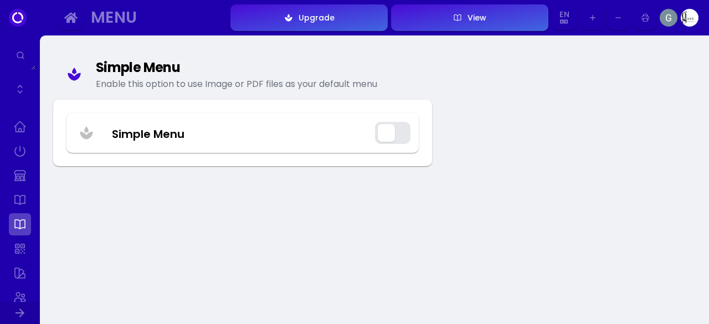
click at [396, 127] on button "button" at bounding box center [392, 133] width 35 height 22
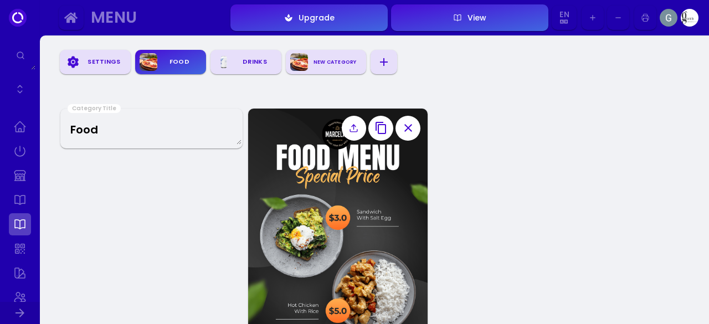
scroll to position [78, 0]
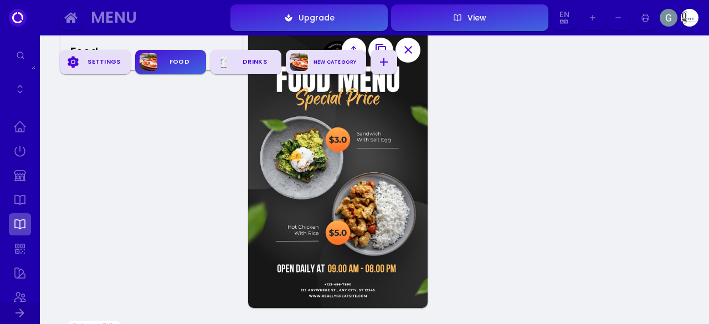
click at [18, 253] on link at bounding box center [20, 249] width 22 height 22
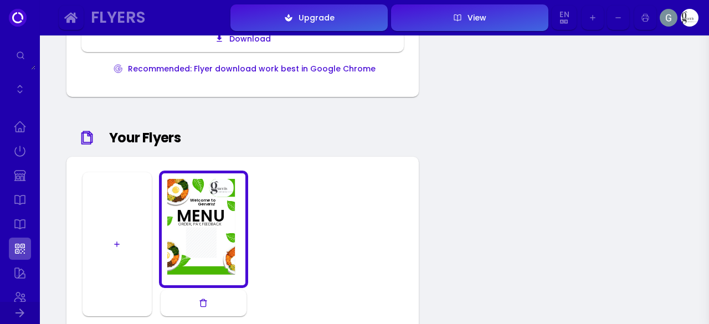
scroll to position [541, 0]
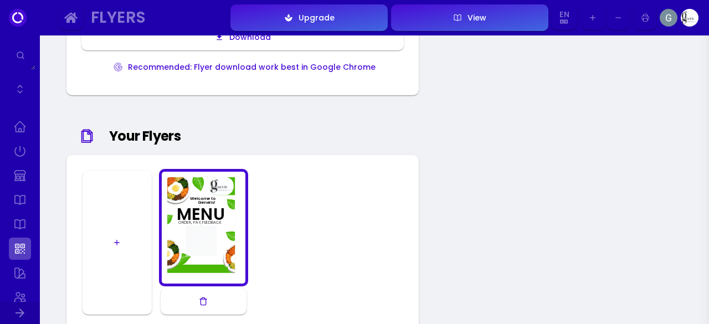
click at [19, 280] on link at bounding box center [20, 273] width 22 height 22
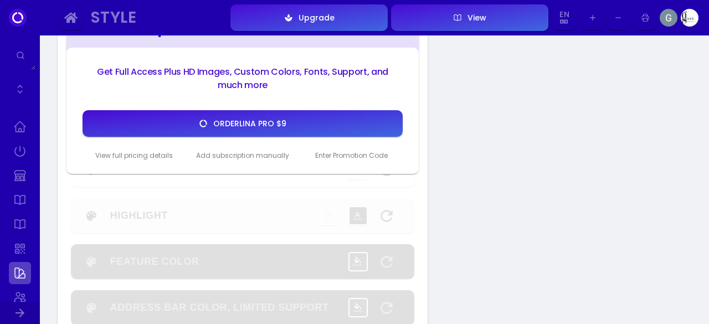
scroll to position [112, 0]
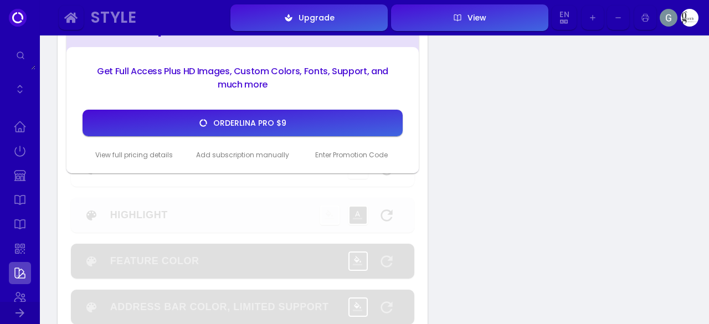
click at [22, 299] on link at bounding box center [20, 297] width 22 height 22
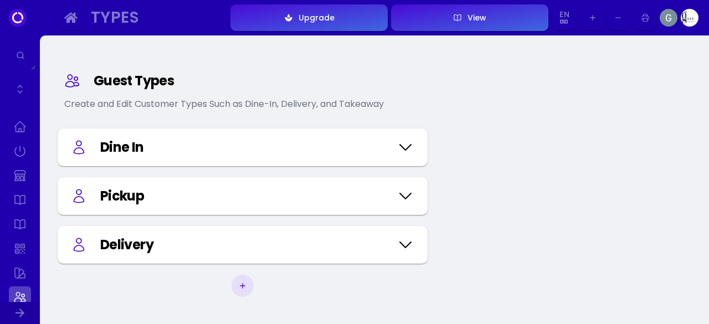
click at [404, 148] on icon at bounding box center [406, 147] width 18 height 55
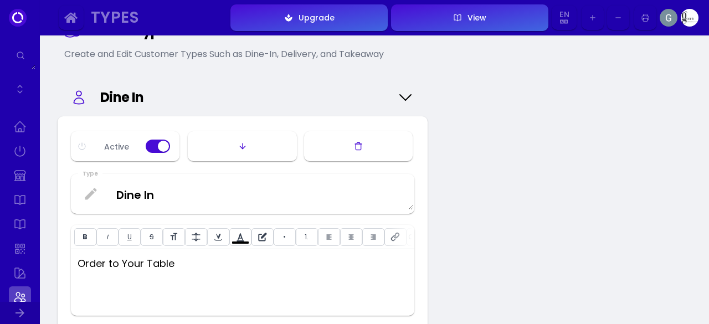
scroll to position [56, 0]
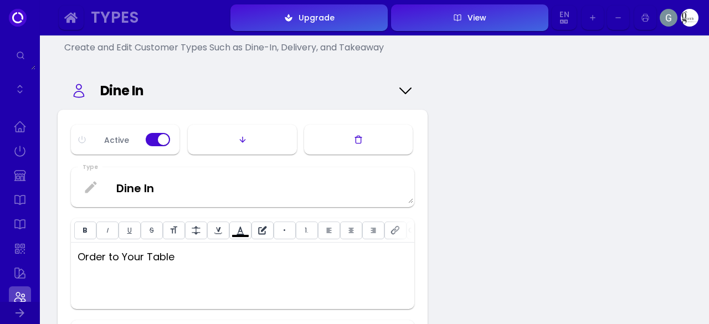
type input "#bfbfbf"
type input "#ffffff"
click at [405, 89] on icon at bounding box center [406, 90] width 18 height 55
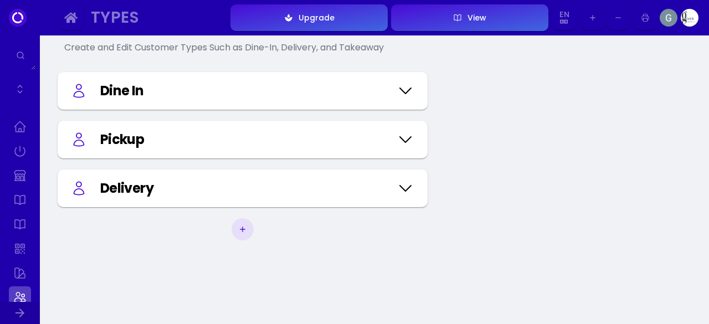
click at [404, 142] on icon at bounding box center [405, 140] width 11 height 6
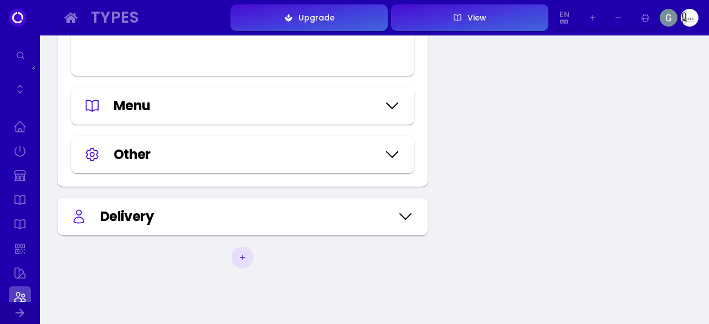
scroll to position [339, 0]
type input "#480bd5"
type input "#e7dffa"
click at [404, 219] on icon at bounding box center [405, 216] width 11 height 6
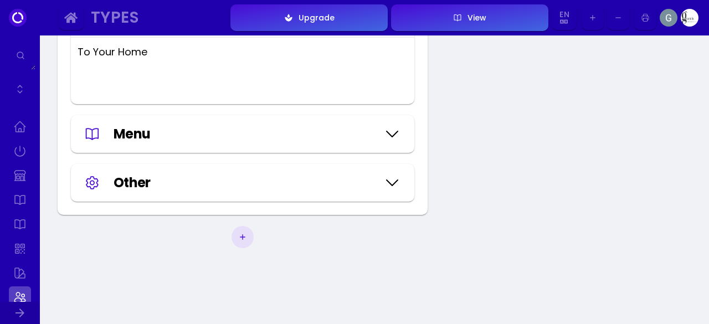
scroll to position [670, 0]
type input "#000000"
type input "#ffffff"
click at [393, 145] on icon at bounding box center [392, 133] width 18 height 55
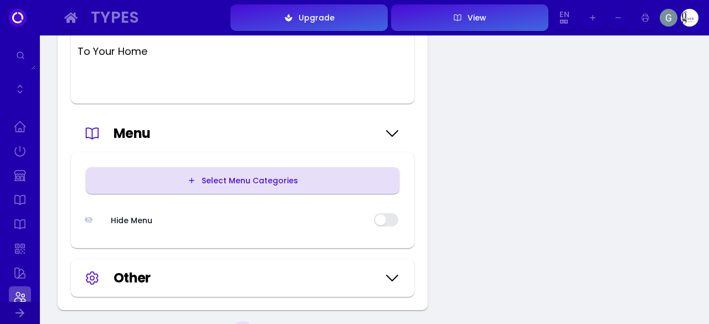
click at [351, 192] on button "Select Menu Categories" at bounding box center [243, 180] width 314 height 27
type input "#ffffff"
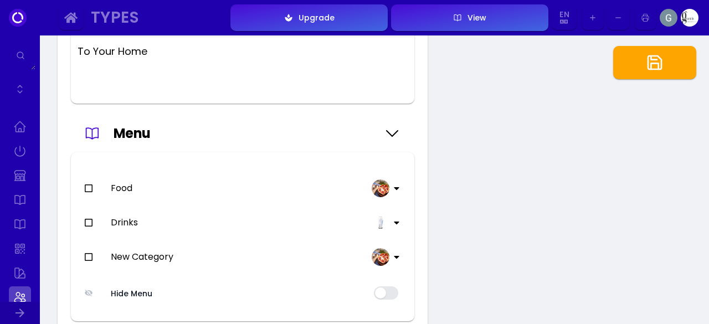
type input "#ffffff"
click at [85, 193] on icon at bounding box center [88, 188] width 9 height 9
type input "#ffffff"
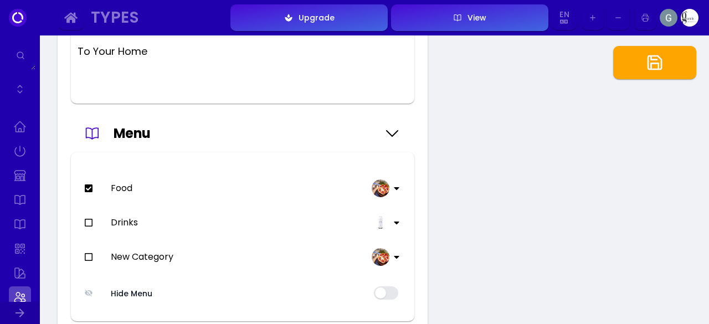
type input "#ffffff"
click at [89, 227] on icon at bounding box center [88, 222] width 9 height 9
type input "#ffffff"
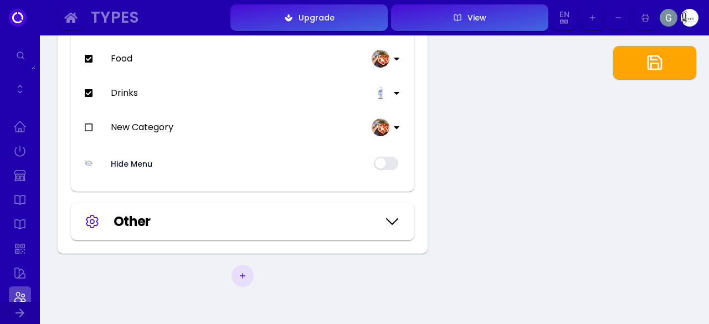
scroll to position [800, 0]
type input "#480bd5"
type input "#e7dffa"
type input "#480bd5"
type input "#e7dffa"
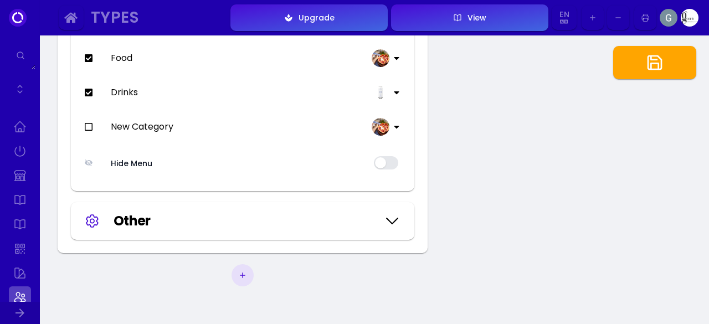
click at [393, 224] on icon at bounding box center [392, 221] width 11 height 6
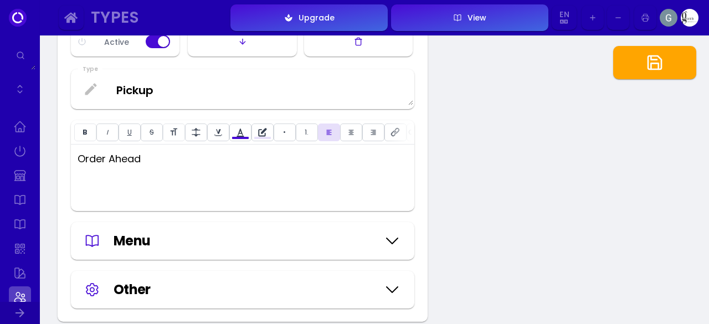
scroll to position [206, 0]
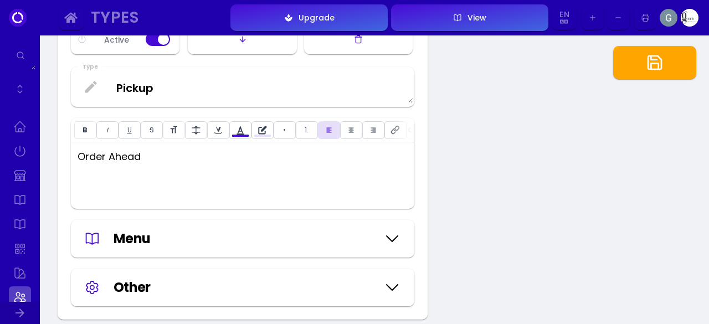
type input "#000000"
type input "#ffffff"
type input "#000000"
type input "#ffffff"
click at [394, 242] on icon at bounding box center [392, 239] width 11 height 6
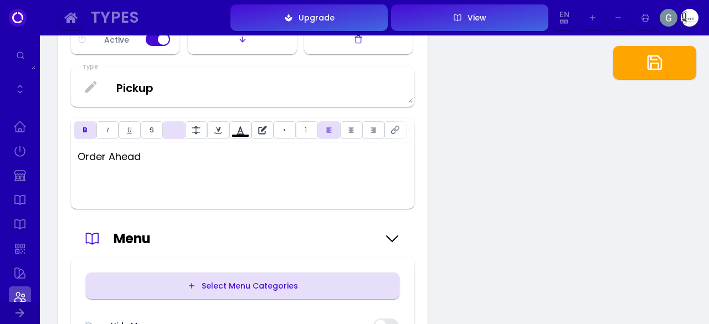
click at [356, 287] on button "Select Menu Categories" at bounding box center [243, 286] width 314 height 27
type input "#ffffff"
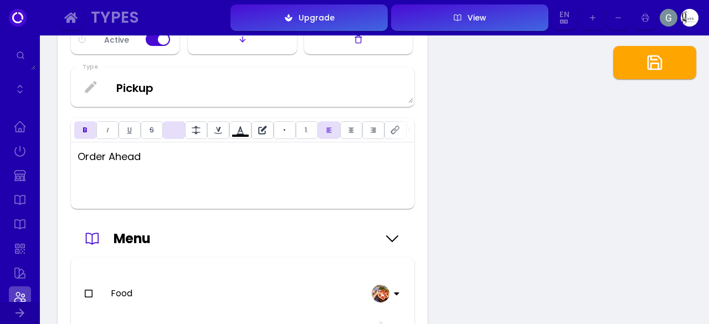
type input "#ffffff"
click at [91, 298] on icon at bounding box center [88, 293] width 9 height 9
type input "#ffffff"
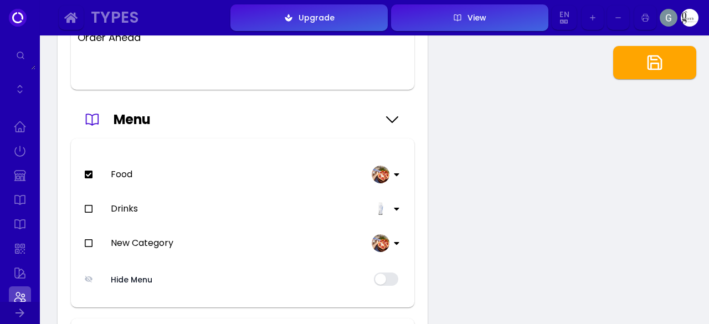
scroll to position [332, 0]
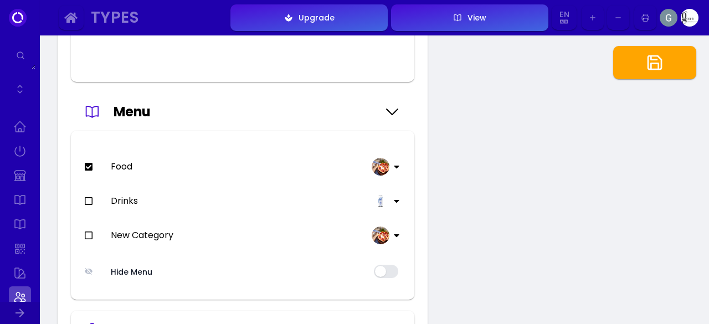
type input "#ffffff"
click at [89, 206] on icon at bounding box center [88, 201] width 9 height 9
type input "#ffffff"
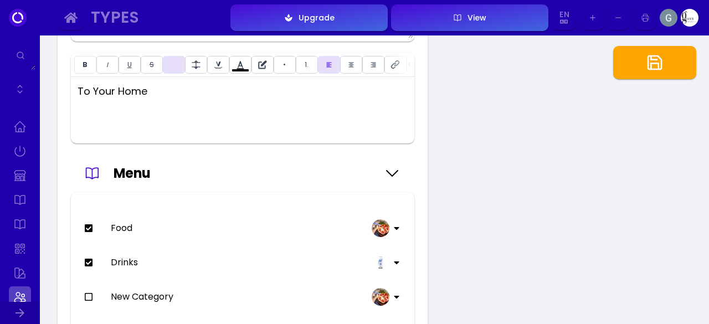
scroll to position [799, 0]
click at [651, 66] on polyline "button" at bounding box center [654, 66] width 7 height 6
type input "#ffffff"
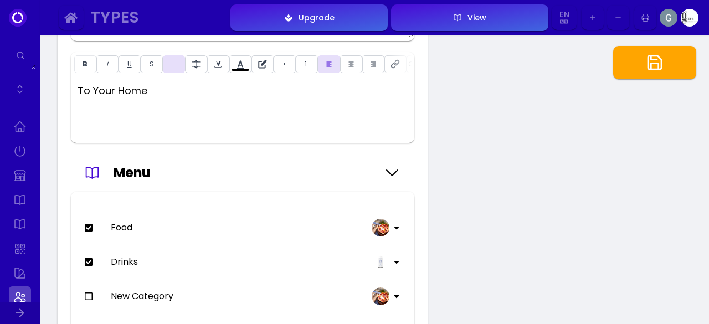
type input "#ffffff"
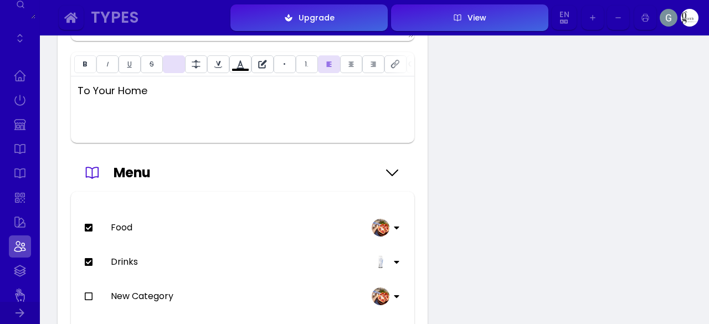
scroll to position [95, 0]
type input "#ffffff"
type input "#2000ad"
type input "#ffffff"
type input "#2000ad"
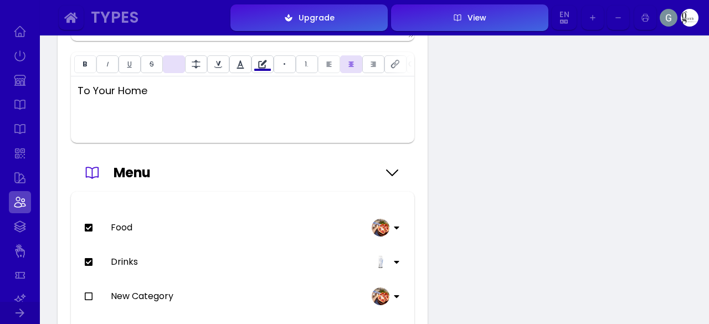
click at [17, 225] on link at bounding box center [20, 226] width 22 height 22
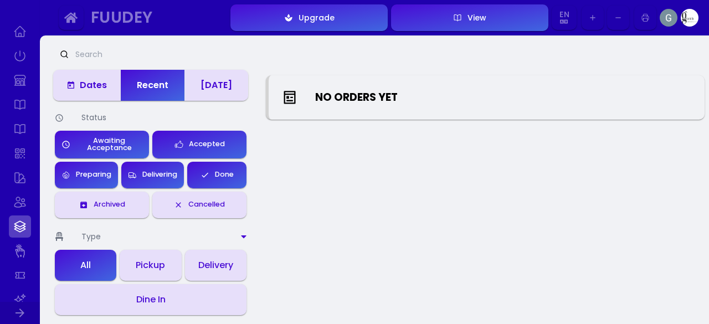
click at [17, 247] on link at bounding box center [20, 251] width 22 height 22
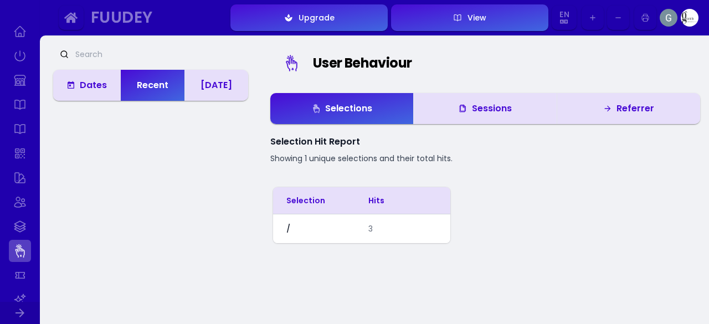
click at [22, 274] on link at bounding box center [20, 275] width 22 height 22
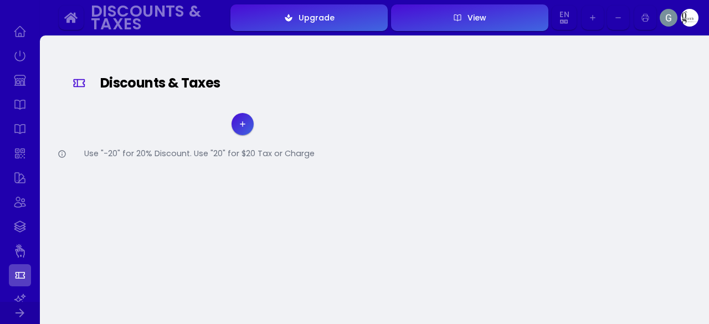
click at [20, 303] on link at bounding box center [20, 313] width 40 height 22
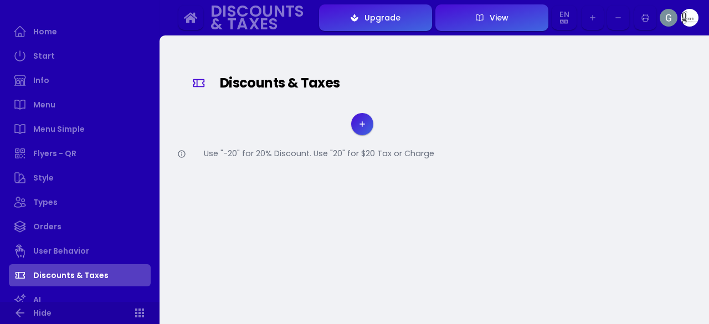
click at [32, 293] on link "AI" at bounding box center [80, 300] width 142 height 22
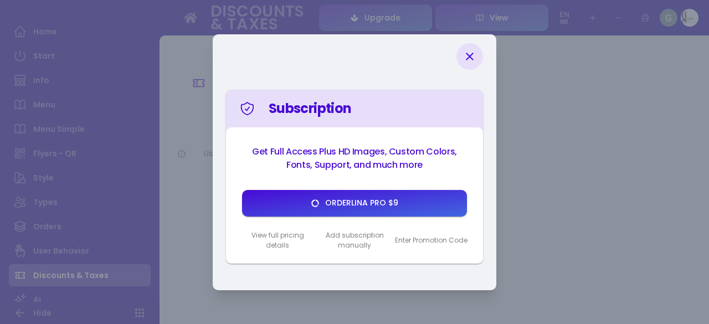
click at [464, 63] on div at bounding box center [469, 56] width 27 height 27
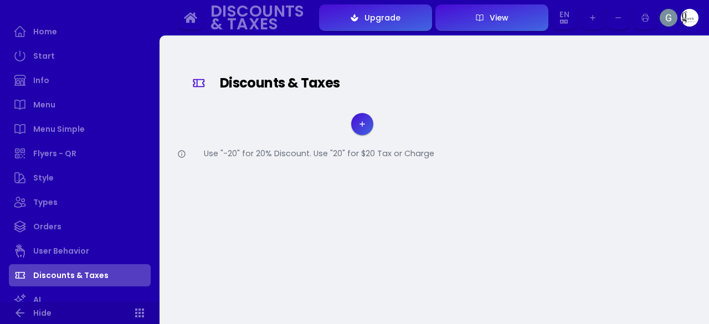
click at [105, 272] on link "Discounts & Taxes" at bounding box center [80, 275] width 142 height 22
click at [49, 300] on link "AI" at bounding box center [80, 300] width 142 height 22
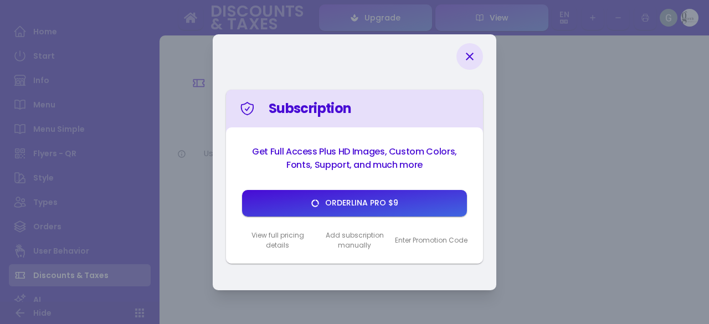
click at [474, 58] on icon at bounding box center [469, 56] width 13 height 13
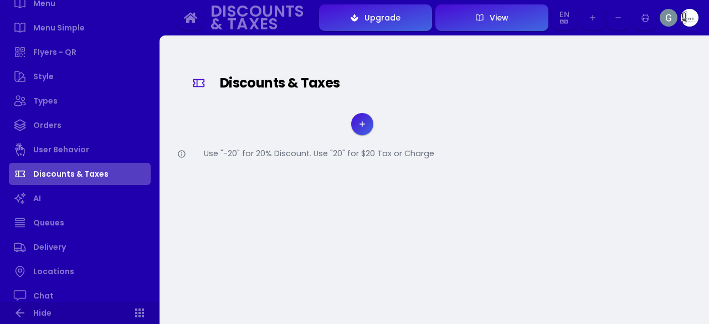
scroll to position [198, 0]
click at [97, 217] on link "Queues" at bounding box center [80, 221] width 142 height 22
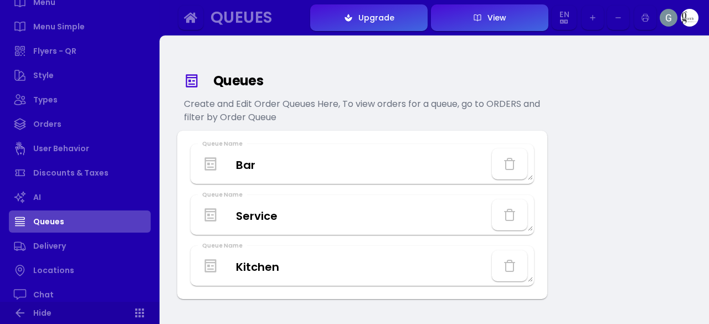
click at [515, 165] on icon "button" at bounding box center [509, 163] width 13 height 13
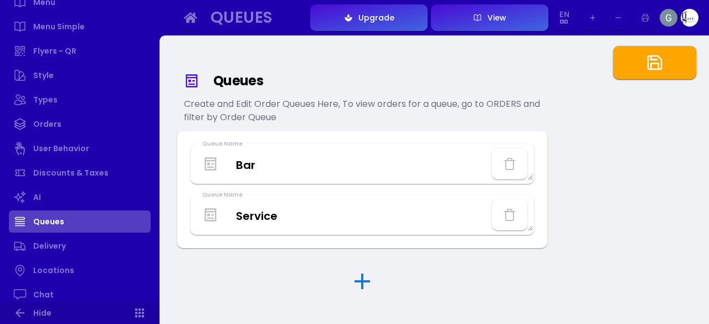
click at [658, 56] on icon "button" at bounding box center [654, 62] width 13 height 13
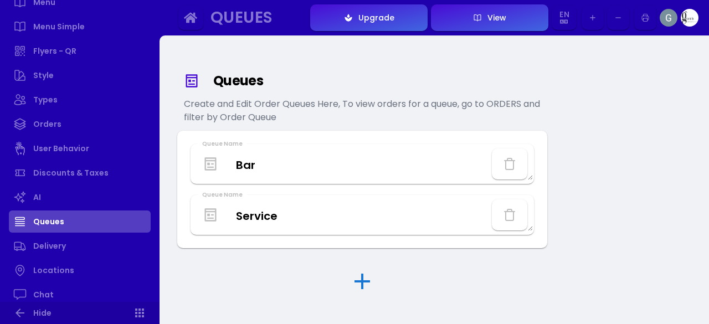
click at [71, 251] on link "Delivery" at bounding box center [80, 246] width 142 height 22
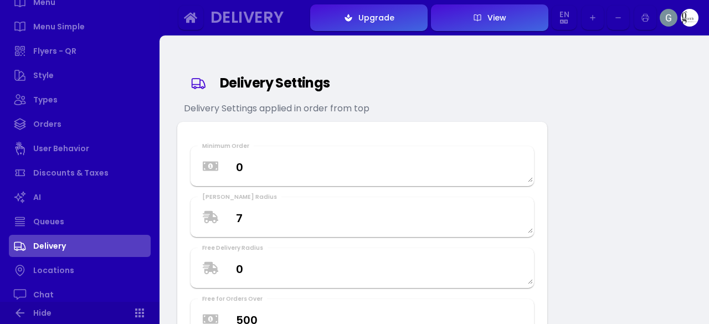
click at [70, 270] on link "Locations" at bounding box center [80, 270] width 142 height 22
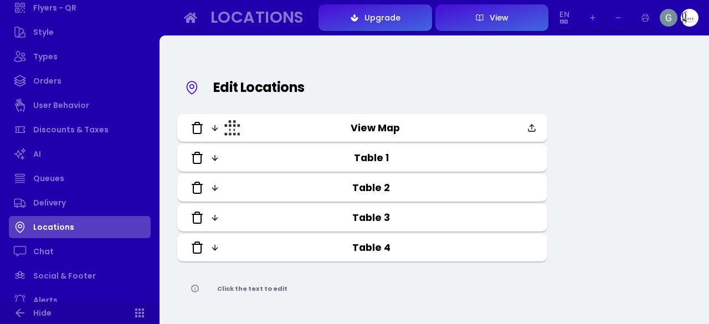
scroll to position [256, 0]
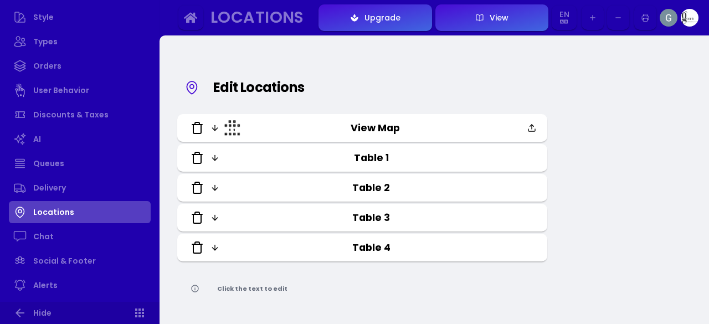
click at [75, 276] on link "Alerts" at bounding box center [80, 285] width 142 height 22
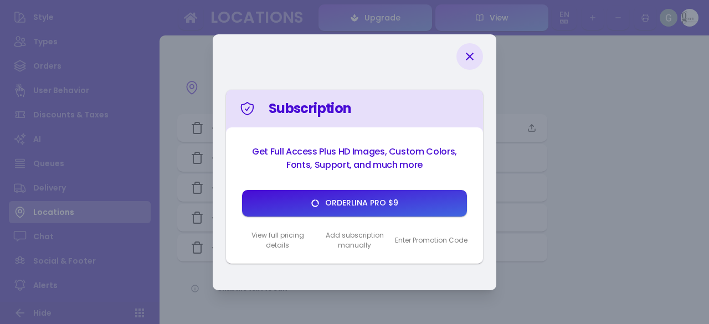
click at [470, 57] on icon at bounding box center [470, 57] width 8 height 8
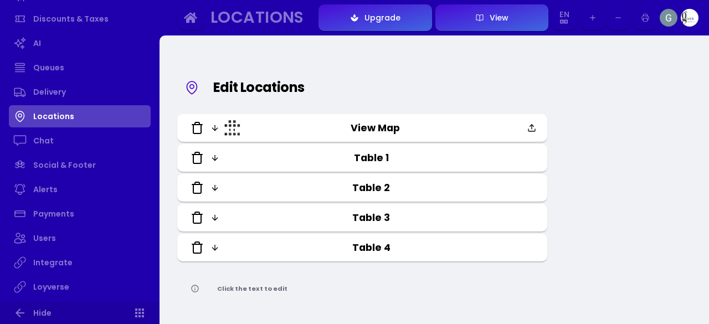
scroll to position [362, 0]
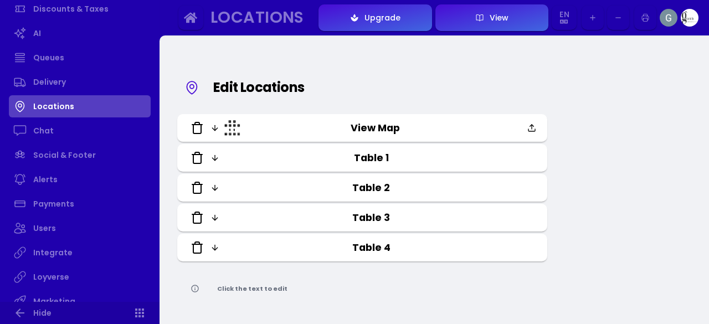
click at [55, 236] on link "Users" at bounding box center [80, 228] width 142 height 22
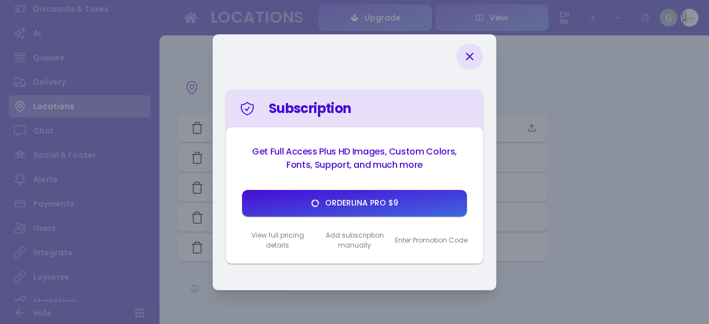
click at [476, 54] on icon at bounding box center [469, 56] width 13 height 13
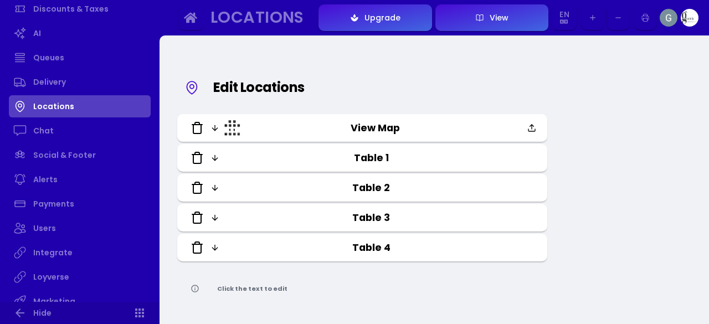
click at [44, 231] on link "Users" at bounding box center [80, 228] width 142 height 22
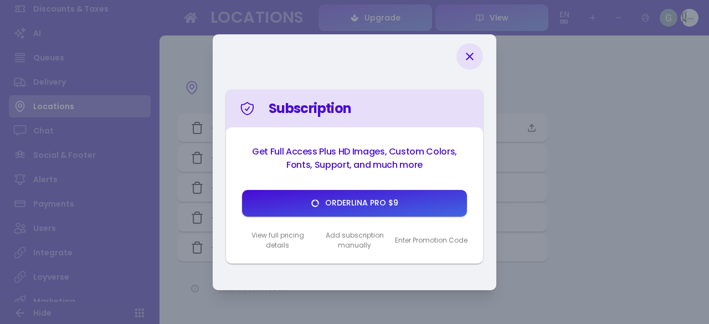
click at [471, 55] on icon at bounding box center [470, 57] width 8 height 8
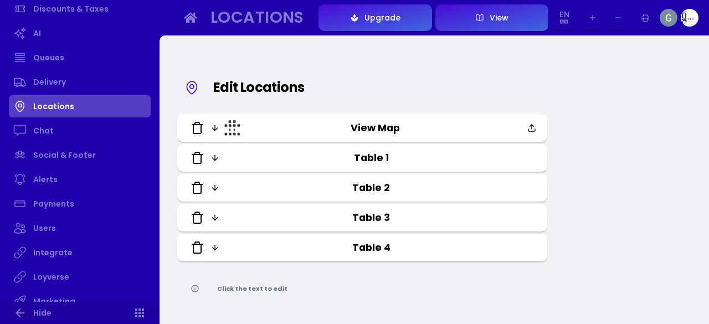
click at [40, 203] on link "Payments" at bounding box center [80, 204] width 142 height 22
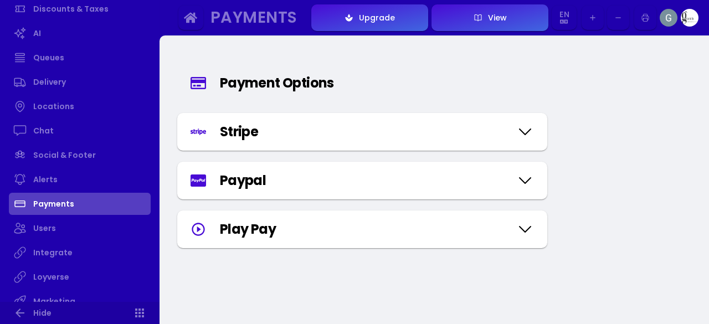
click at [524, 229] on icon at bounding box center [525, 229] width 18 height 55
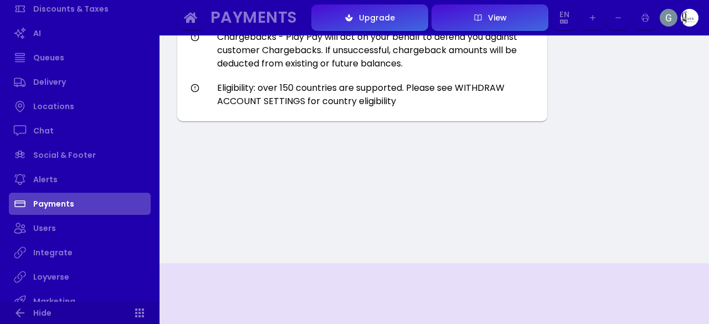
scroll to position [674, 0]
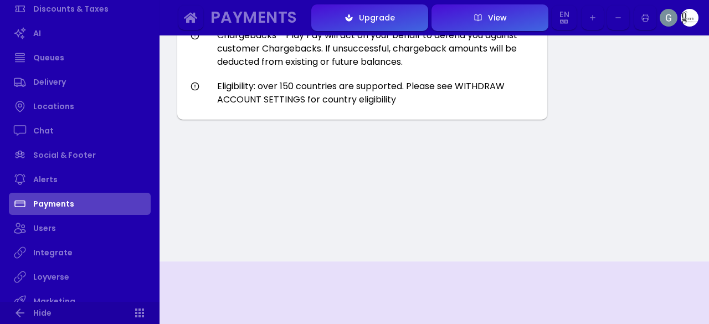
click at [68, 251] on link "Integrate" at bounding box center [80, 253] width 142 height 22
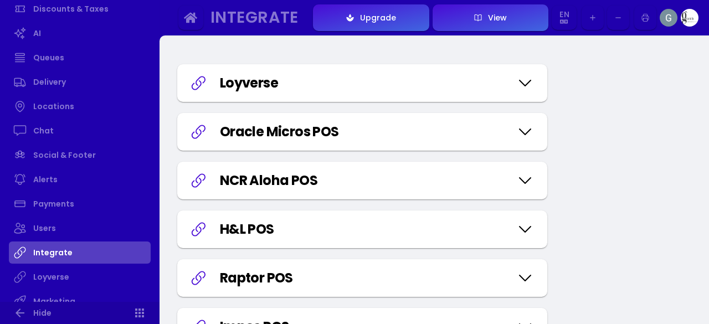
click at [520, 82] on icon at bounding box center [525, 82] width 18 height 55
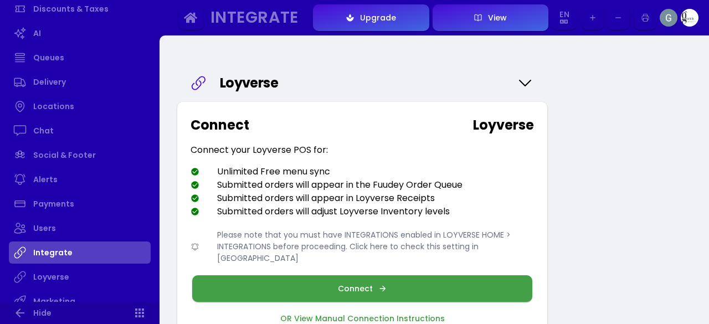
click at [409, 281] on button "Connect" at bounding box center [362, 288] width 340 height 27
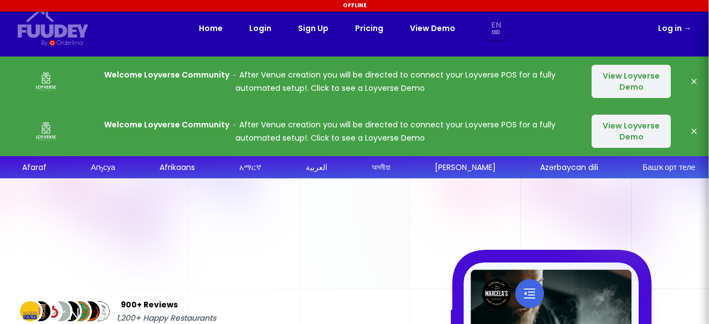
select select "en"
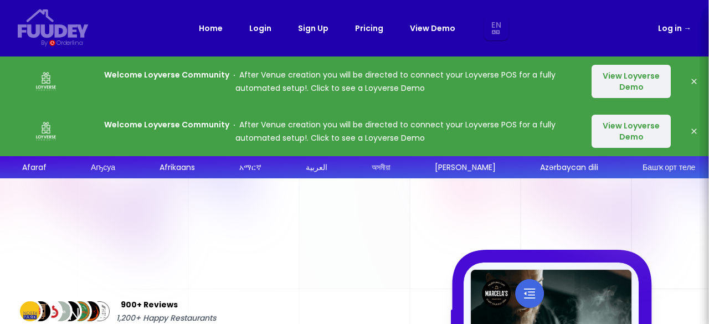
select select "en"
click at [692, 83] on icon "button" at bounding box center [693, 81] width 5 height 5
select select "en"
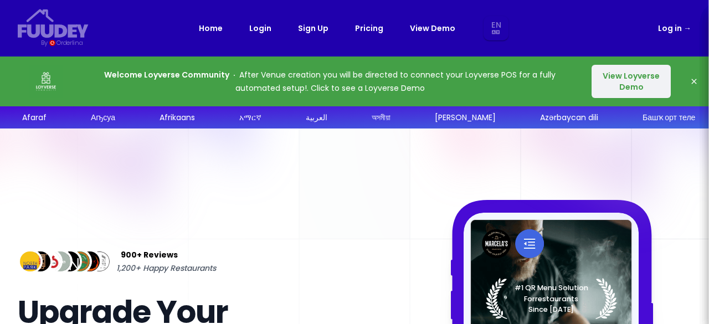
click at [692, 83] on icon "button" at bounding box center [693, 81] width 5 height 5
select select "en"
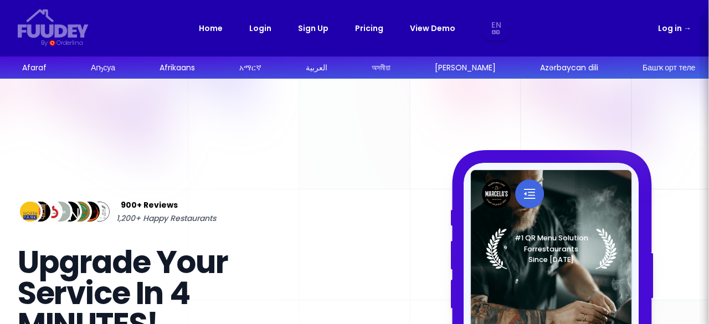
click at [671, 33] on link "Log in →" at bounding box center [674, 28] width 33 height 13
select select "en"
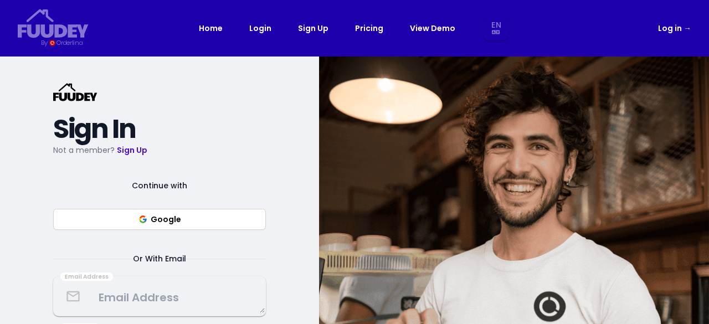
select select "en"
click at [227, 211] on button "Google" at bounding box center [159, 219] width 213 height 21
select select "en"
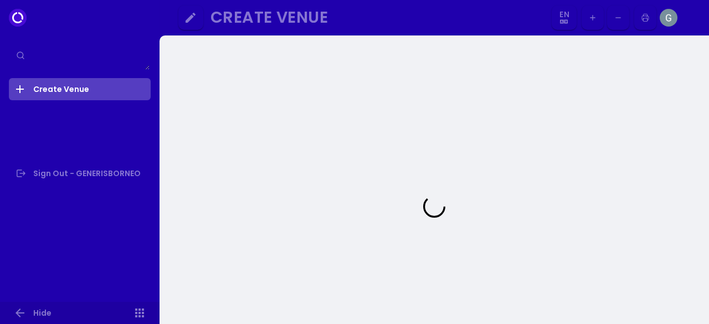
select select "en"
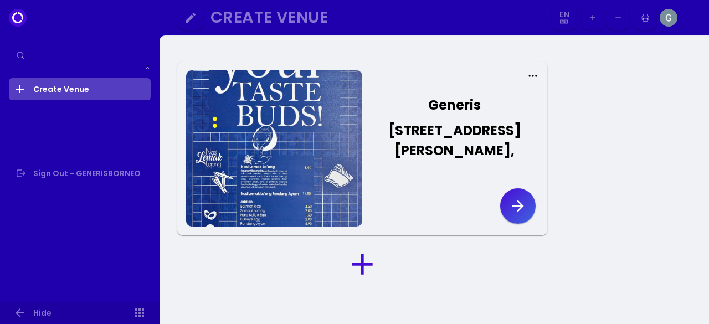
click at [354, 16] on div "Create Venue" at bounding box center [373, 17] width 327 height 13
select select "en"
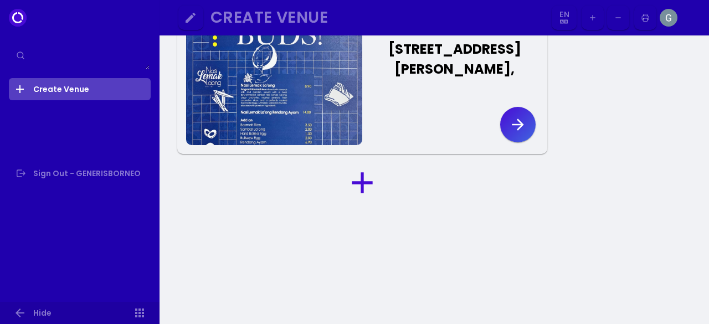
scroll to position [82, 0]
select select "en"
click at [361, 192] on icon at bounding box center [362, 182] width 20 height 20
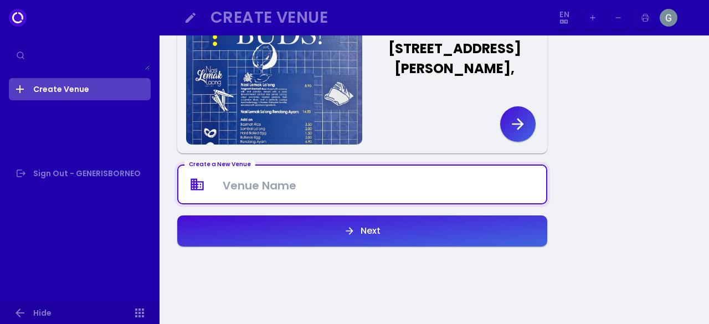
click at [361, 201] on Venue at bounding box center [362, 184] width 368 height 33
type Venue "Generis"
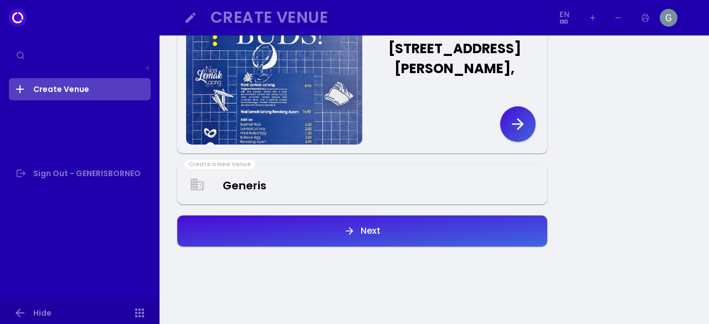
click at [378, 235] on div "Next" at bounding box center [367, 231] width 25 height 9
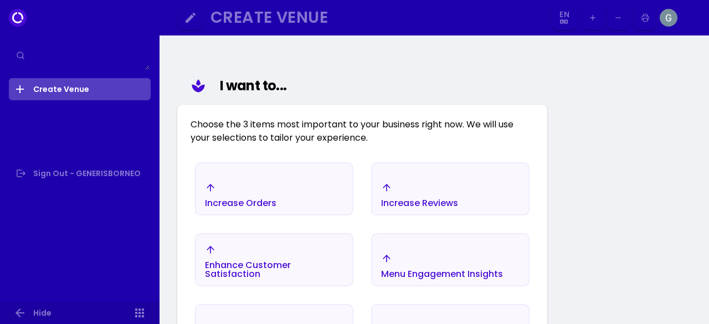
scroll to position [295, 0]
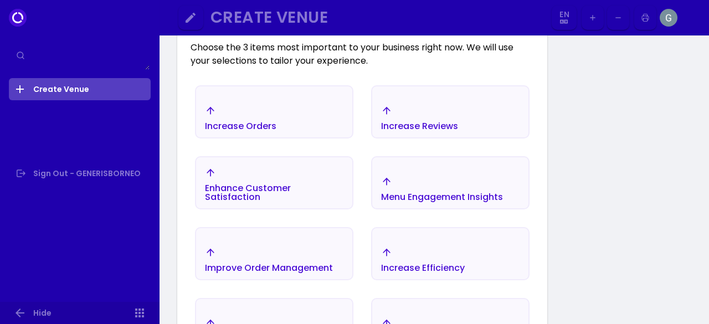
click at [330, 137] on div "Increase Orders" at bounding box center [274, 118] width 156 height 39
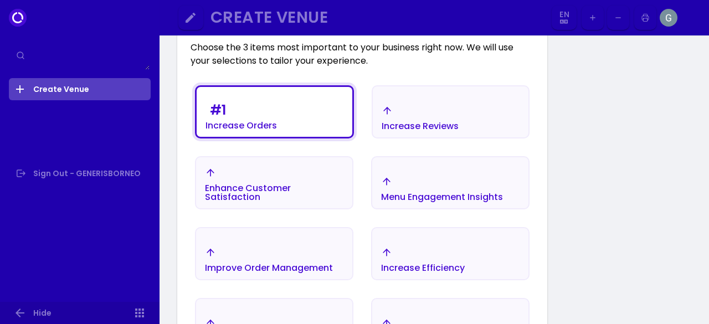
click at [441, 131] on div "Increase Reviews" at bounding box center [420, 126] width 77 height 9
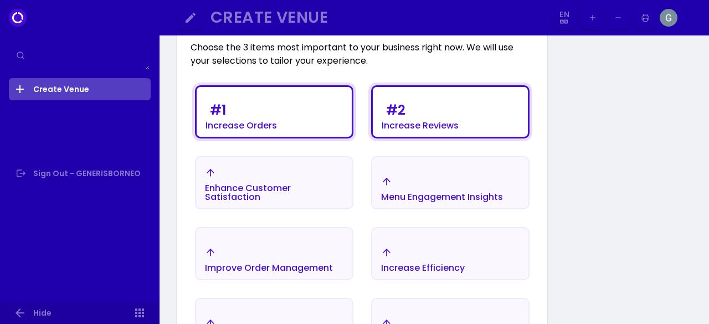
click at [289, 202] on div "Enhance Customer Satisfaction" at bounding box center [274, 193] width 138 height 18
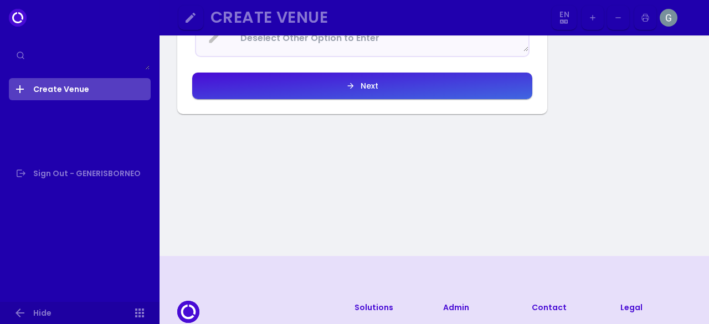
scroll to position [728, 0]
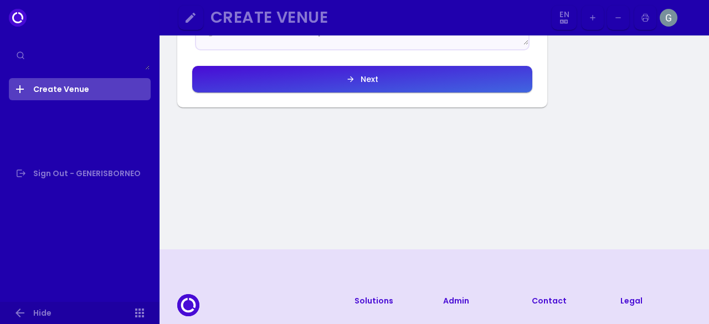
click at [383, 93] on button "Next" at bounding box center [362, 79] width 340 height 27
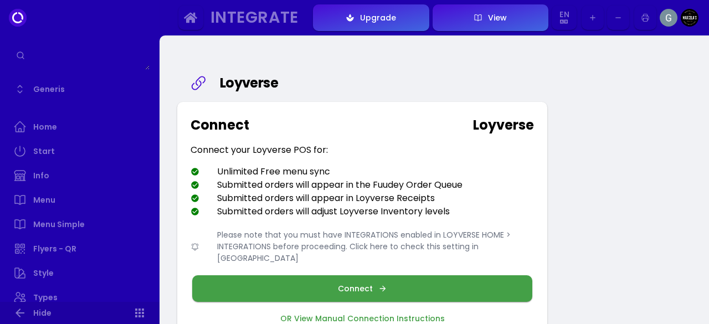
click at [366, 285] on div "Connect" at bounding box center [358, 289] width 40 height 8
